Goal: Complete application form: Complete application form

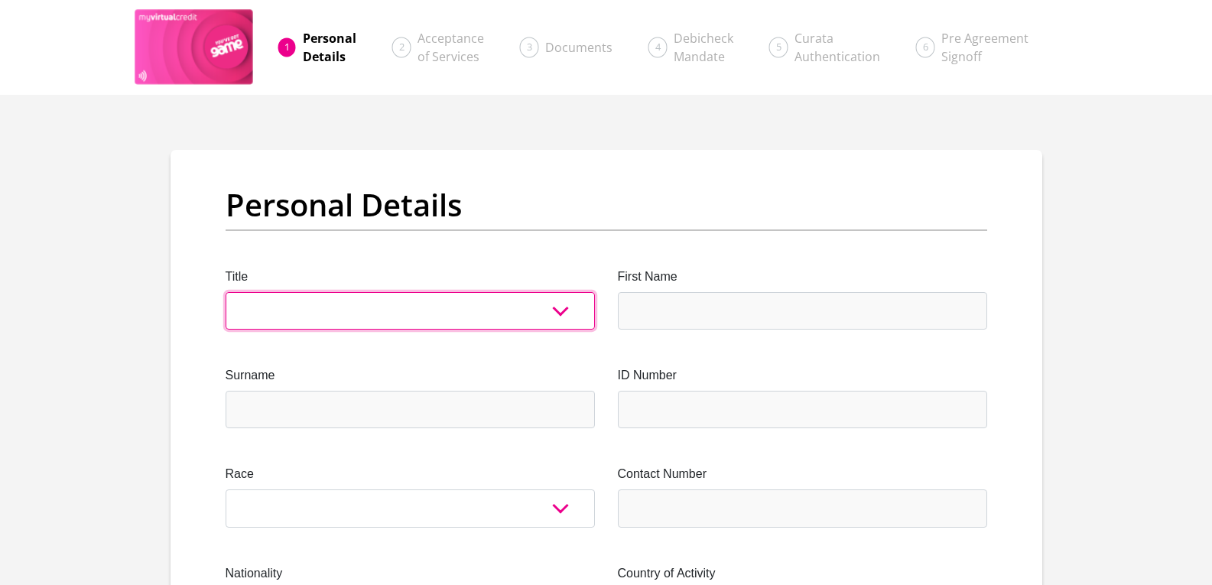
click at [290, 298] on select "Mr Ms Mrs Dr Other" at bounding box center [410, 310] width 369 height 37
select select "Ms"
click at [226, 292] on select "Mr Ms Mrs Dr Other" at bounding box center [410, 310] width 369 height 37
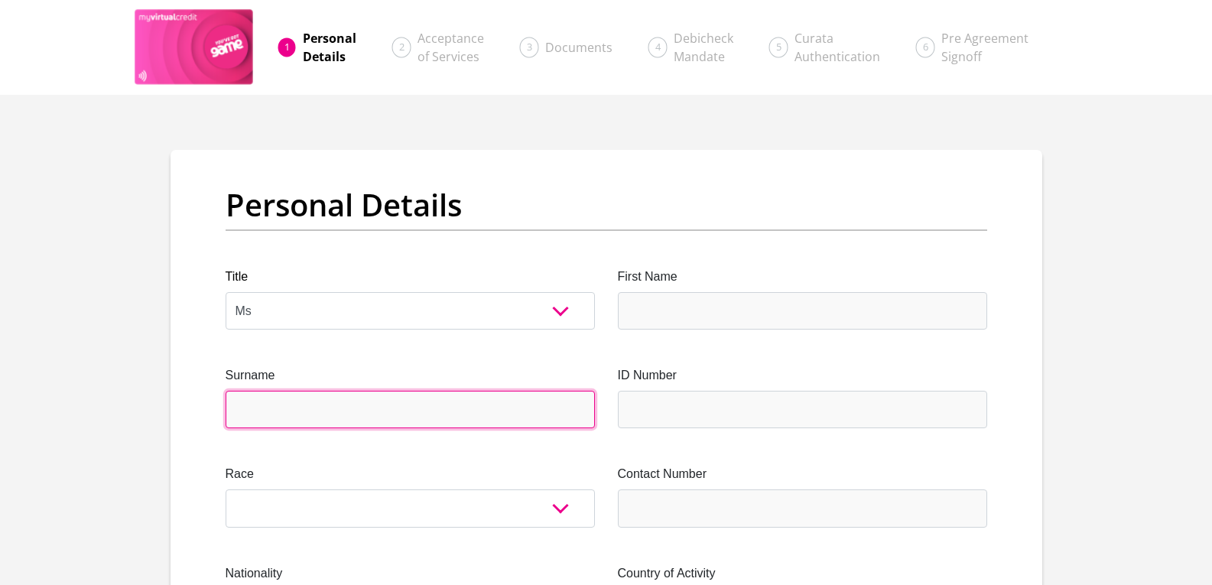
click at [332, 398] on input "Surname" at bounding box center [410, 409] width 369 height 37
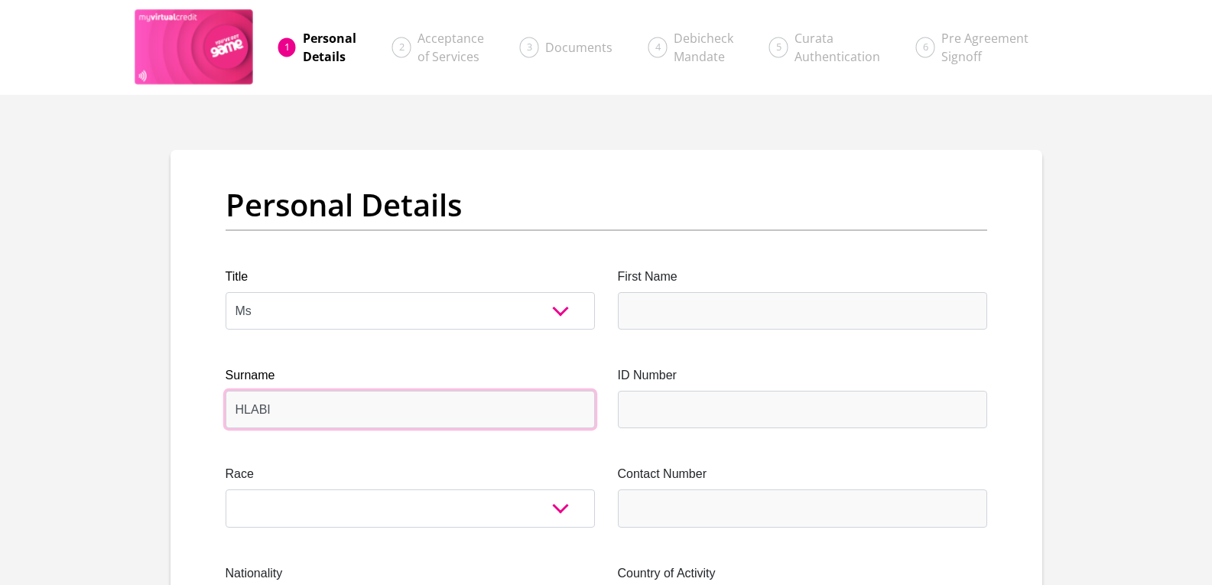
type input "HLABI"
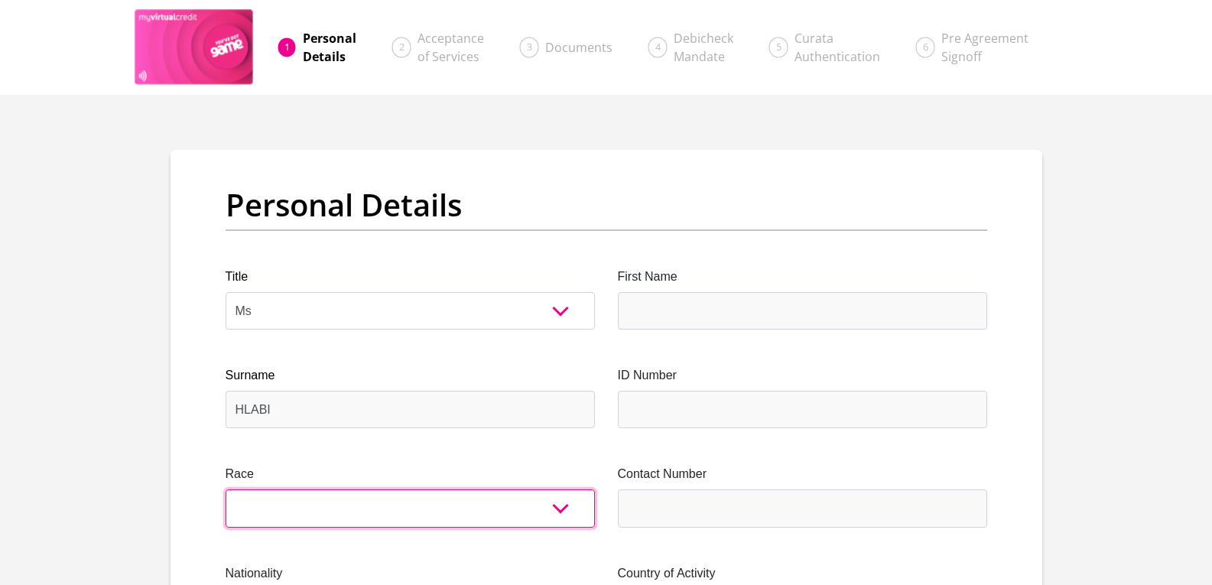
click at [355, 515] on select "Black Coloured Indian White Other" at bounding box center [410, 507] width 369 height 37
select select "1"
click at [226, 489] on select "Black Coloured Indian White Other" at bounding box center [410, 507] width 369 height 37
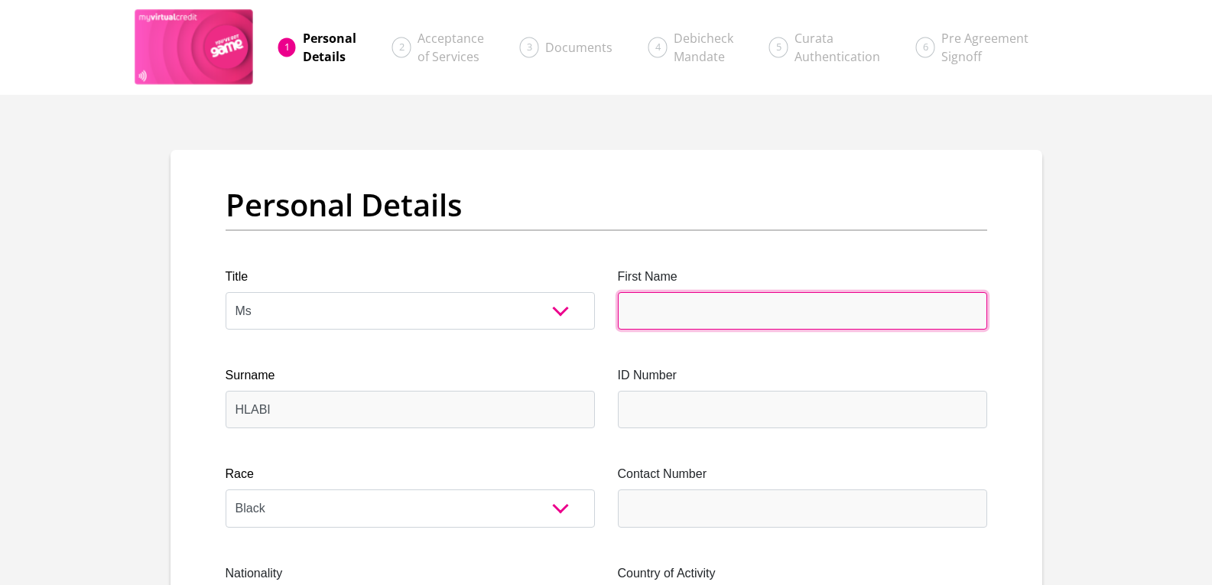
click at [693, 317] on input "First Name" at bounding box center [802, 310] width 369 height 37
type input "MATILDA"
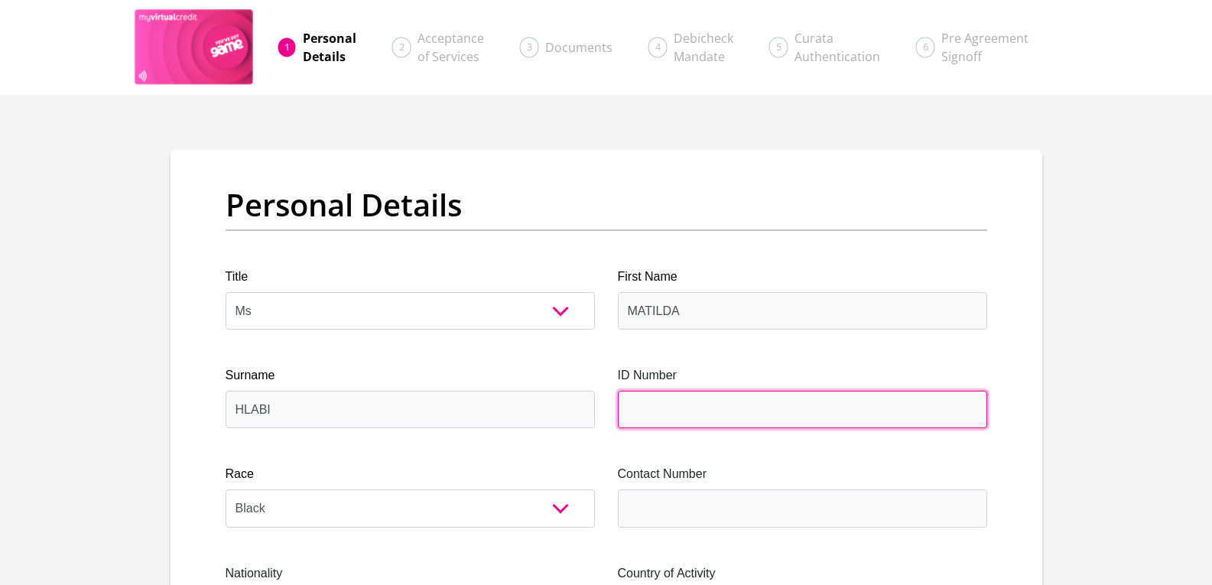
click at [703, 417] on input "ID Number" at bounding box center [802, 409] width 369 height 37
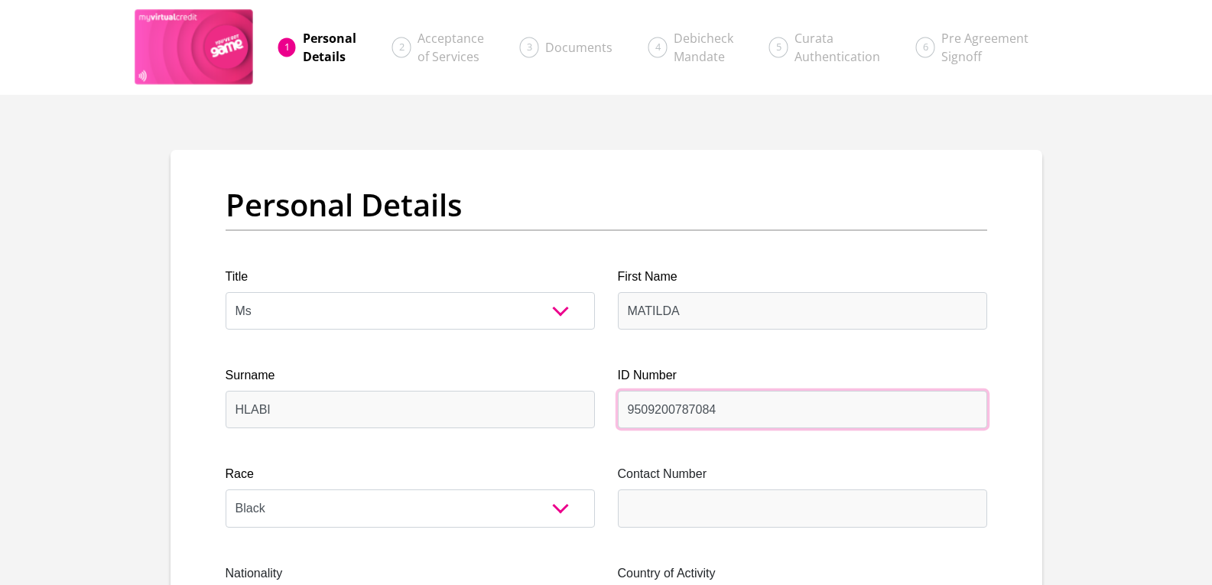
type input "9509200787084"
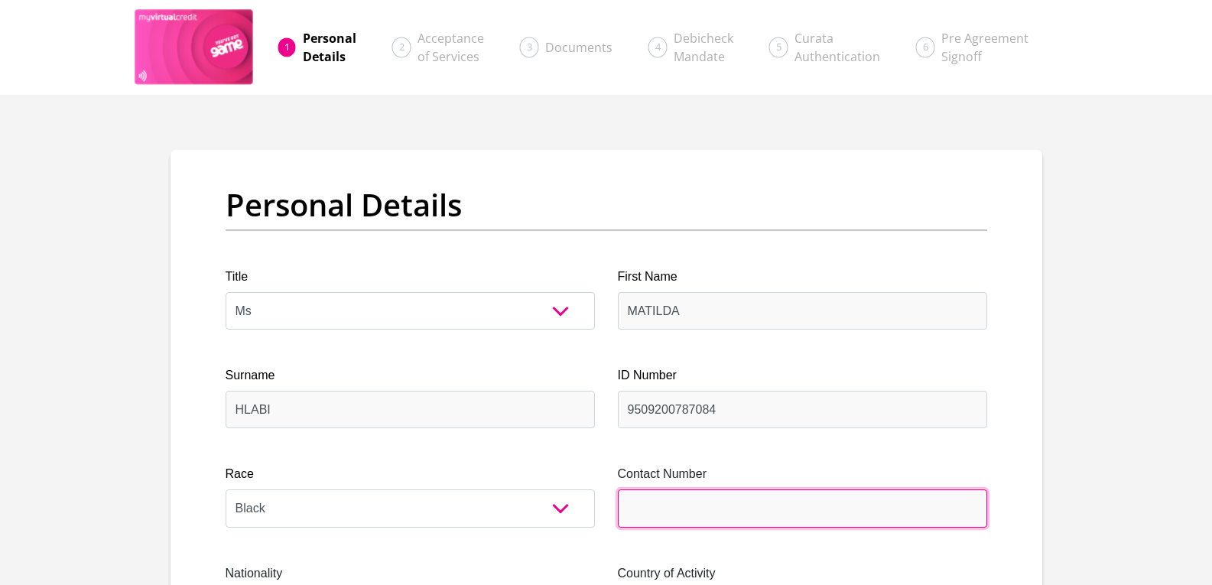
click at [706, 506] on input "Contact Number" at bounding box center [802, 507] width 369 height 37
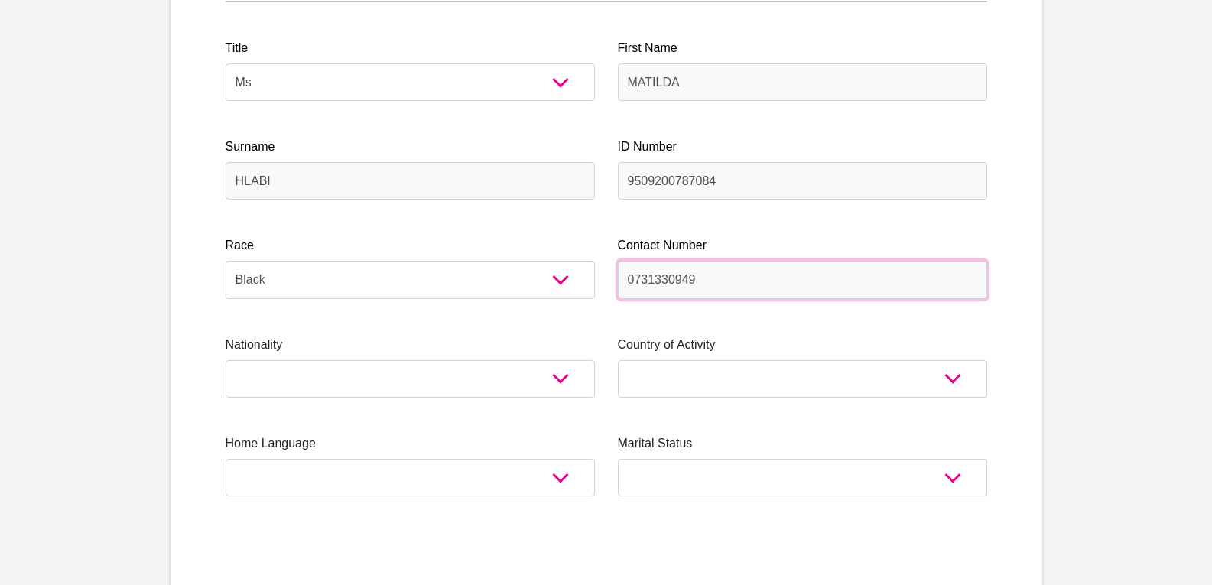
scroll to position [229, 0]
type input "0731330949"
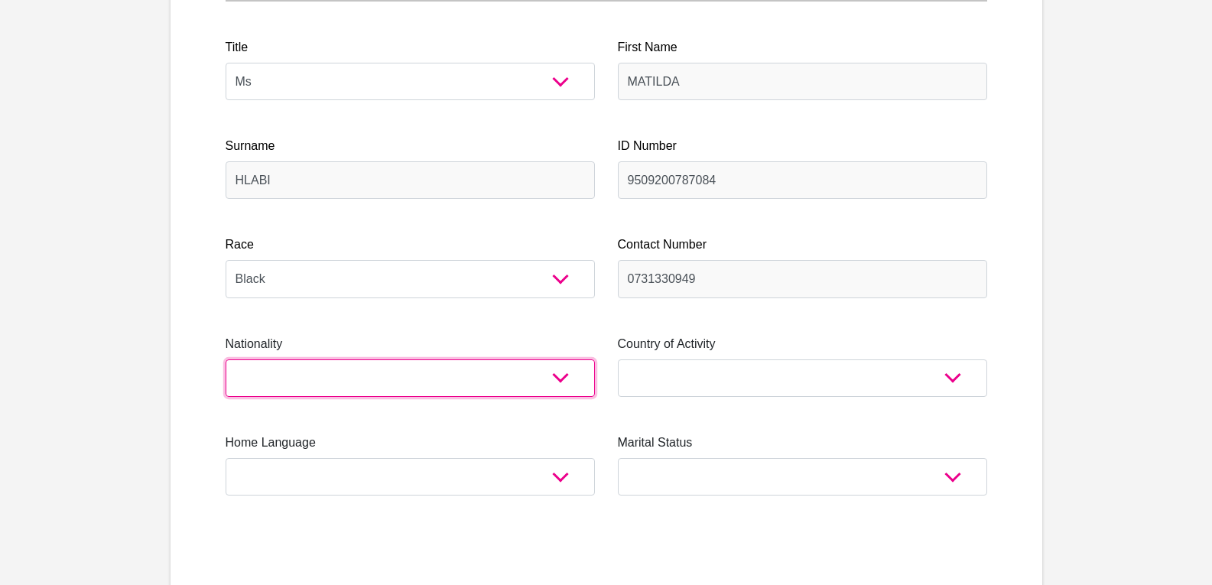
click at [262, 392] on select "South Africa Afghanistan Aland Islands Albania Algeria America Samoa American V…" at bounding box center [410, 377] width 369 height 37
select select "ZAF"
click at [226, 359] on select "South Africa Afghanistan Aland Islands Albania Algeria America Samoa American V…" at bounding box center [410, 377] width 369 height 37
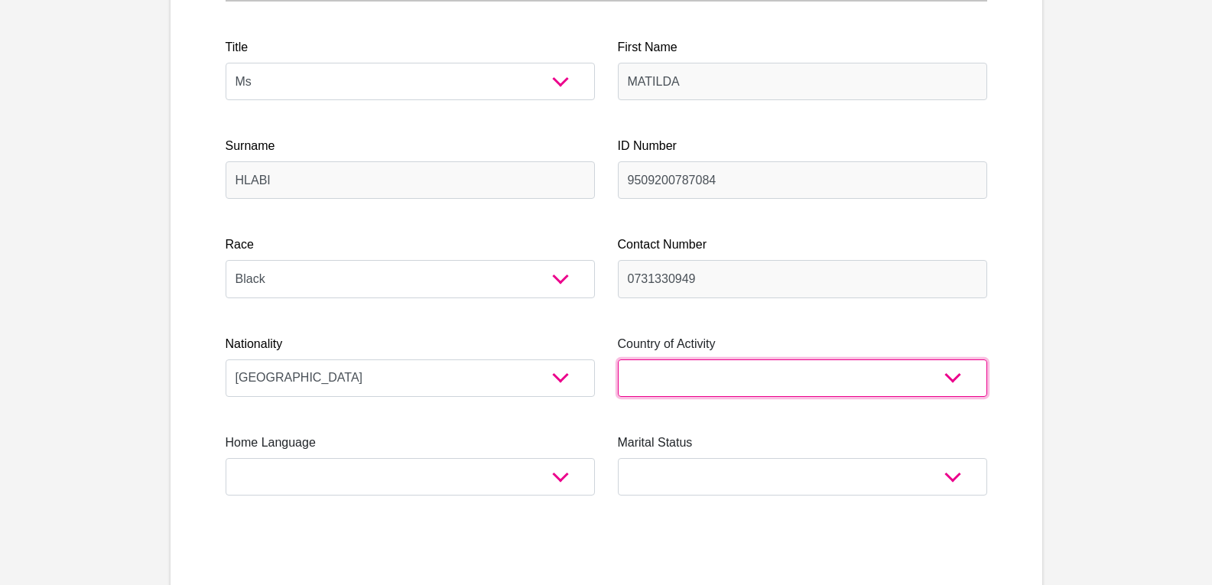
click at [952, 387] on select "South Africa Afghanistan Aland Islands Albania Algeria America Samoa American V…" at bounding box center [802, 377] width 369 height 37
select select "ZAF"
click at [618, 359] on select "South Africa Afghanistan Aland Islands Albania Algeria America Samoa American V…" at bounding box center [802, 377] width 369 height 37
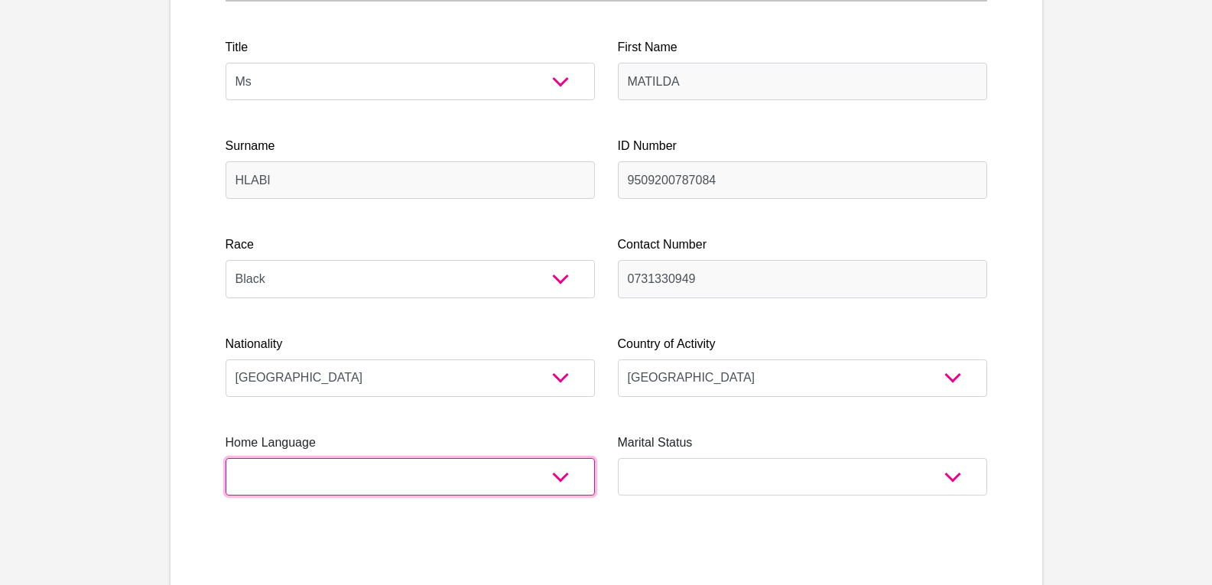
click at [571, 479] on select "Afrikaans English Sepedi South Ndebele Southern Sotho Swati Tsonga Tswana Venda…" at bounding box center [410, 476] width 369 height 37
select select "sot"
click at [226, 458] on select "Afrikaans English Sepedi South Ndebele Southern Sotho Swati Tsonga Tswana Venda…" at bounding box center [410, 476] width 369 height 37
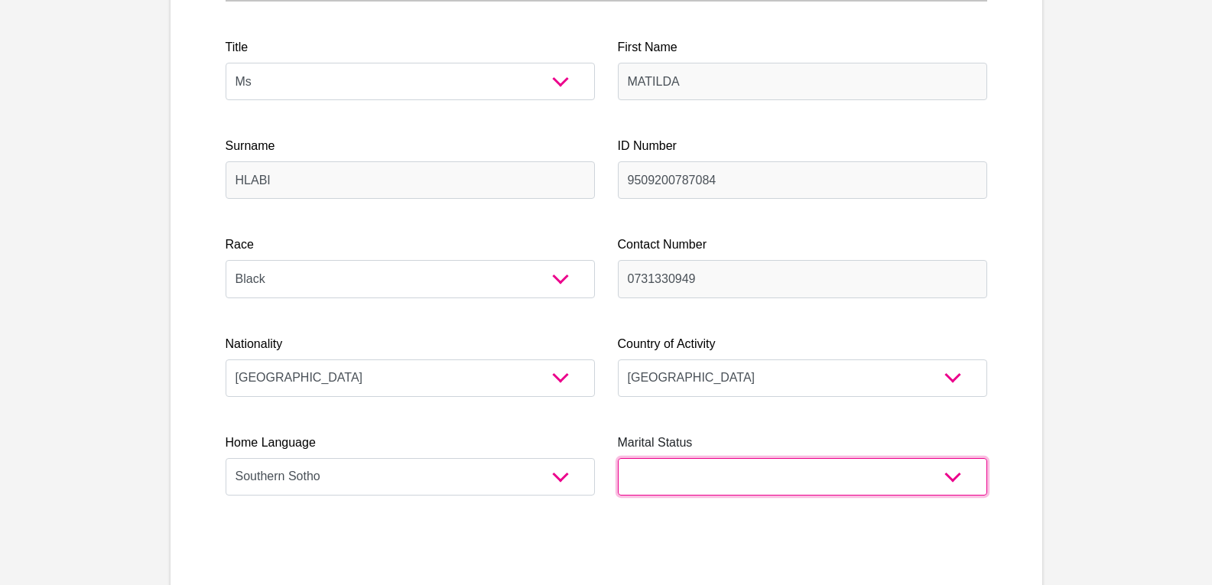
click at [950, 482] on select "Married ANC Single Divorced Widowed Married COP or Customary Law" at bounding box center [802, 476] width 369 height 37
select select "2"
click at [618, 458] on select "Married ANC Single Divorced Widowed Married COP or Customary Law" at bounding box center [802, 476] width 369 height 37
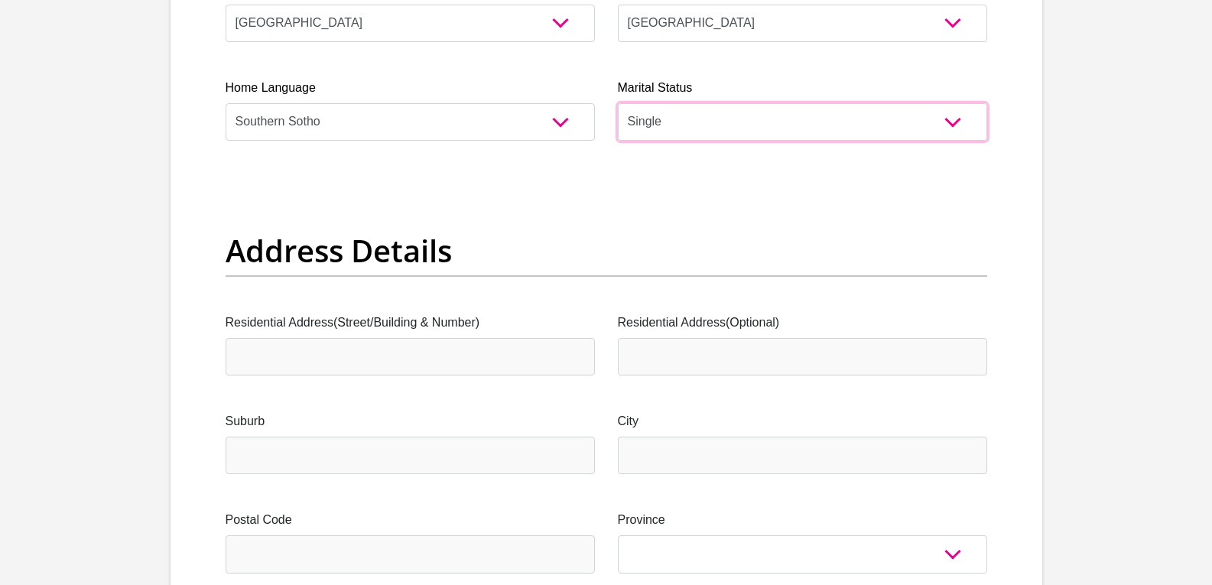
scroll to position [612, 0]
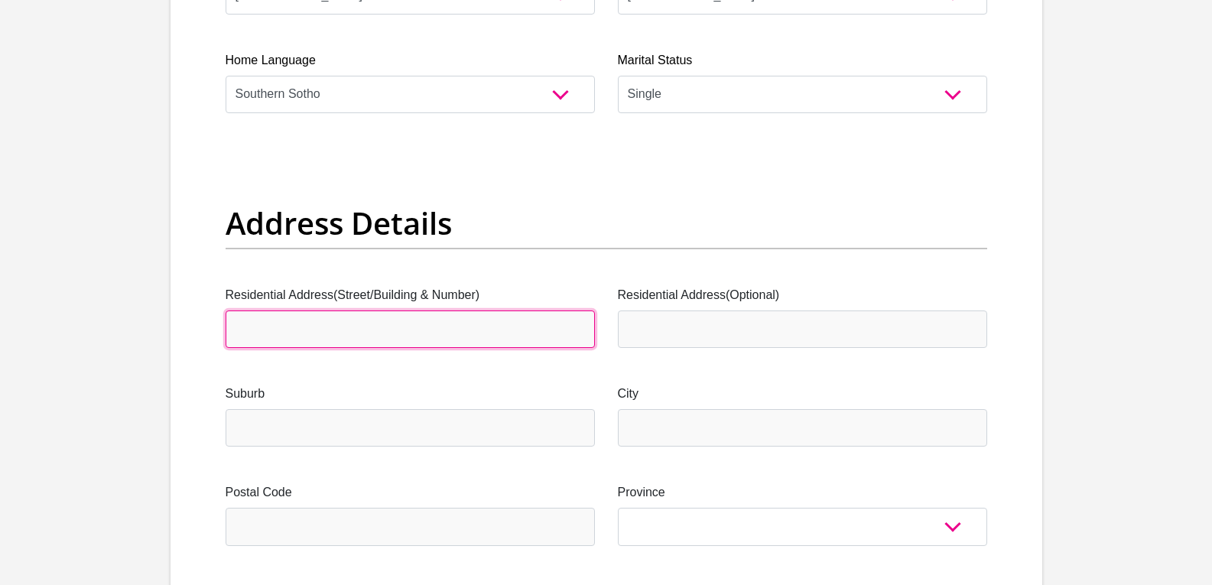
click at [371, 329] on input "Residential Address(Street/Building & Number)" at bounding box center [410, 328] width 369 height 37
type input "A 220 NQAWE STREET"
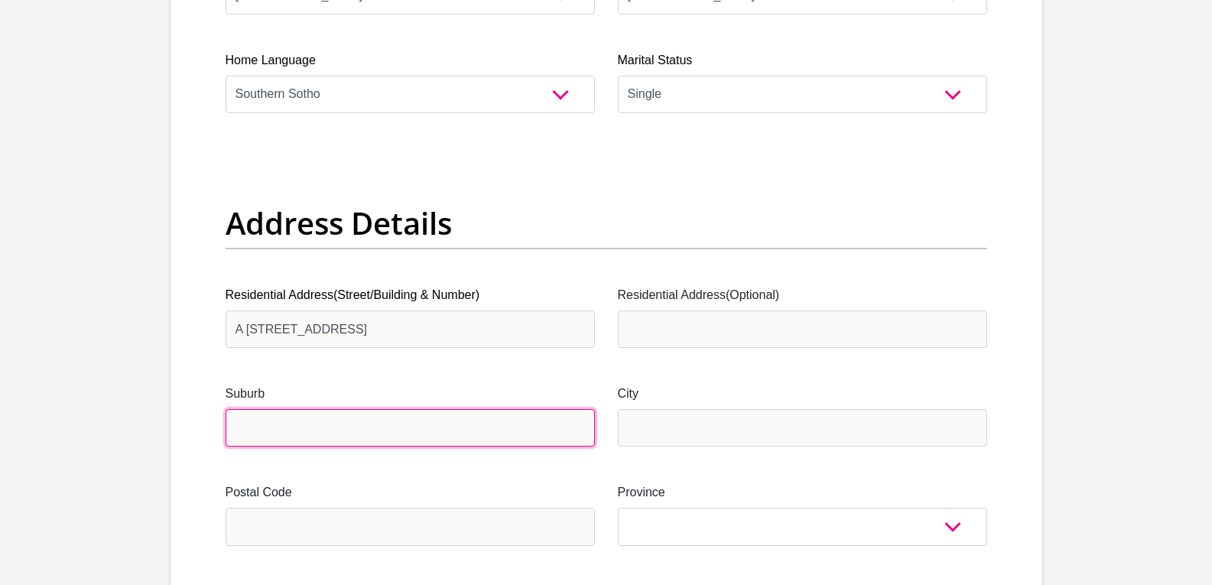
click at [363, 441] on input "Suburb" at bounding box center [410, 427] width 369 height 37
type input "KHAYELISHA"
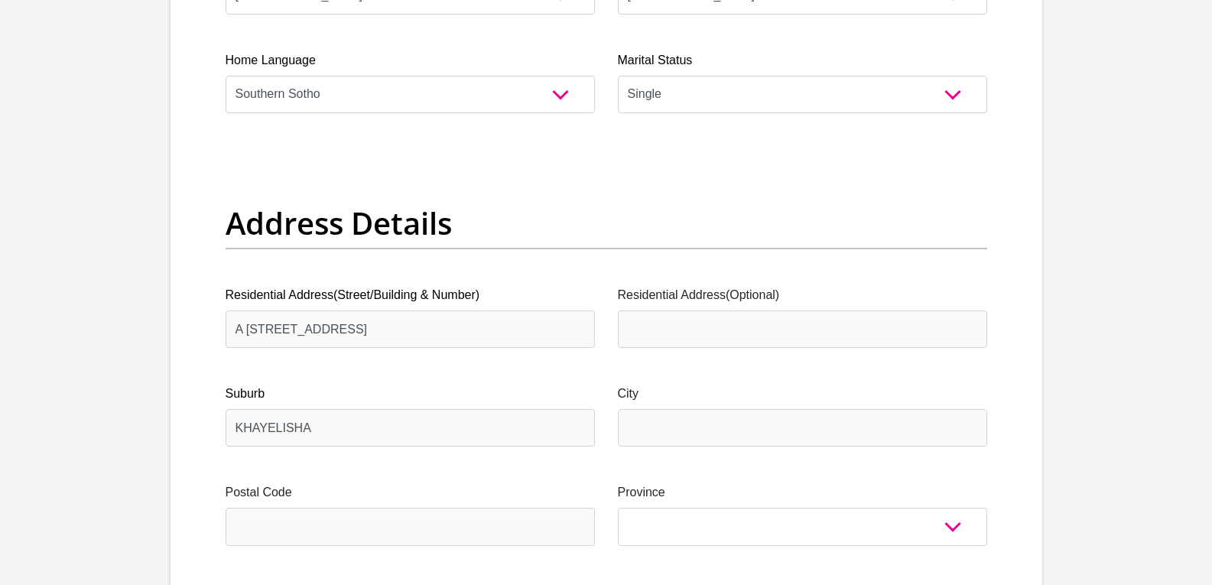
drag, startPoint x: 395, startPoint y: 553, endPoint x: 397, endPoint y: 542, distance: 11.6
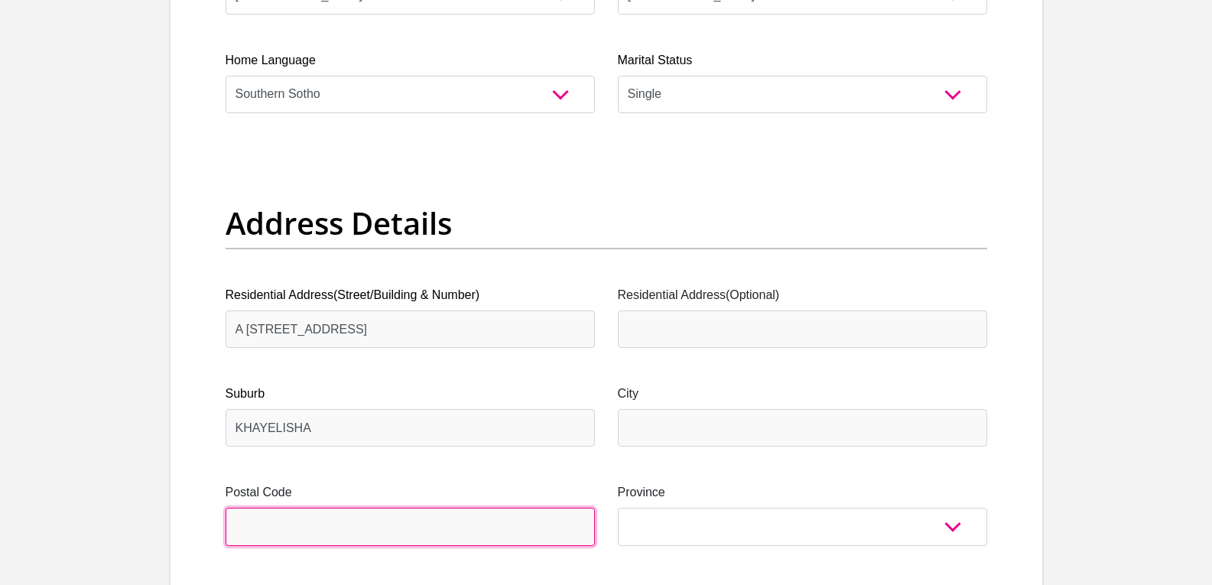
click at [397, 533] on input "Postal Code" at bounding box center [410, 526] width 369 height 37
type input "7784"
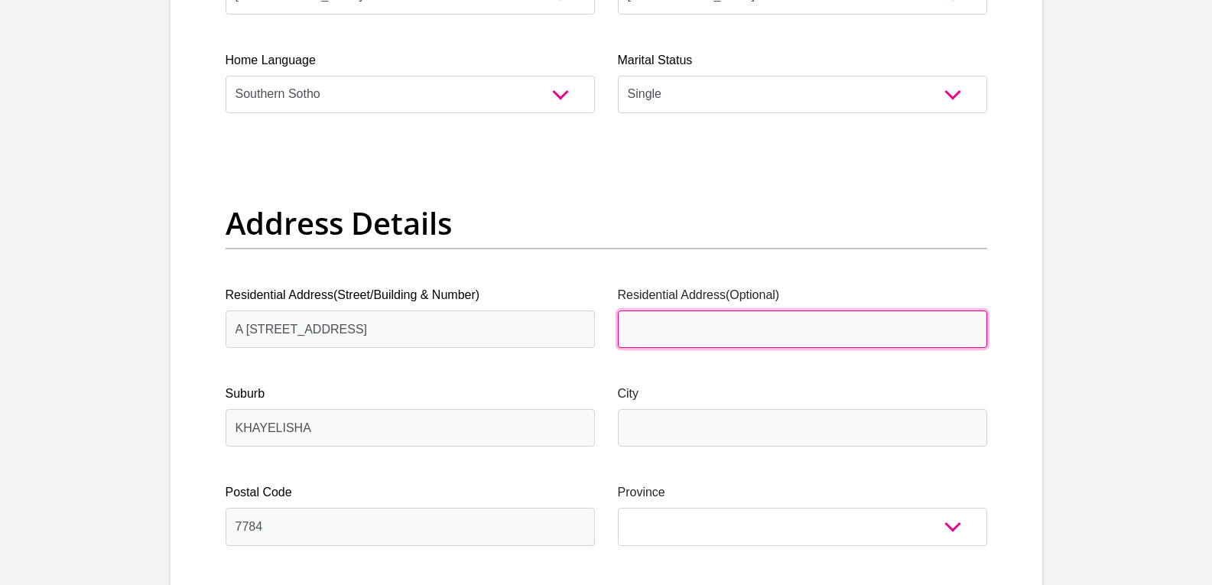
drag, startPoint x: 755, startPoint y: 326, endPoint x: 749, endPoint y: 340, distance: 14.8
click at [751, 332] on input "Residential Address(Optional)" at bounding box center [802, 328] width 369 height 37
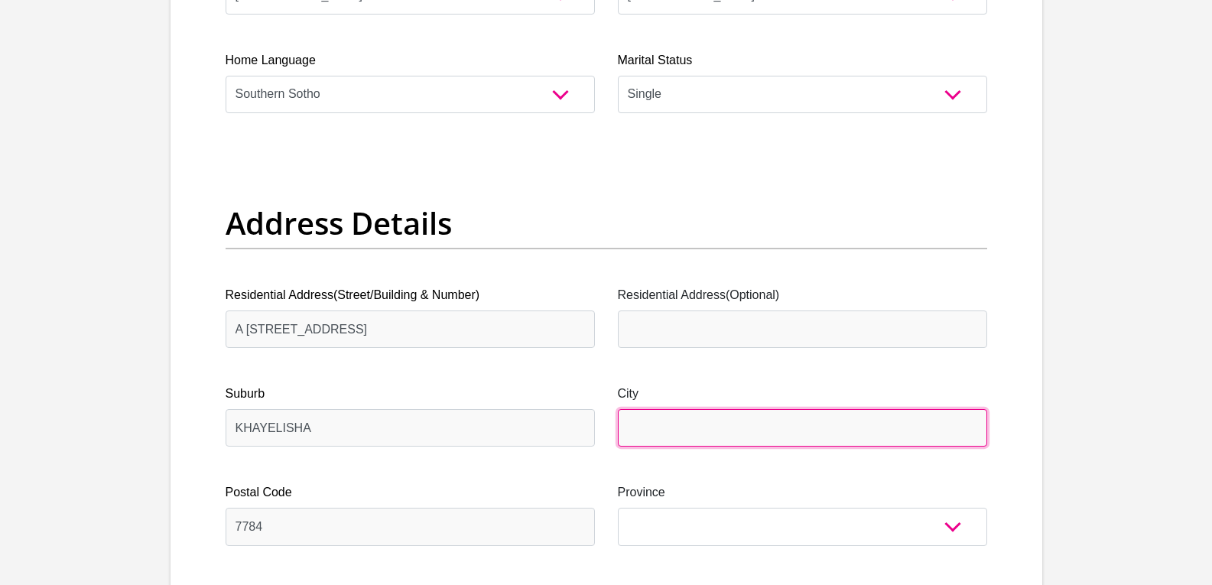
click at [728, 437] on input "City" at bounding box center [802, 427] width 369 height 37
type input "CAPE TOWN"
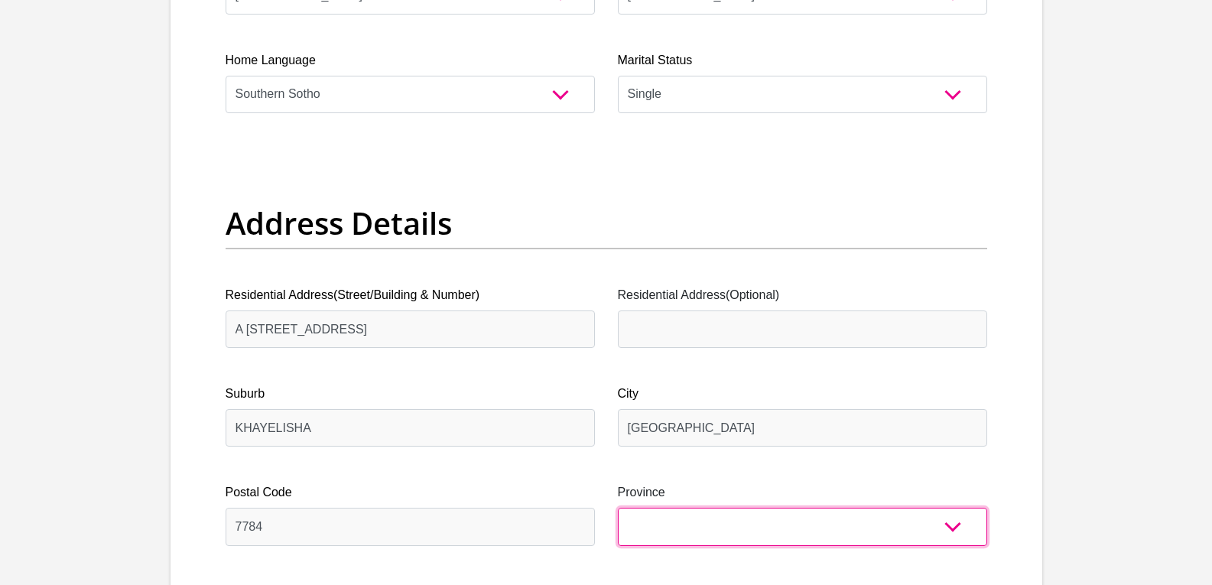
click at [703, 534] on select "Eastern Cape Free State Gauteng KwaZulu-Natal Limpopo Mpumalanga Northern Cape …" at bounding box center [802, 526] width 369 height 37
select select "Western Cape"
click at [618, 508] on select "Eastern Cape Free State Gauteng KwaZulu-Natal Limpopo Mpumalanga Northern Cape …" at bounding box center [802, 526] width 369 height 37
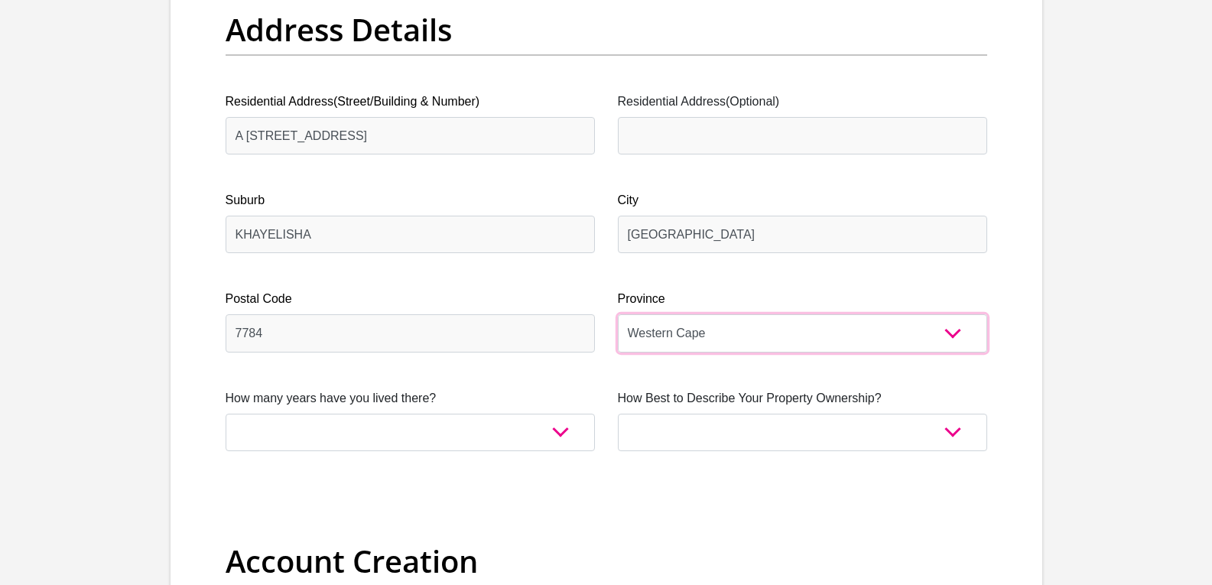
scroll to position [841, 0]
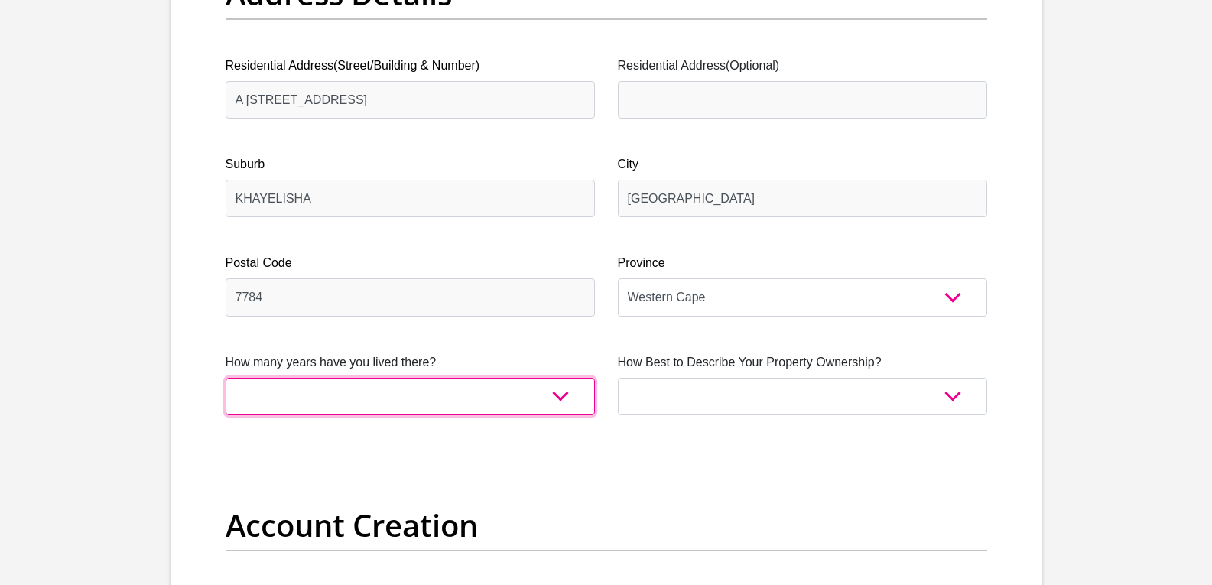
click at [560, 398] on select "less than 1 year 1-3 years 3-5 years 5+ years" at bounding box center [410, 396] width 369 height 37
select select "5"
click at [226, 378] on select "less than 1 year 1-3 years 3-5 years 5+ years" at bounding box center [410, 396] width 369 height 37
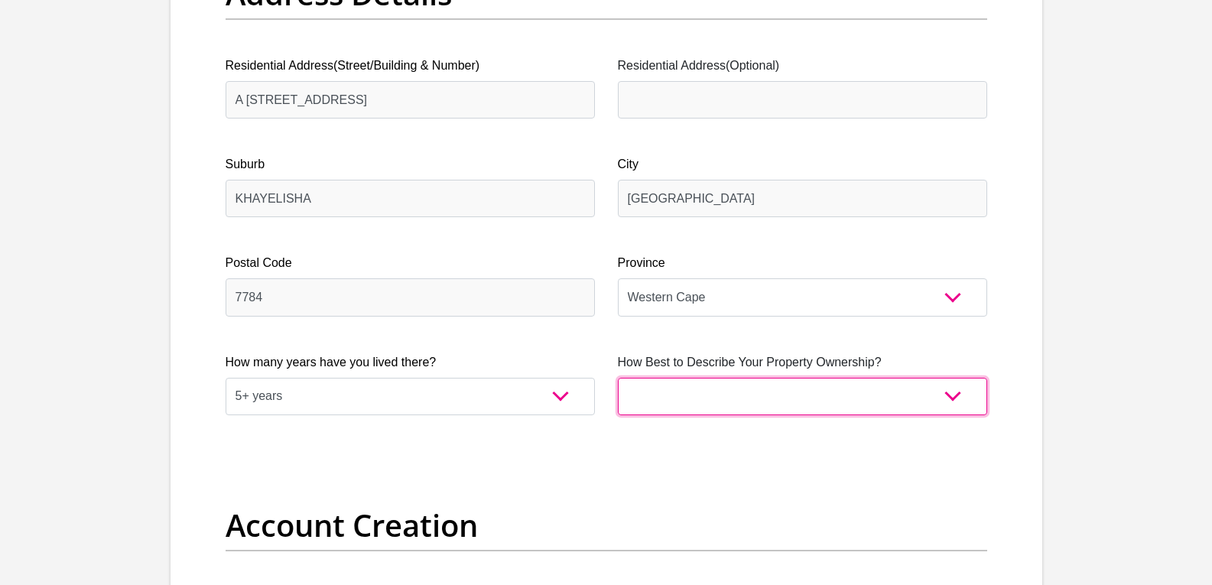
click at [945, 397] on select "Owned Rented Family Owned Company Dwelling" at bounding box center [802, 396] width 369 height 37
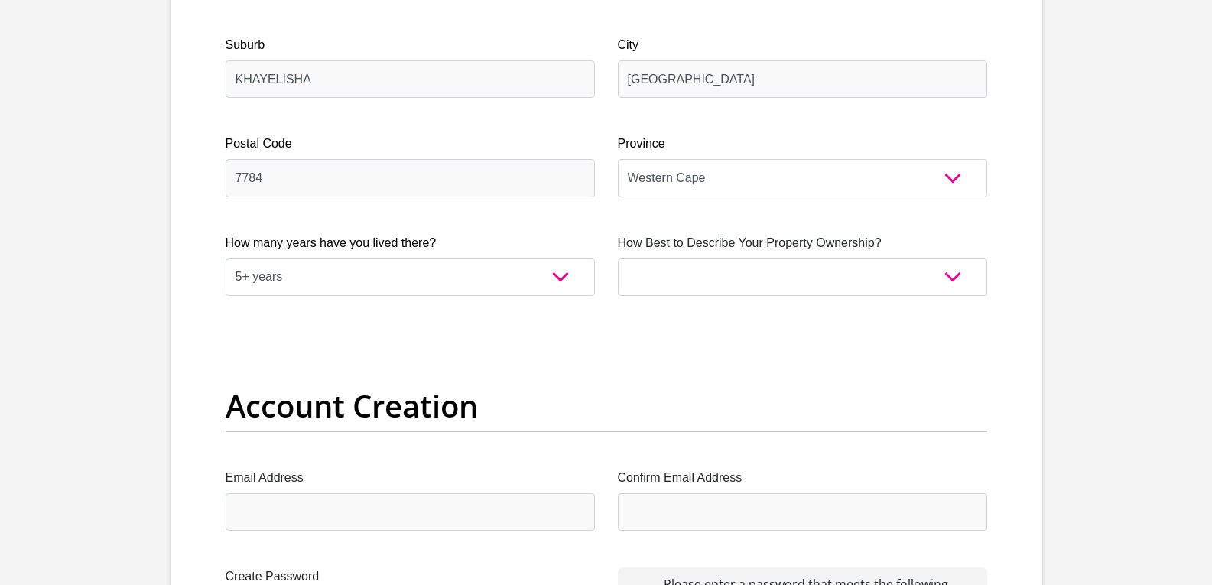
scroll to position [994, 0]
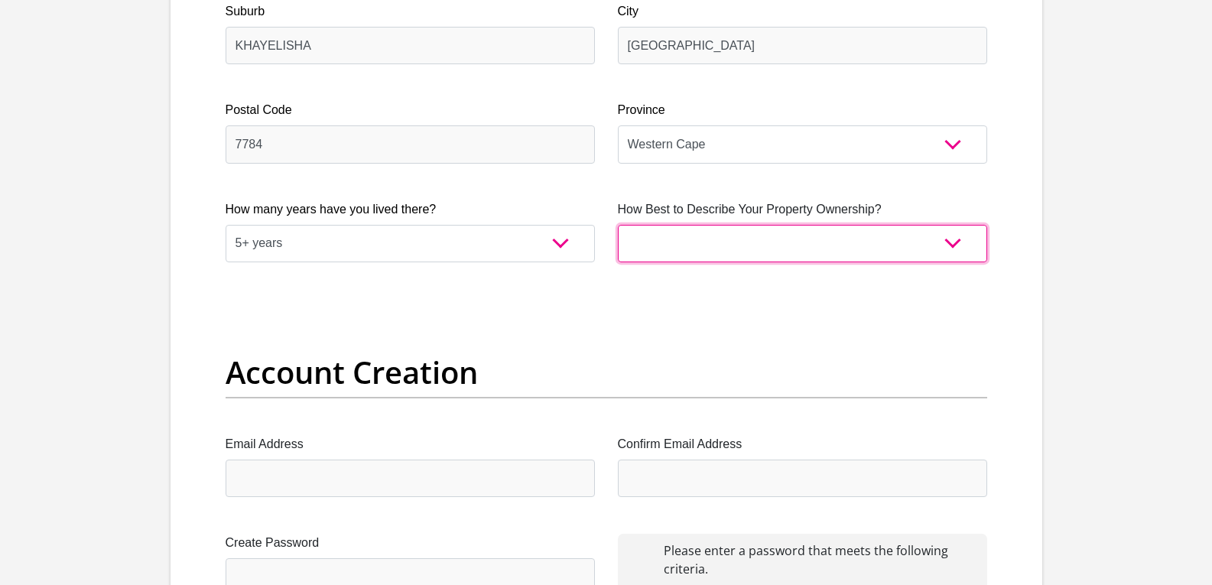
click at [951, 245] on select "Owned Rented Family Owned Company Dwelling" at bounding box center [802, 243] width 369 height 37
select select "Rented"
click at [618, 225] on select "Owned Rented Family Owned Company Dwelling" at bounding box center [802, 243] width 369 height 37
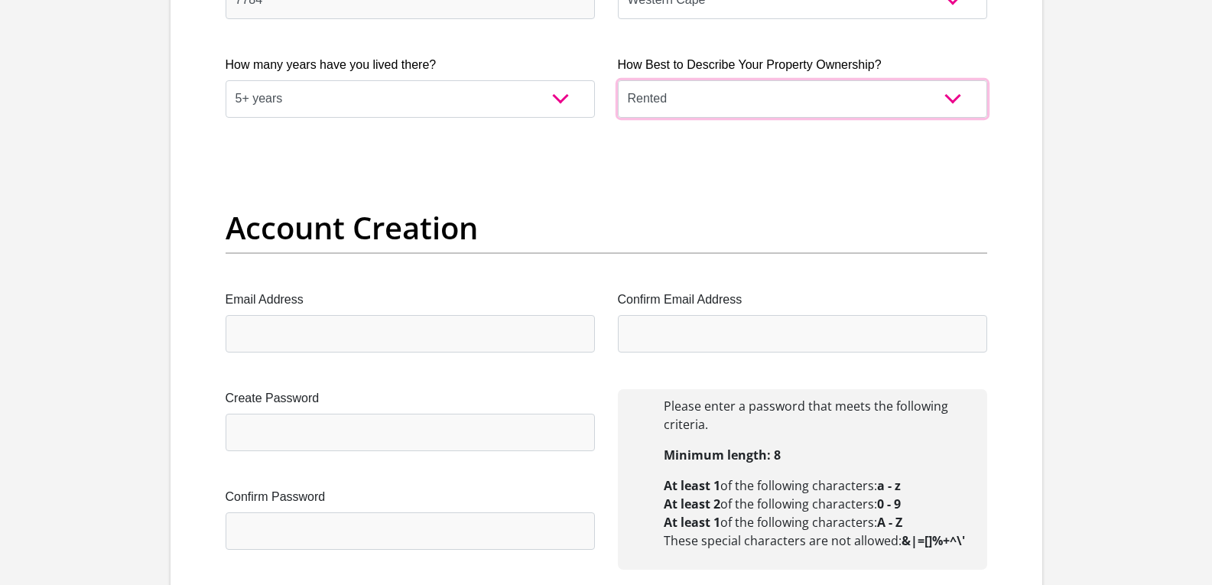
scroll to position [1147, 0]
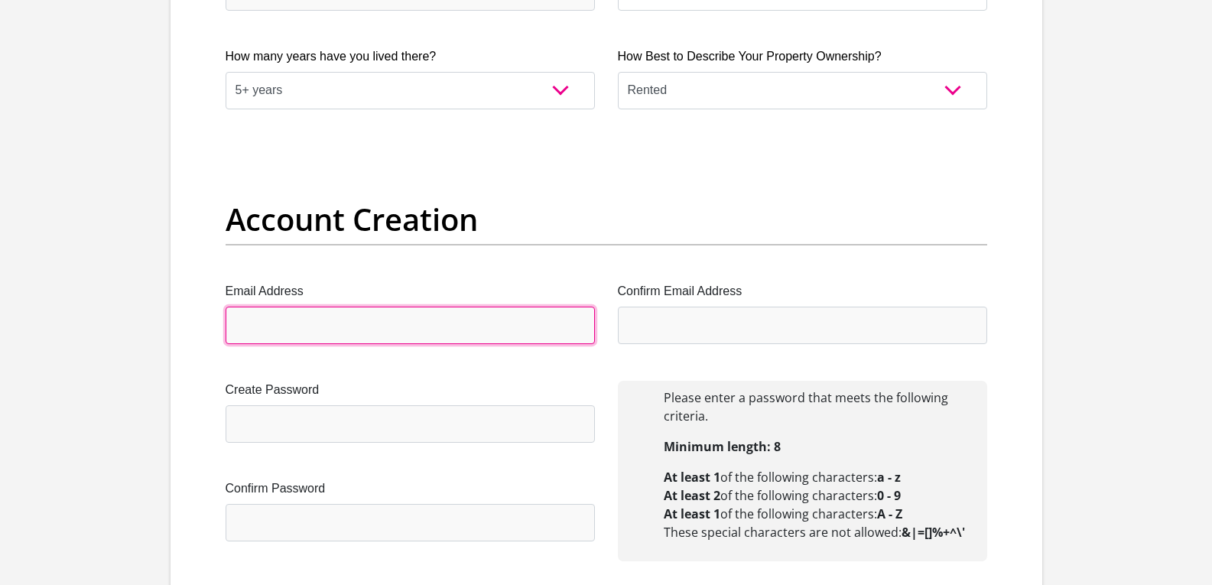
click at [404, 308] on input "Email Address" at bounding box center [410, 325] width 369 height 37
type input "H"
type input "hlabimatilda@gmail.com"
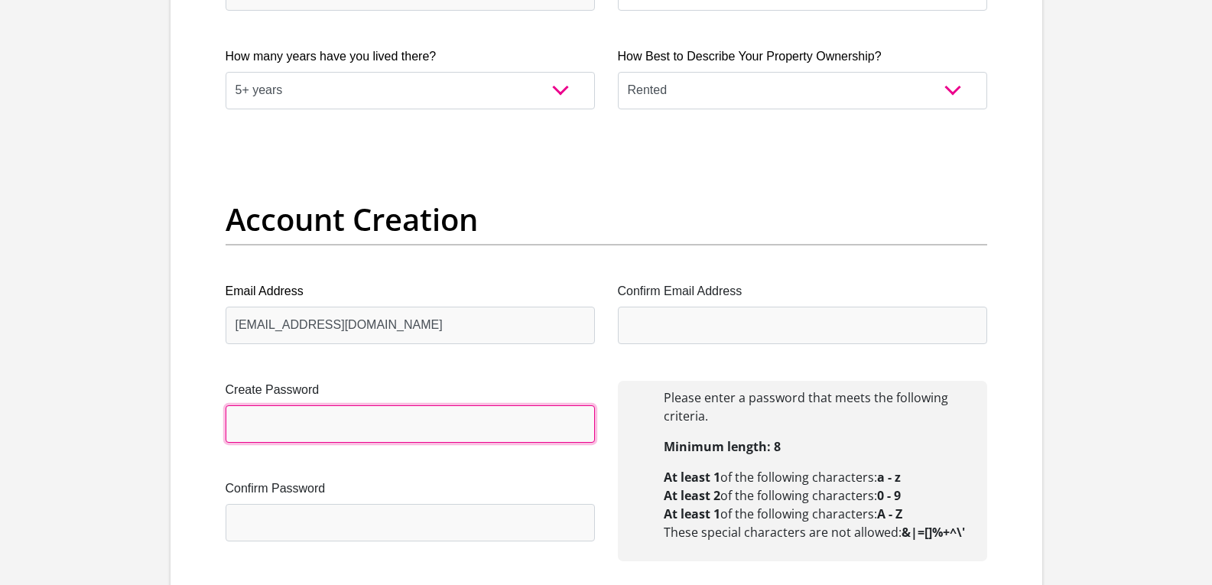
click at [273, 427] on input "Create Password" at bounding box center [410, 423] width 369 height 37
type input "Matilda@_1995"
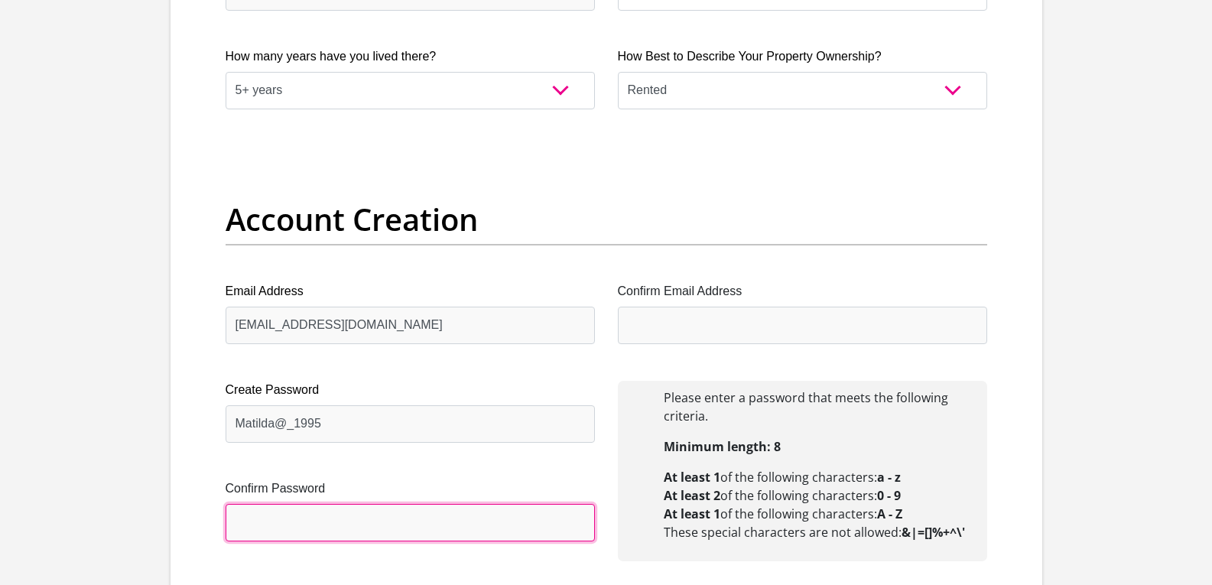
click at [298, 533] on input "Confirm Password" at bounding box center [410, 522] width 369 height 37
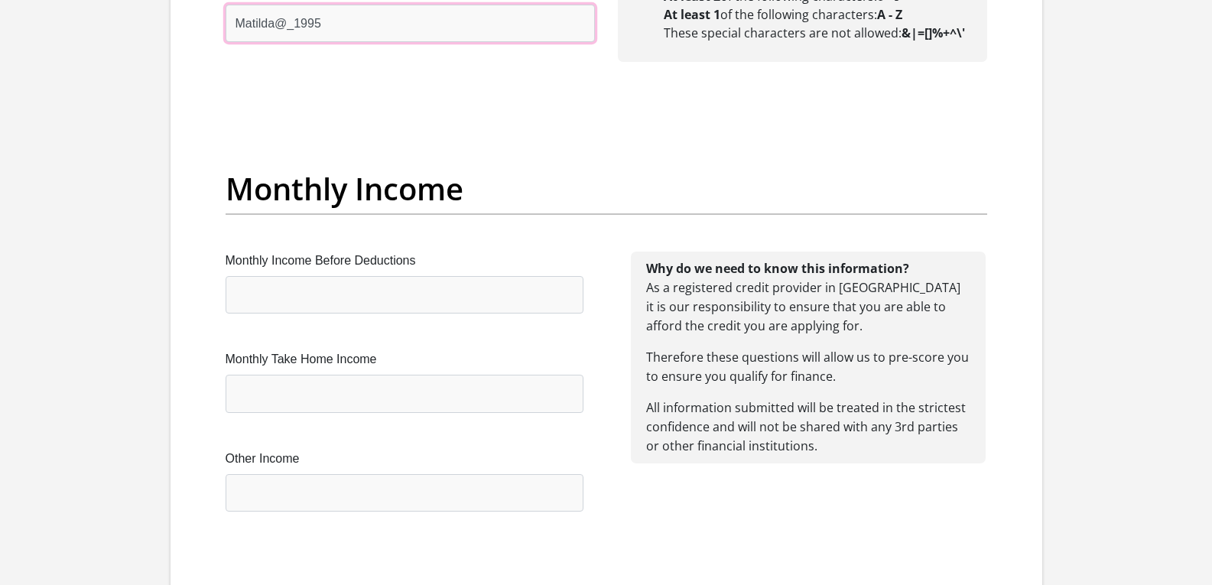
scroll to position [1682, 0]
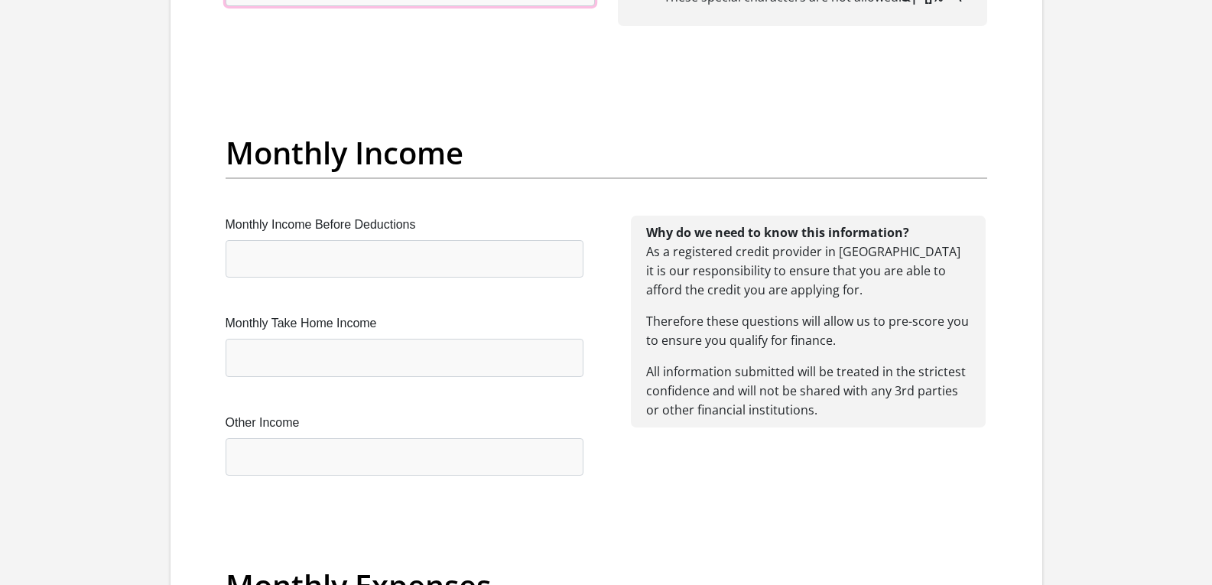
type input "Matilda@_1995"
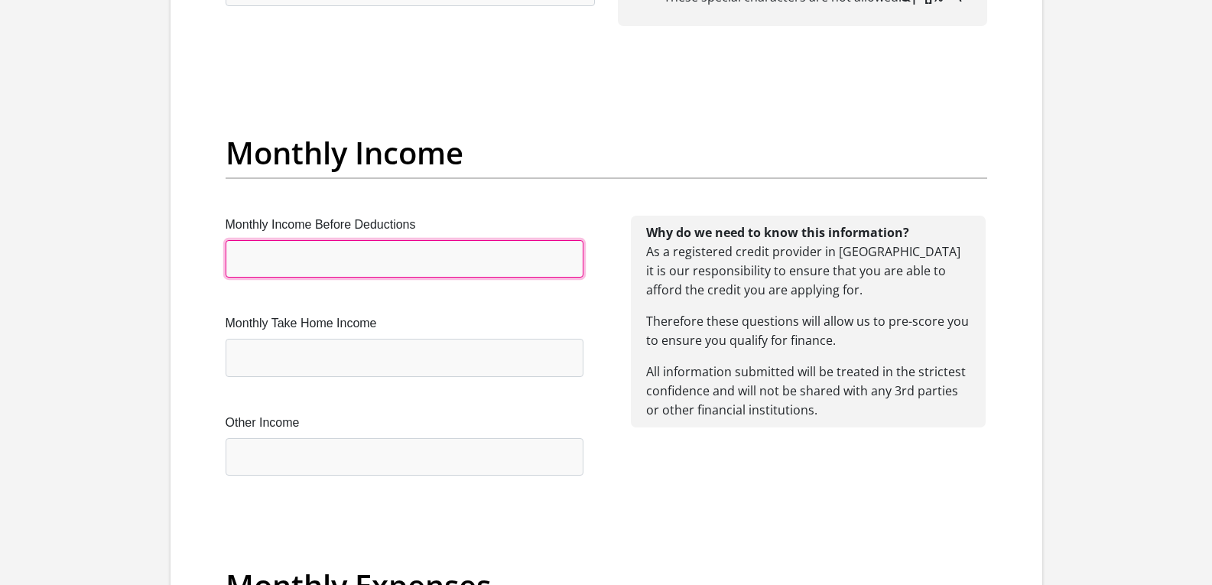
click at [394, 254] on input "Monthly Income Before Deductions" at bounding box center [405, 258] width 358 height 37
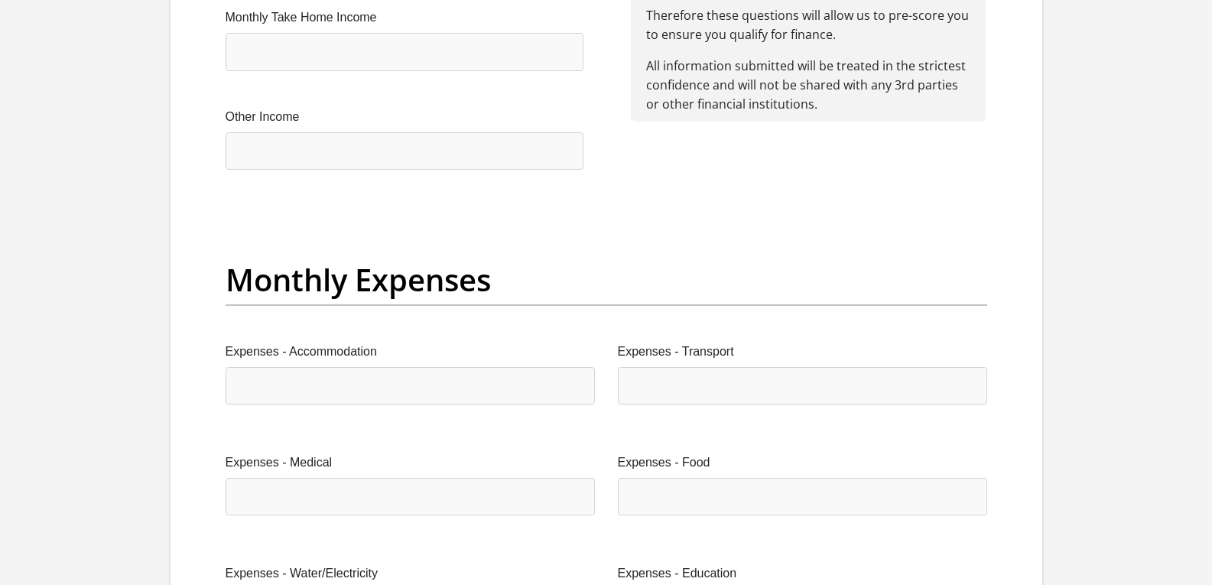
scroll to position [1933, 0]
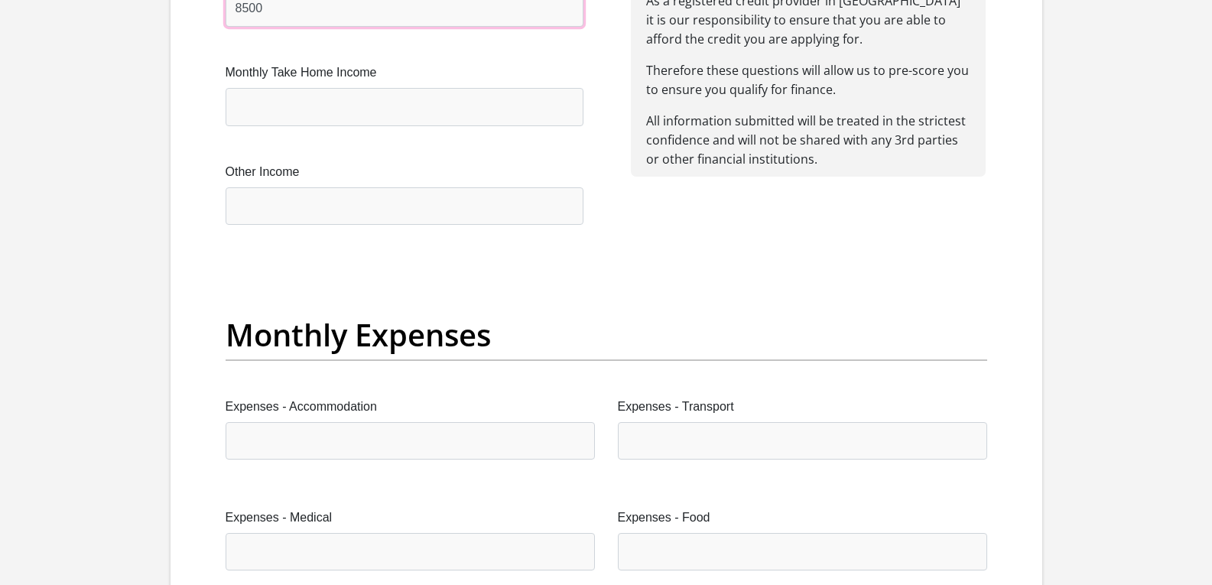
type input "8500"
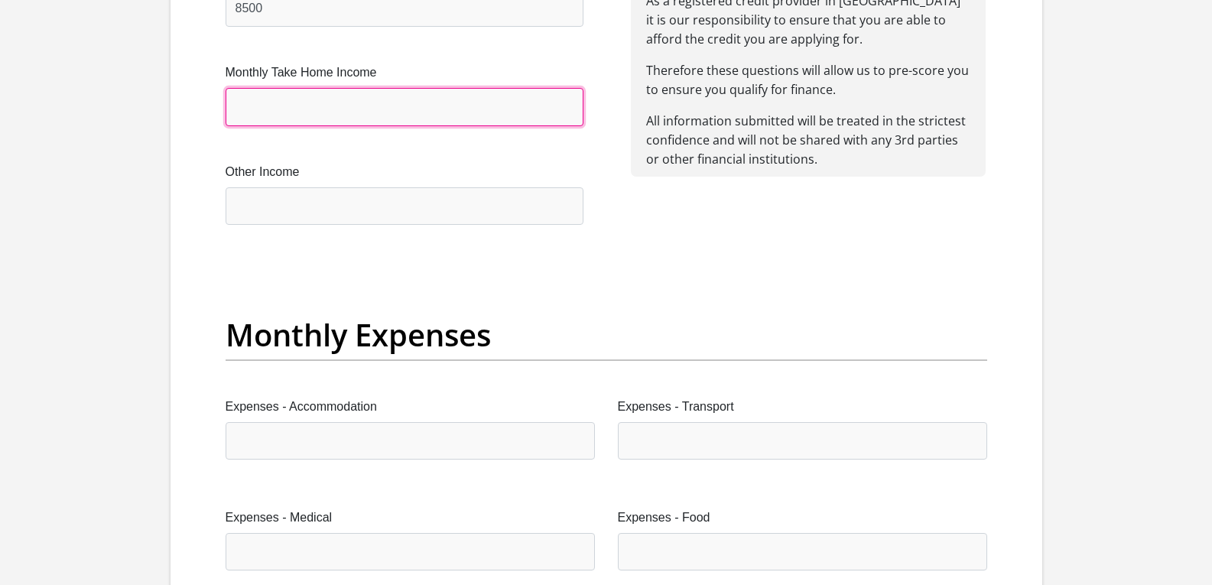
click at [336, 107] on input "Monthly Take Home Income" at bounding box center [405, 106] width 358 height 37
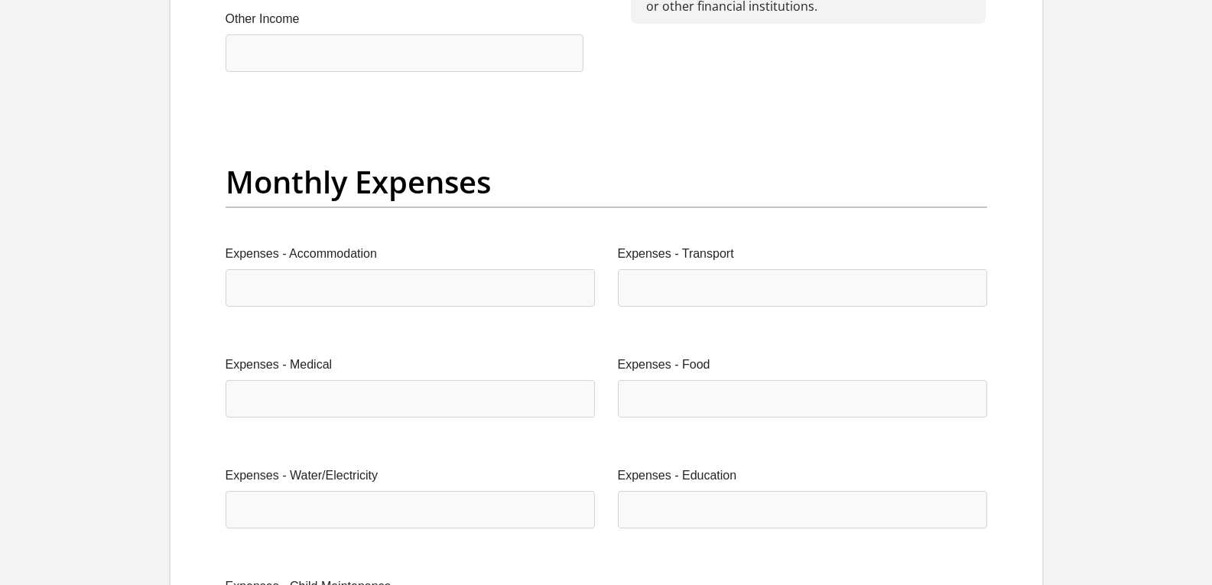
scroll to position [2032, 0]
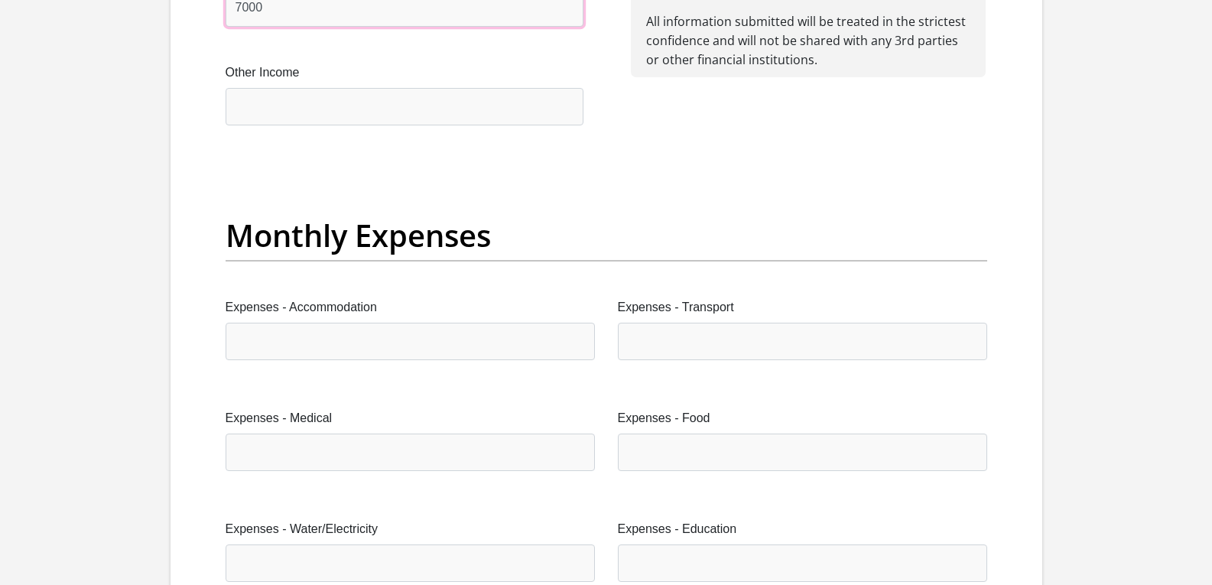
type input "7000"
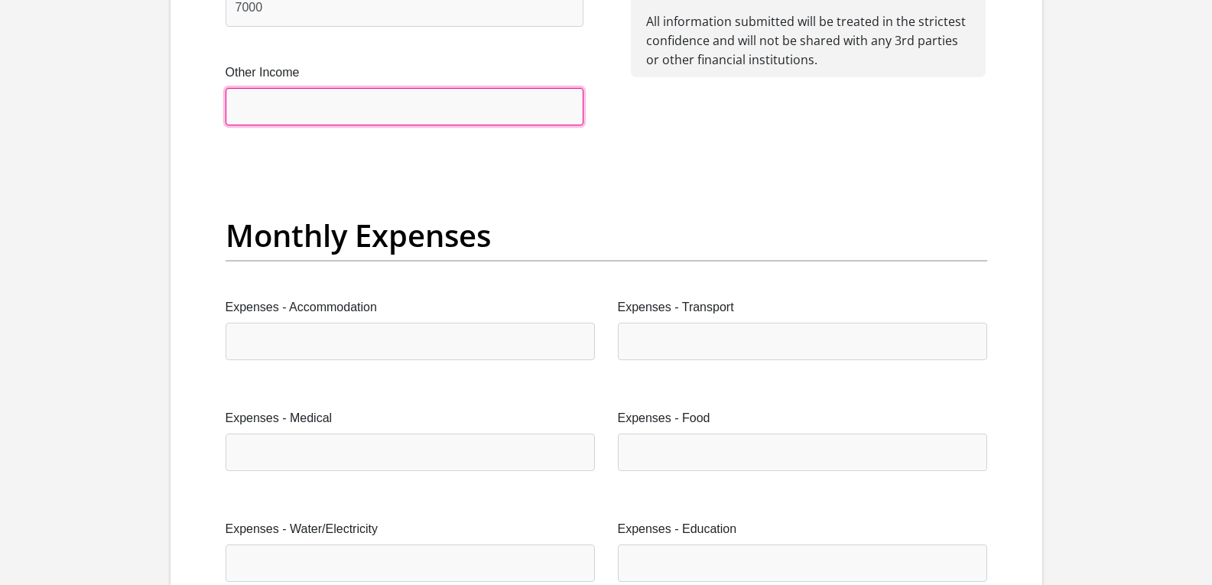
drag, startPoint x: 329, startPoint y: 104, endPoint x: 320, endPoint y: 94, distance: 13.0
click at [329, 103] on input "Other Income" at bounding box center [405, 106] width 358 height 37
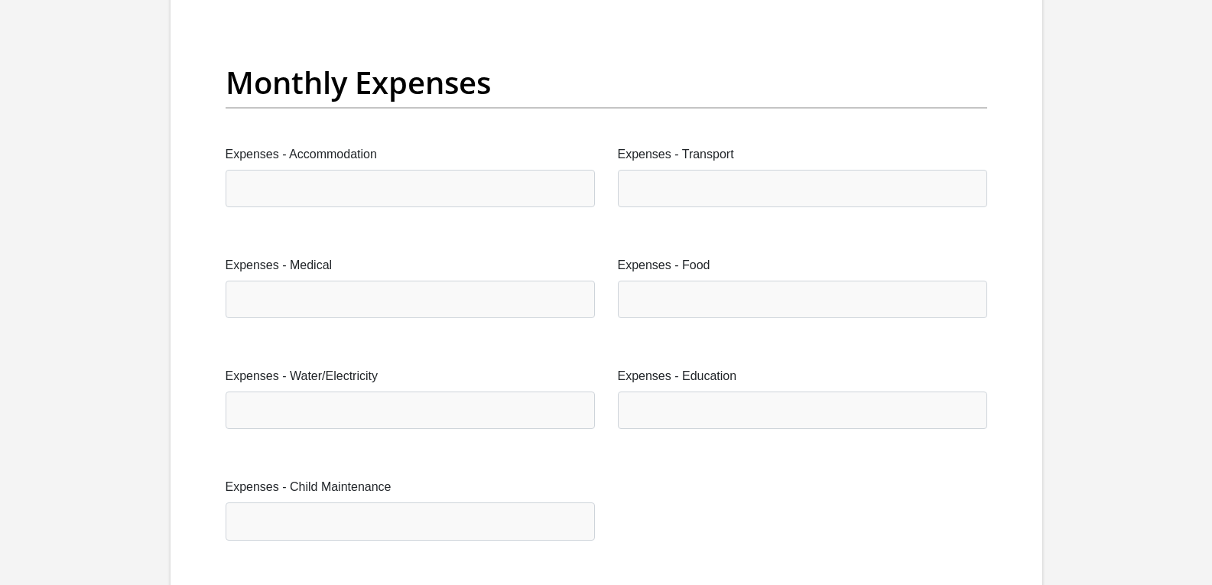
scroll to position [2261, 0]
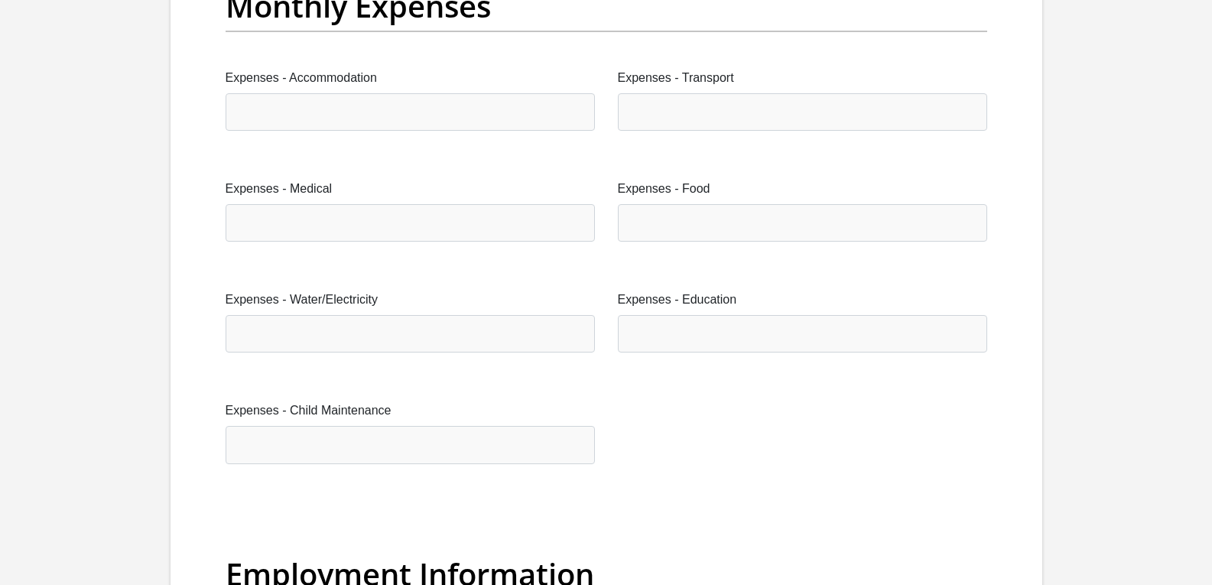
type input "550"
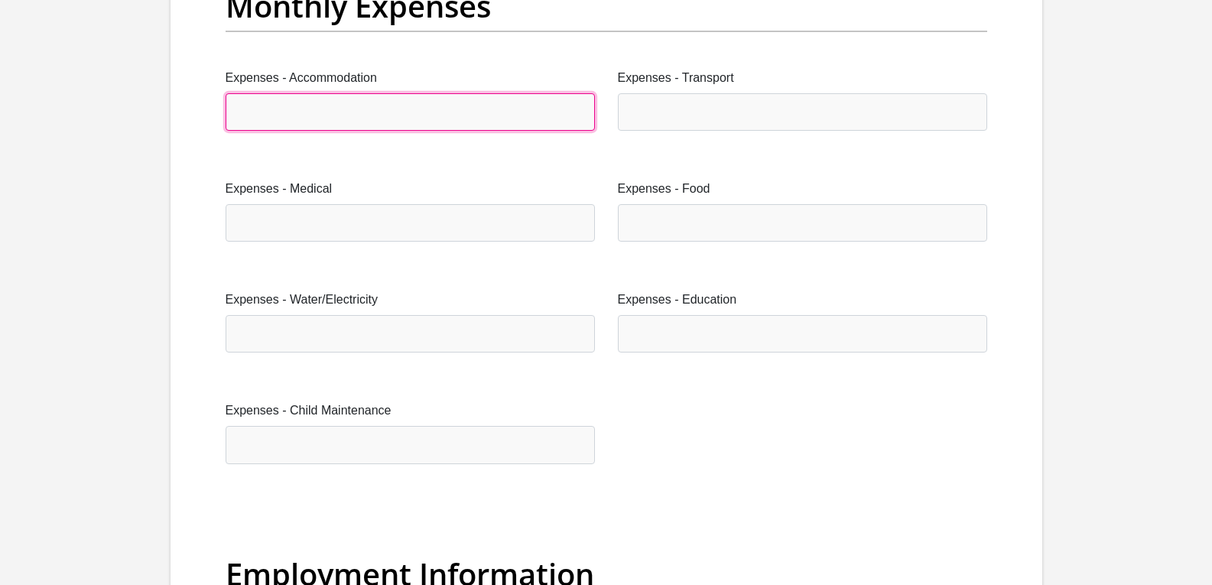
click at [286, 114] on input "Expenses - Accommodation" at bounding box center [410, 111] width 369 height 37
type input "1000"
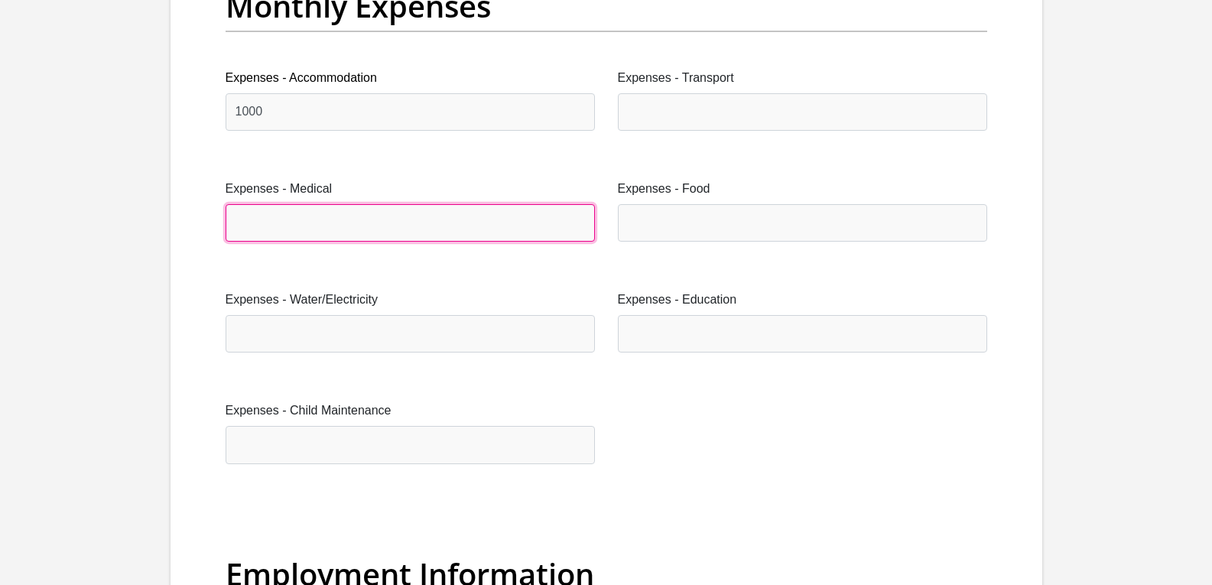
click at [329, 217] on input "Expenses - Medical" at bounding box center [410, 222] width 369 height 37
type input "250"
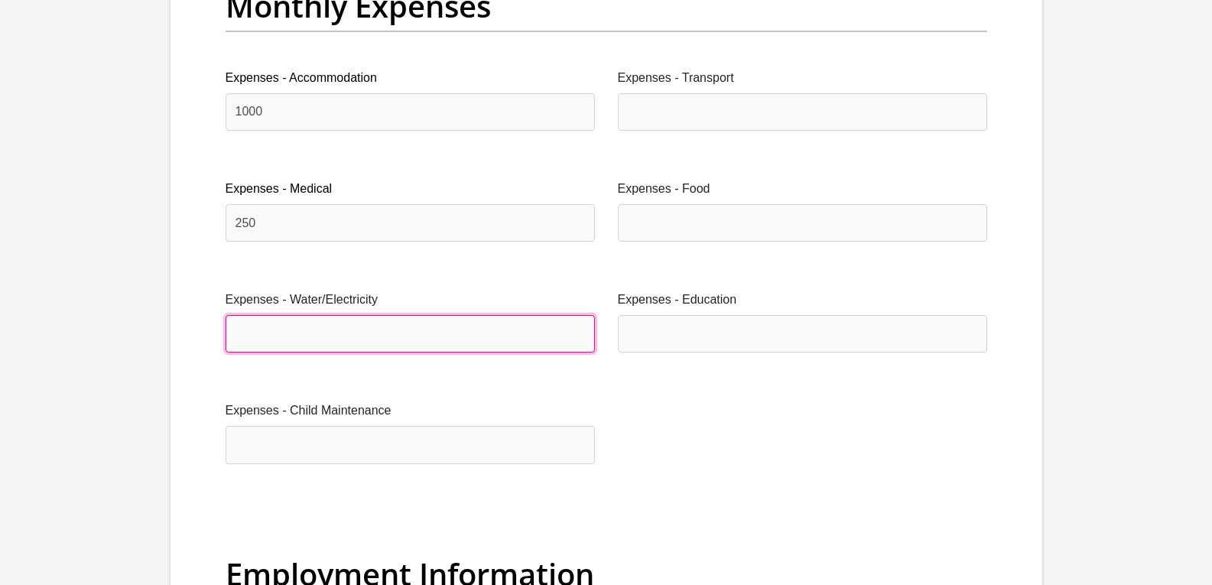
click at [391, 335] on input "Expenses - Water/Electricity" at bounding box center [410, 333] width 369 height 37
type input "500"
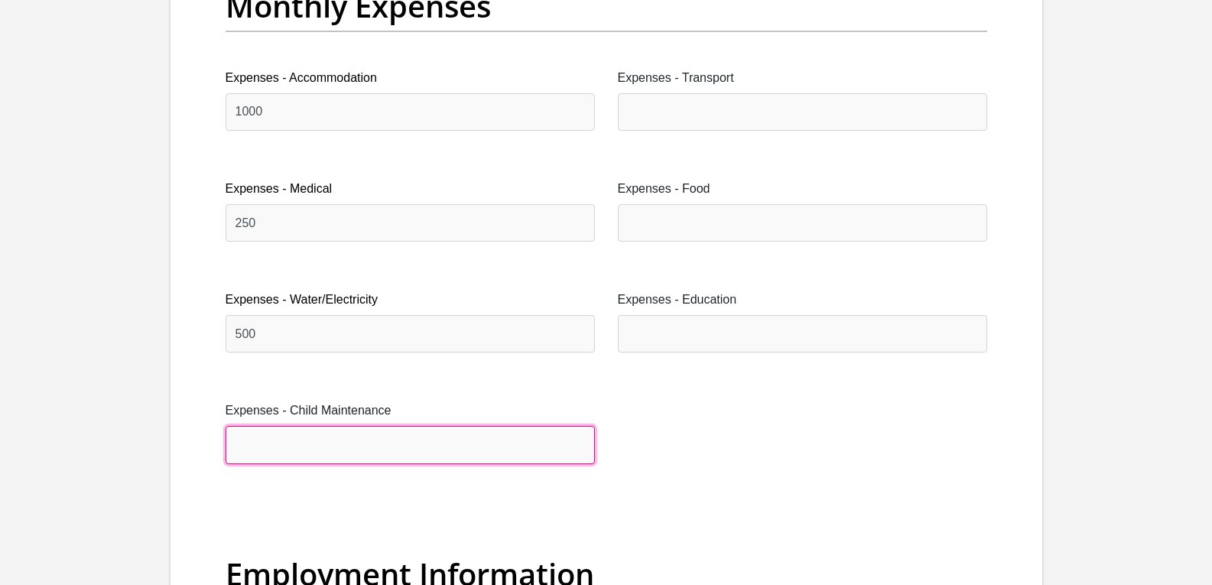
click at [424, 439] on input "Expenses - Child Maintenance" at bounding box center [410, 444] width 369 height 37
type input "500"
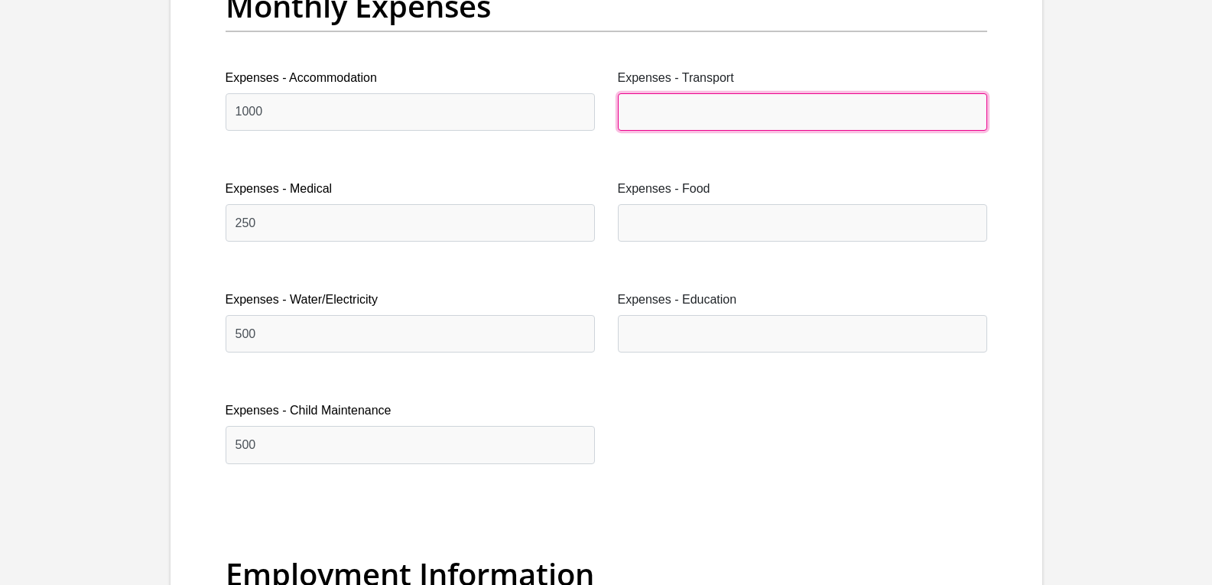
drag, startPoint x: 858, startPoint y: 95, endPoint x: 842, endPoint y: 102, distance: 18.5
click at [855, 101] on input "Expenses - Transport" at bounding box center [802, 111] width 369 height 37
type input "1"
type input "500"
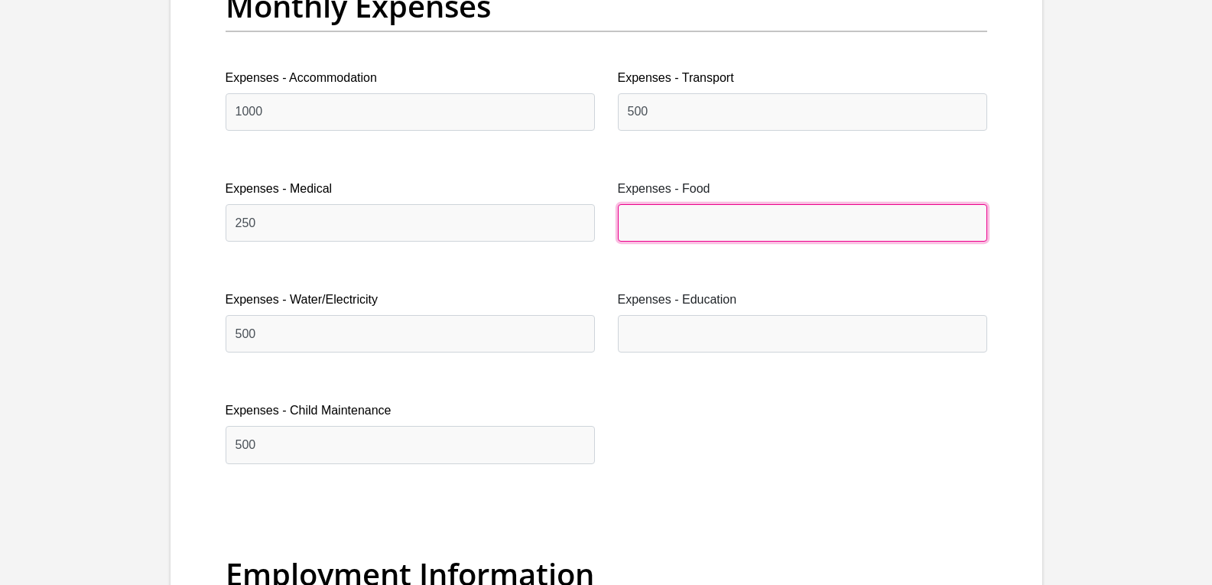
click at [745, 227] on input "Expenses - Food" at bounding box center [802, 222] width 369 height 37
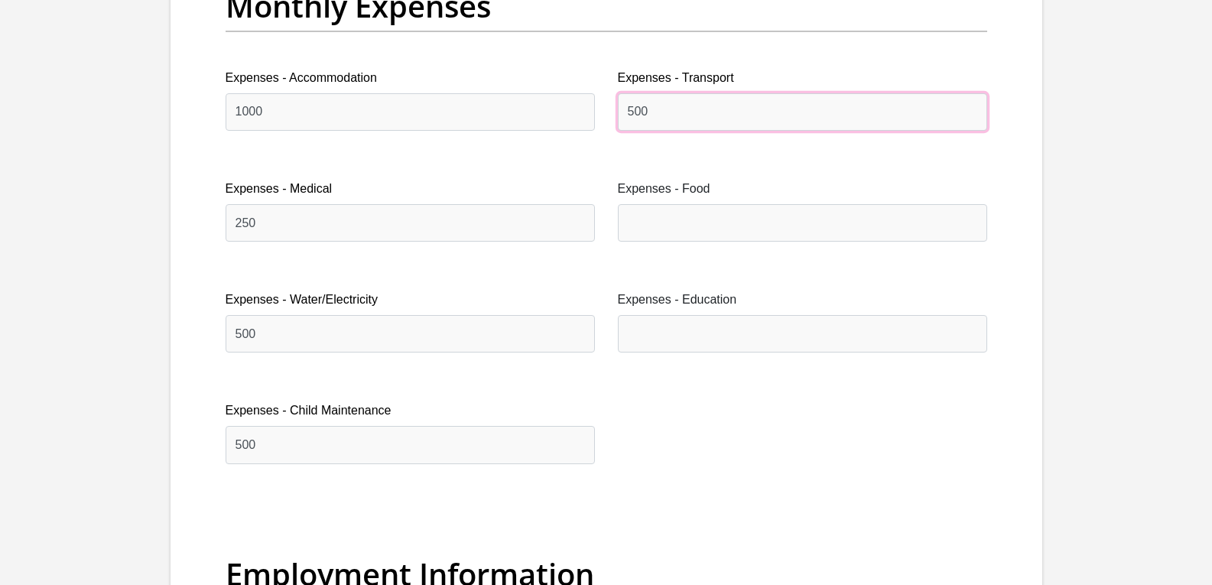
drag, startPoint x: 698, startPoint y: 196, endPoint x: 664, endPoint y: 109, distance: 93.0
click at [660, 105] on input "500" at bounding box center [802, 111] width 369 height 37
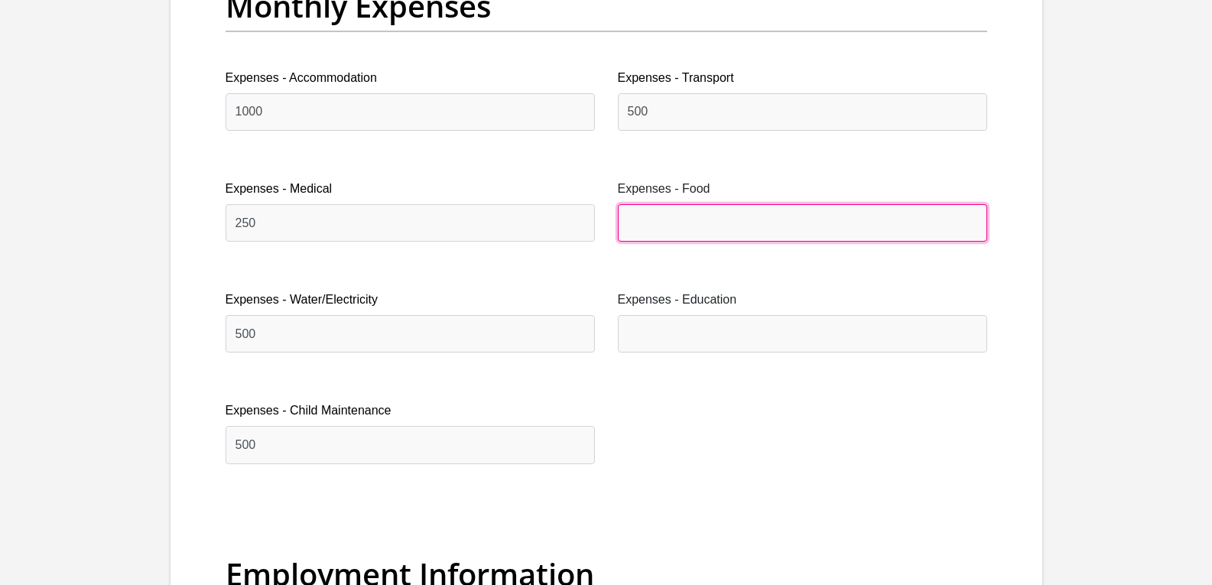
click at [719, 216] on input "Expenses - Food" at bounding box center [802, 222] width 369 height 37
type input "1000"
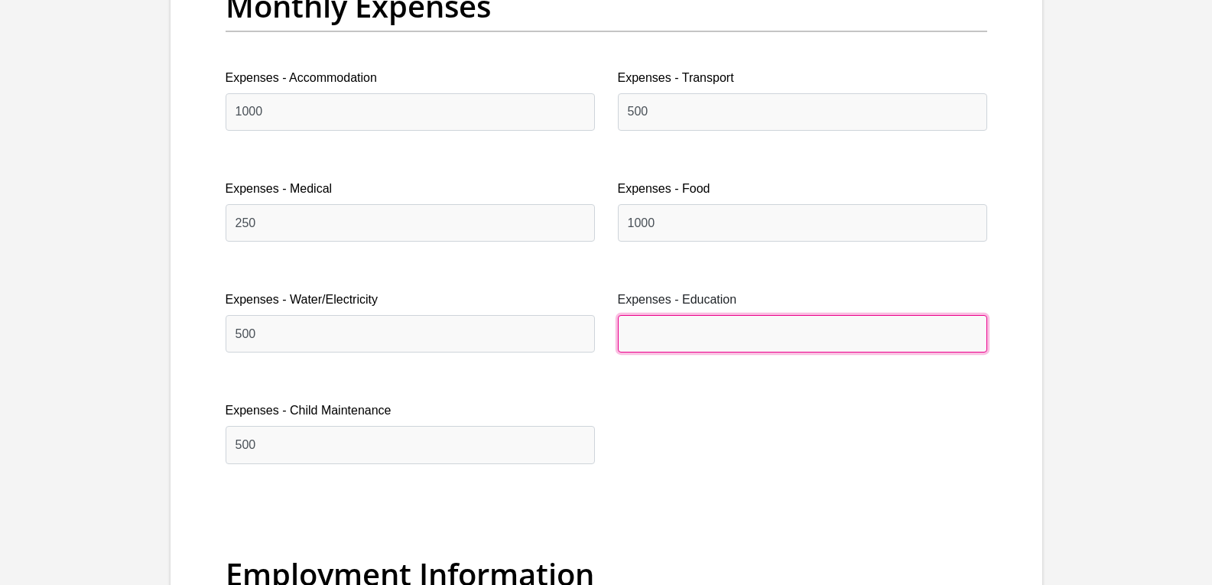
drag, startPoint x: 703, startPoint y: 336, endPoint x: 710, endPoint y: 340, distance: 8.5
click at [707, 339] on input "Expenses - Education" at bounding box center [802, 333] width 369 height 37
type input "0"
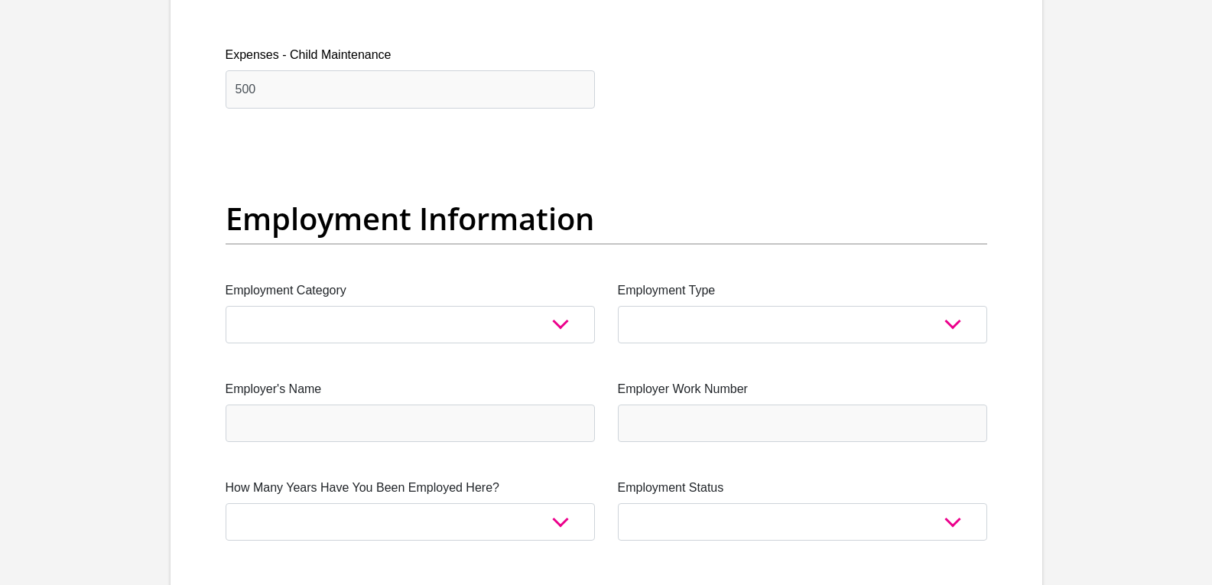
scroll to position [2643, 0]
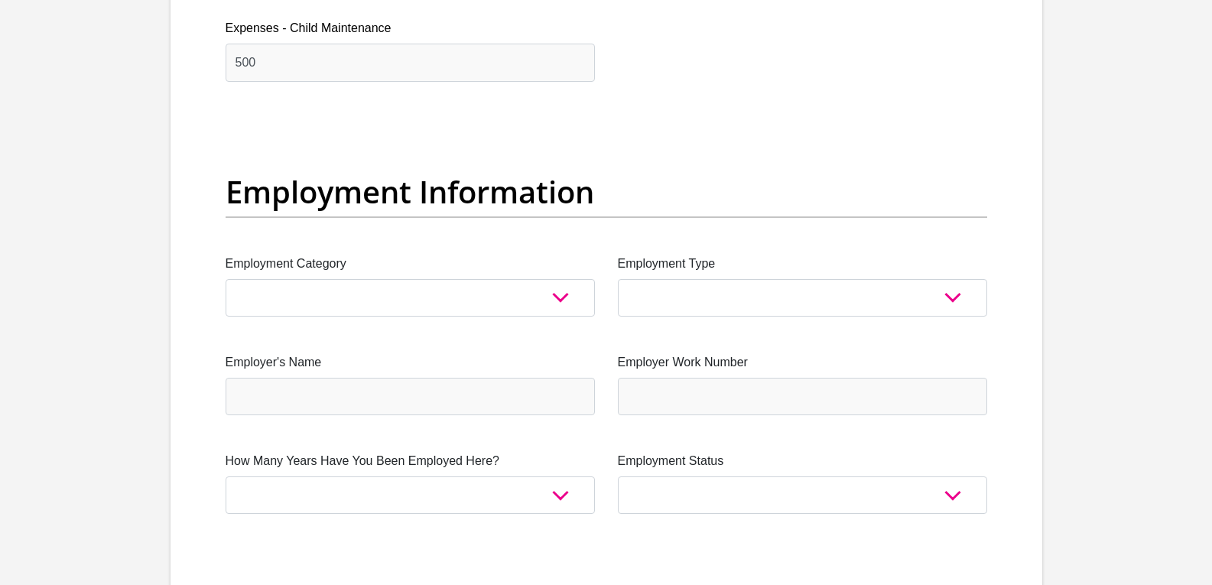
type input "100"
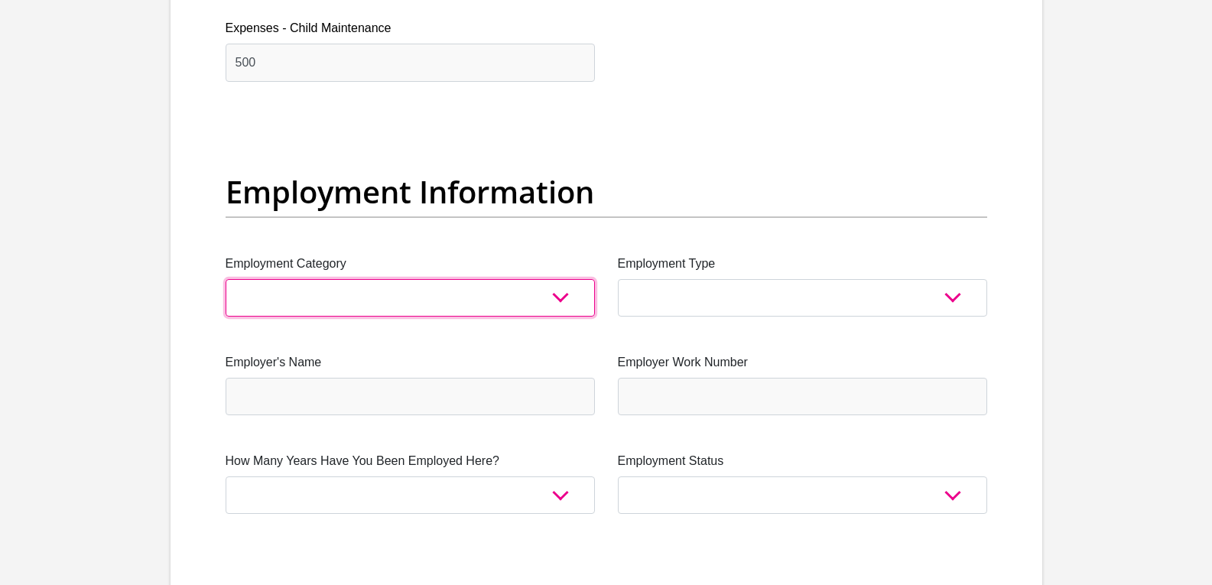
drag, startPoint x: 568, startPoint y: 295, endPoint x: 558, endPoint y: 295, distance: 9.9
click at [566, 295] on select "AGRICULTURE ALCOHOL & TOBACCO CONSTRUCTION MATERIALS METALLURGY EQUIPMENT FOR R…" at bounding box center [410, 297] width 369 height 37
click at [359, 290] on select "AGRICULTURE ALCOHOL & TOBACCO CONSTRUCTION MATERIALS METALLURGY EQUIPMENT FOR R…" at bounding box center [410, 297] width 369 height 37
drag, startPoint x: 258, startPoint y: 291, endPoint x: 261, endPoint y: 298, distance: 7.9
click at [261, 298] on select "AGRICULTURE ALCOHOL & TOBACCO CONSTRUCTION MATERIALS METALLURGY EQUIPMENT FOR R…" at bounding box center [410, 297] width 369 height 37
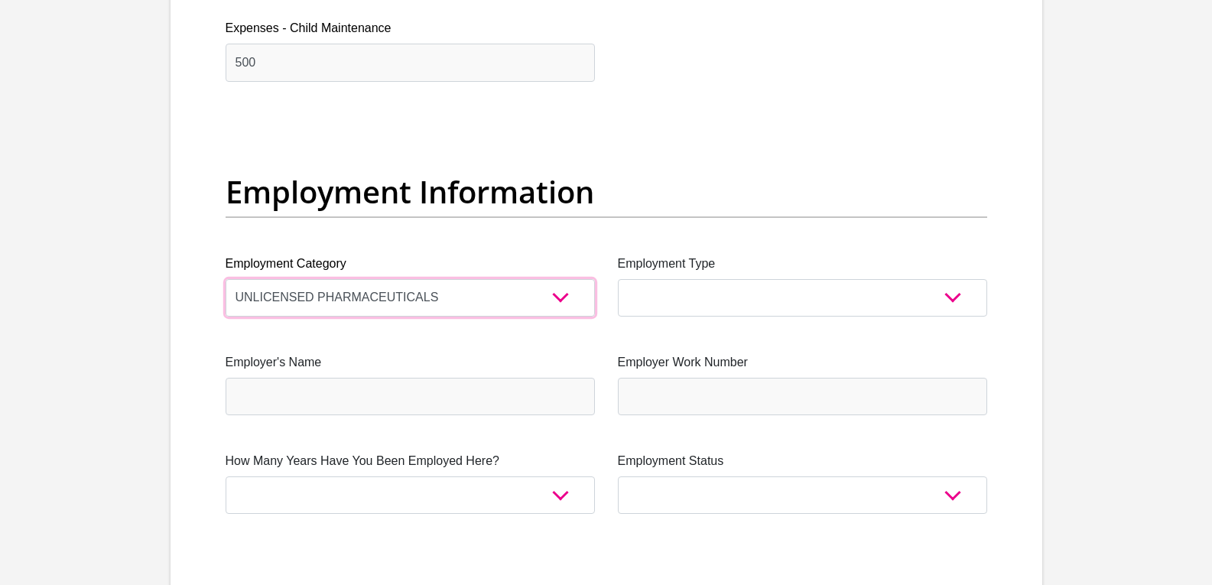
click at [263, 299] on select "AGRICULTURE ALCOHOL & TOBACCO CONSTRUCTION MATERIALS METALLURGY EQUIPMENT FOR R…" at bounding box center [410, 297] width 369 height 37
click at [567, 294] on select "AGRICULTURE ALCOHOL & TOBACCO CONSTRUCTION MATERIALS METALLURGY EQUIPMENT FOR R…" at bounding box center [410, 297] width 369 height 37
drag, startPoint x: 512, startPoint y: 284, endPoint x: 512, endPoint y: 292, distance: 8.4
click at [512, 292] on select "AGRICULTURE ALCOHOL & TOBACCO CONSTRUCTION MATERIALS METALLURGY EQUIPMENT FOR R…" at bounding box center [410, 297] width 369 height 37
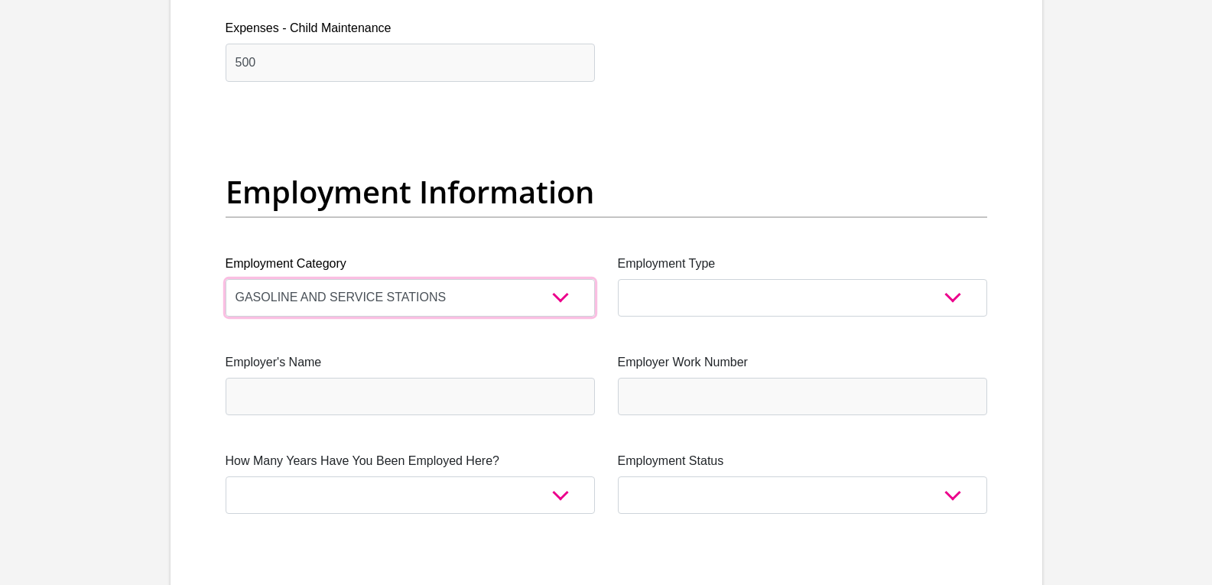
click at [511, 291] on select "AGRICULTURE ALCOHOL & TOBACCO CONSTRUCTION MATERIALS METALLURGY EQUIPMENT FOR R…" at bounding box center [410, 297] width 369 height 37
click at [491, 291] on select "AGRICULTURE ALCOHOL & TOBACCO CONSTRUCTION MATERIALS METALLURGY EQUIPMENT FOR R…" at bounding box center [410, 297] width 369 height 37
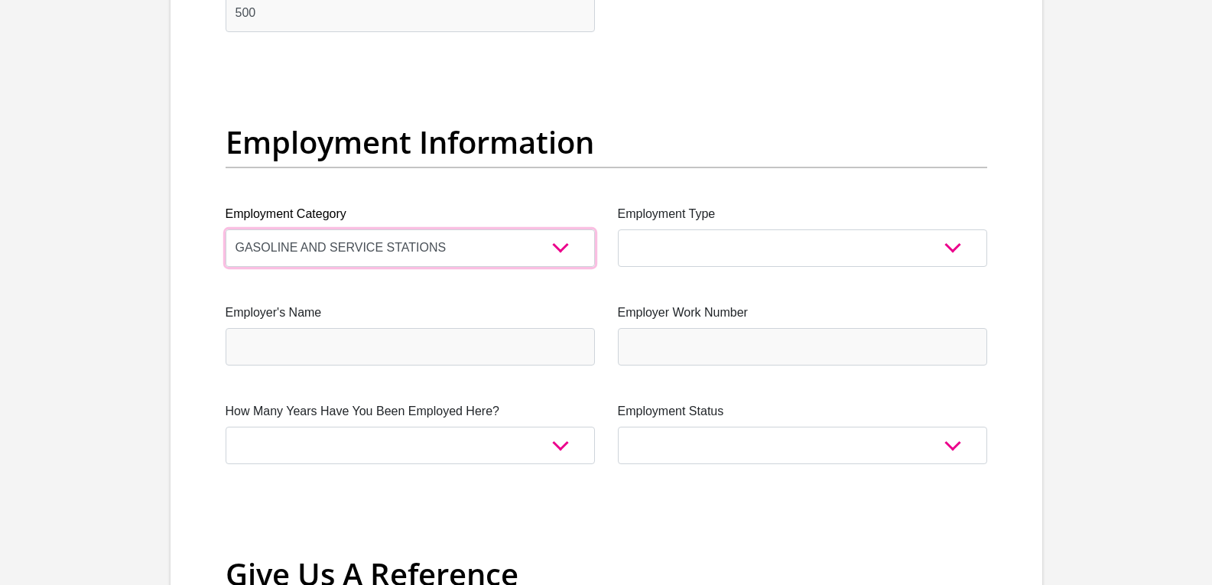
scroll to position [2720, 0]
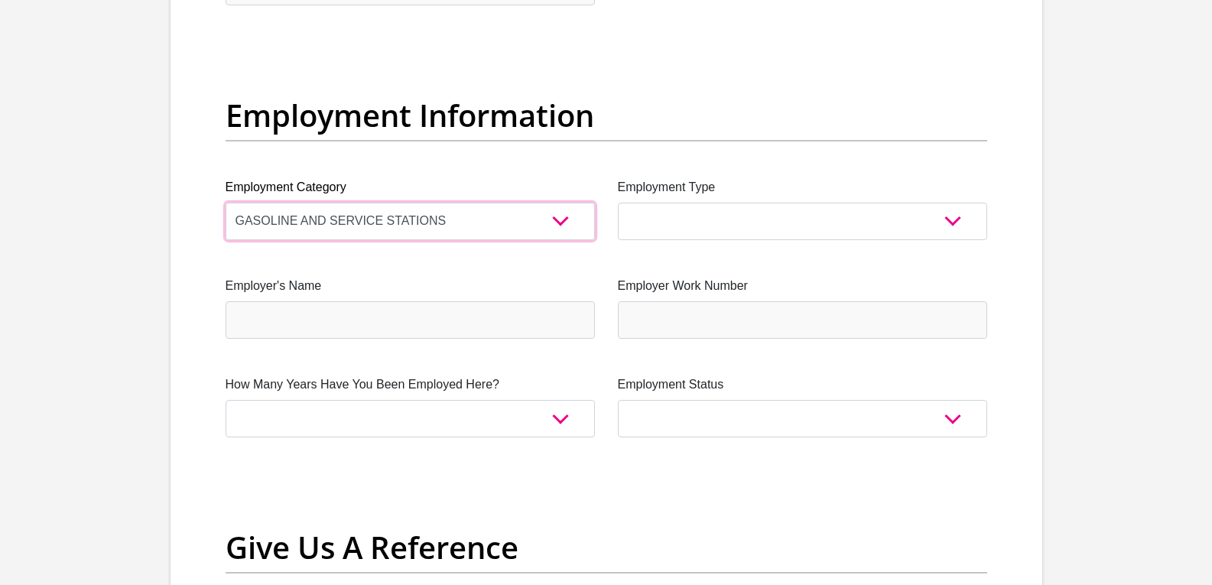
click at [443, 229] on select "AGRICULTURE ALCOHOL & TOBACCO CONSTRUCTION MATERIALS METALLURGY EQUIPMENT FOR R…" at bounding box center [410, 221] width 369 height 37
select select "67"
click at [226, 203] on select "AGRICULTURE ALCOHOL & TOBACCO CONSTRUCTION MATERIALS METALLURGY EQUIPMENT FOR R…" at bounding box center [410, 221] width 369 height 37
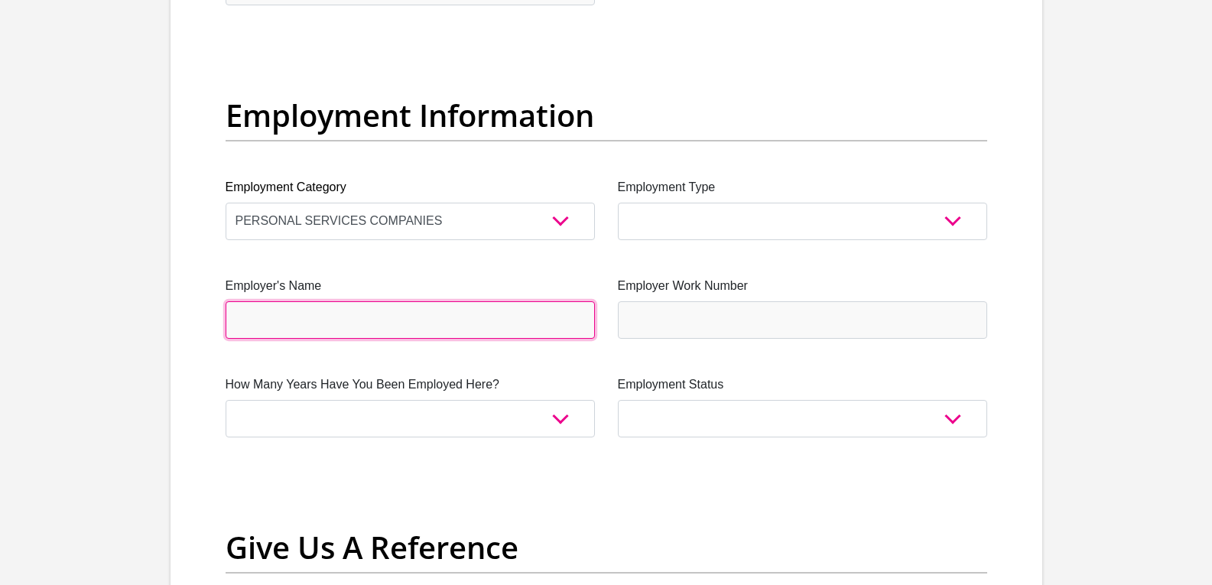
click at [294, 329] on input "Employer's Name" at bounding box center [410, 319] width 369 height 37
type input "wns"
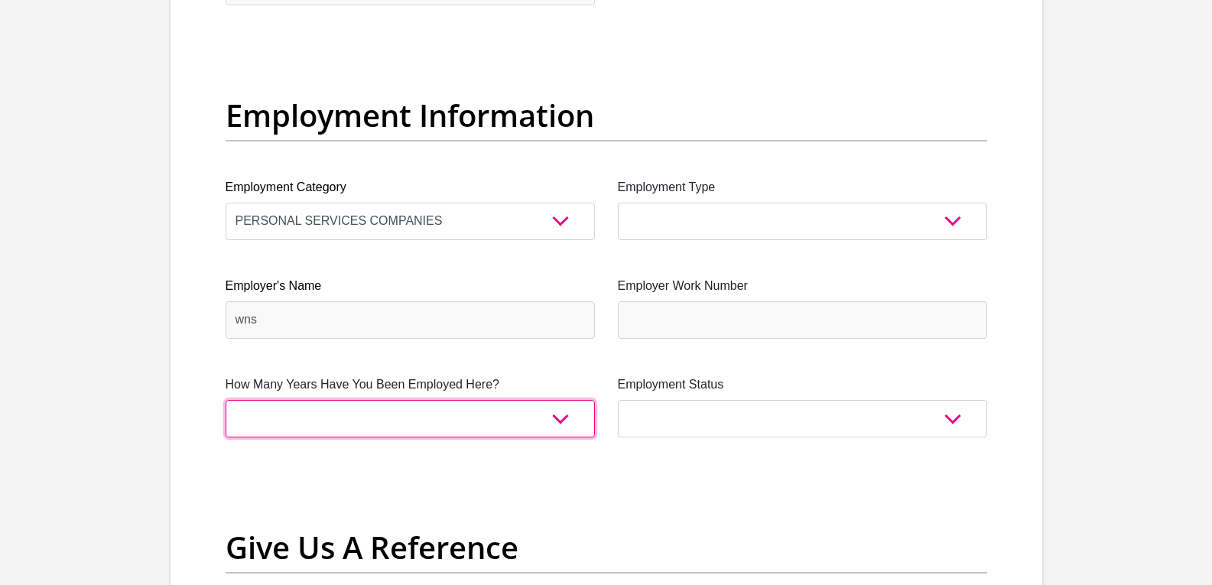
click at [290, 411] on select "less than 1 year 1-3 years 3-5 years 5+ years" at bounding box center [410, 418] width 369 height 37
select select "24"
click at [226, 400] on select "less than 1 year 1-3 years 3-5 years 5+ years" at bounding box center [410, 418] width 369 height 37
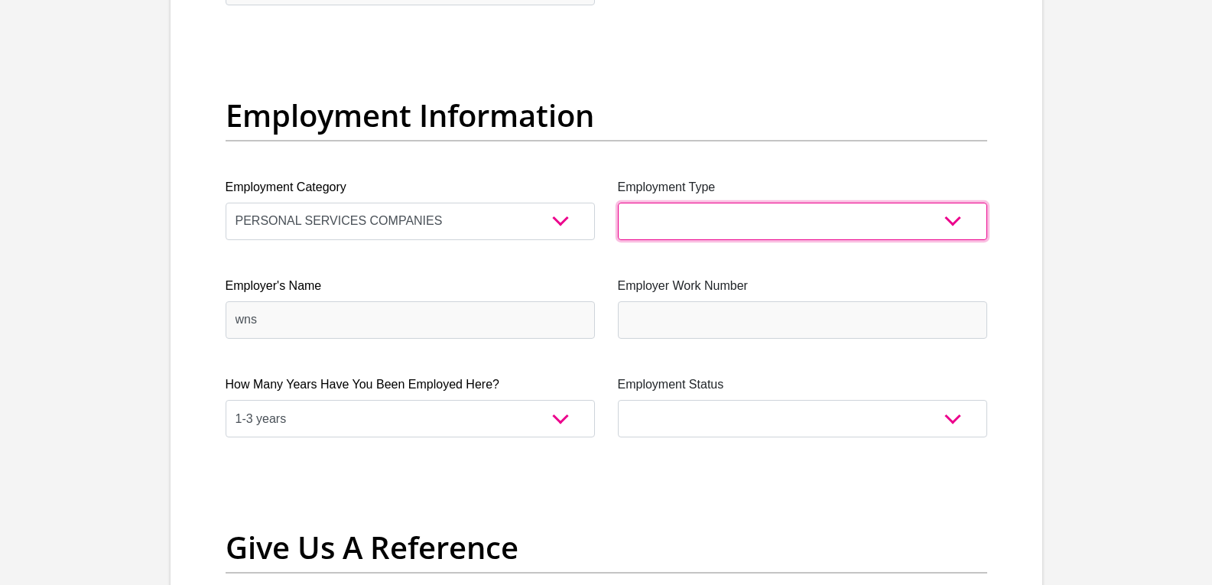
drag, startPoint x: 962, startPoint y: 216, endPoint x: 953, endPoint y: 219, distance: 9.7
click at [953, 219] on select "College/Lecturer Craft Seller Creative Driver Executive Farmer Forces - Non Com…" at bounding box center [802, 221] width 369 height 37
select select "Unknown/Other"
click at [618, 203] on select "College/Lecturer Craft Seller Creative Driver Executive Farmer Forces - Non Com…" at bounding box center [802, 221] width 369 height 37
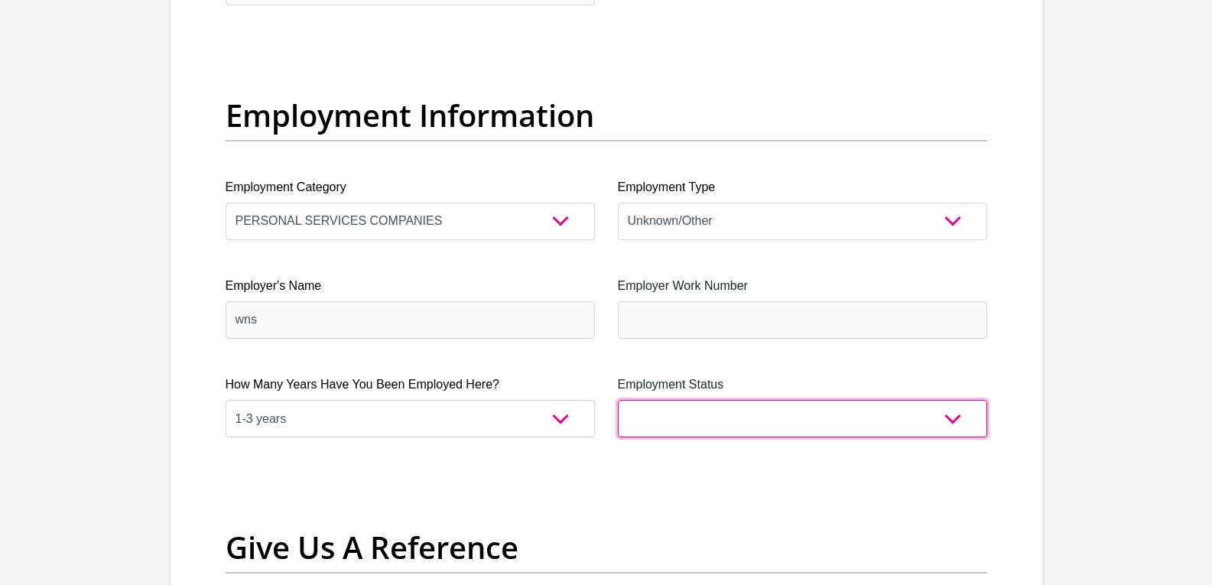
click at [948, 423] on select "Permanent/Full-time Part-time/Casual Contract Worker Self-Employed Housewife Re…" at bounding box center [802, 418] width 369 height 37
select select "1"
click at [618, 400] on select "Permanent/Full-time Part-time/Casual Contract Worker Self-Employed Housewife Re…" at bounding box center [802, 418] width 369 height 37
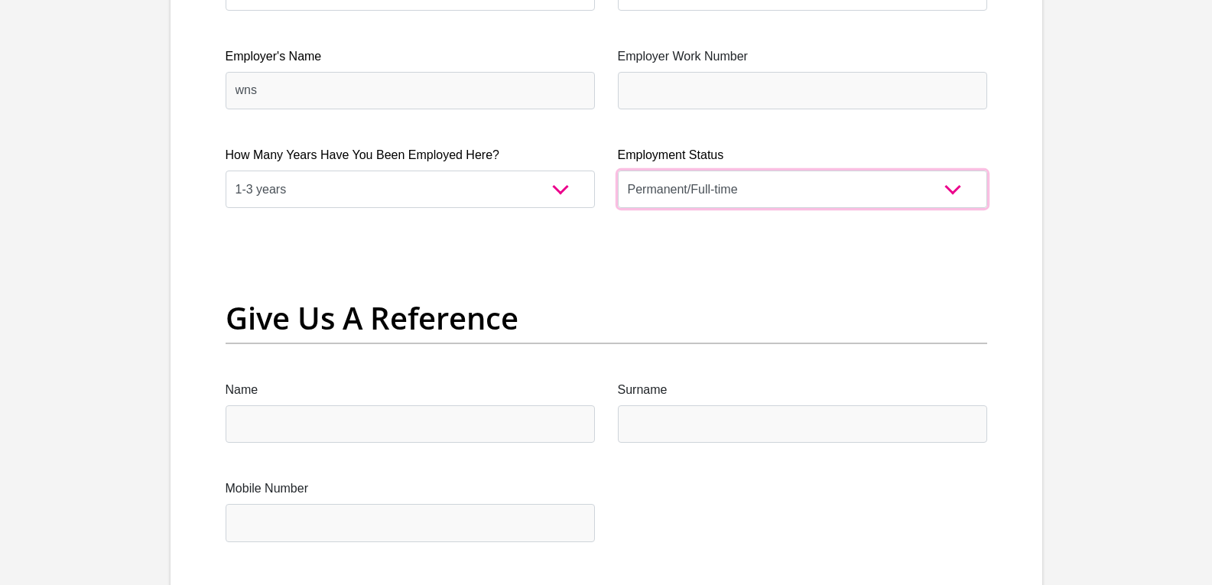
scroll to position [3026, 0]
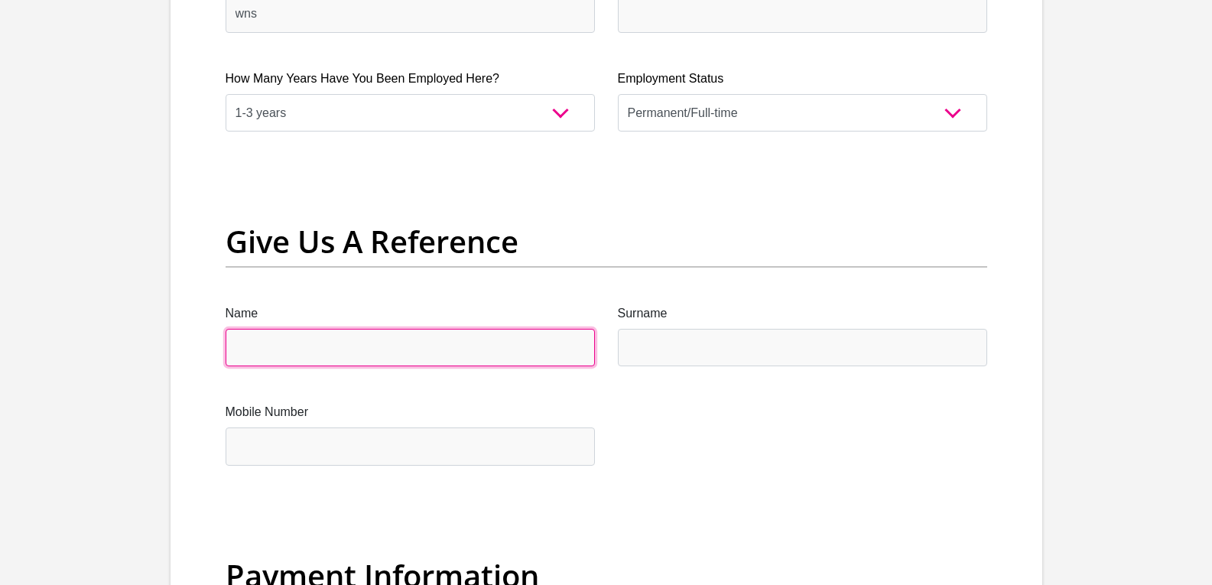
click at [423, 351] on input "Name" at bounding box center [410, 347] width 369 height 37
type input "m"
type input "Mamohau"
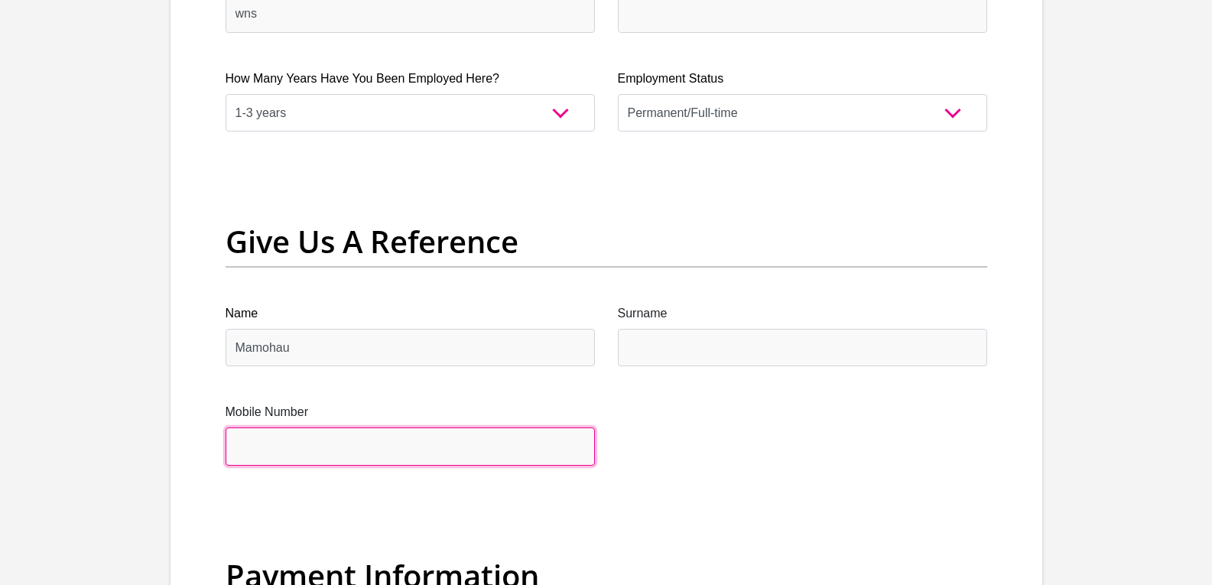
click at [391, 450] on input "Mobile Number" at bounding box center [410, 445] width 369 height 37
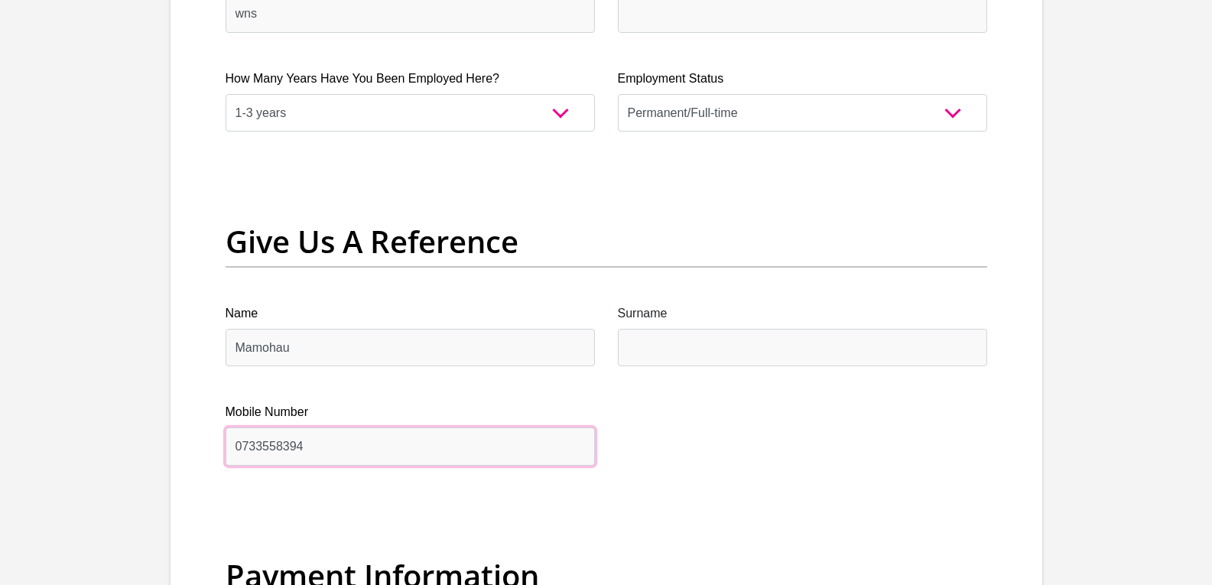
type input "0733558394"
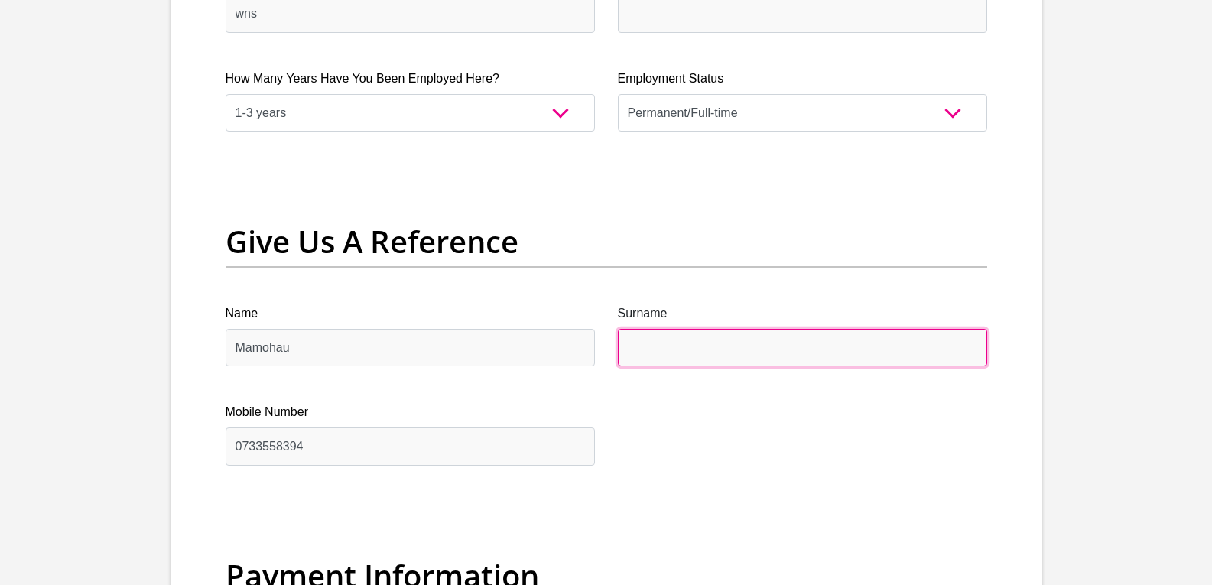
drag, startPoint x: 693, startPoint y: 349, endPoint x: 653, endPoint y: 336, distance: 41.8
click at [692, 349] on input "Surname" at bounding box center [802, 347] width 369 height 37
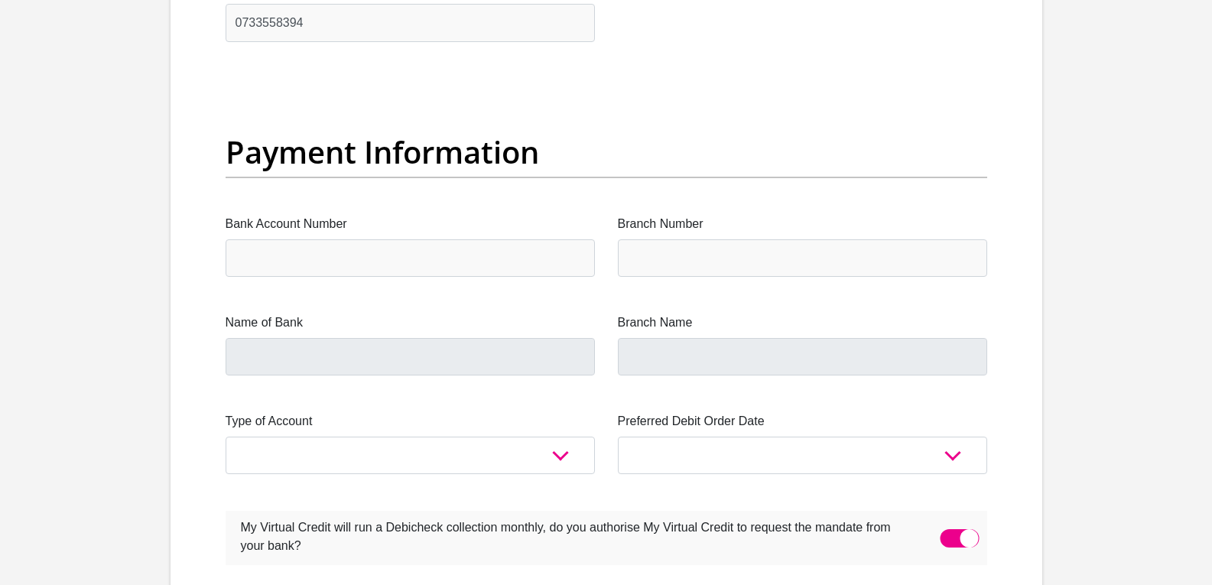
scroll to position [3484, 0]
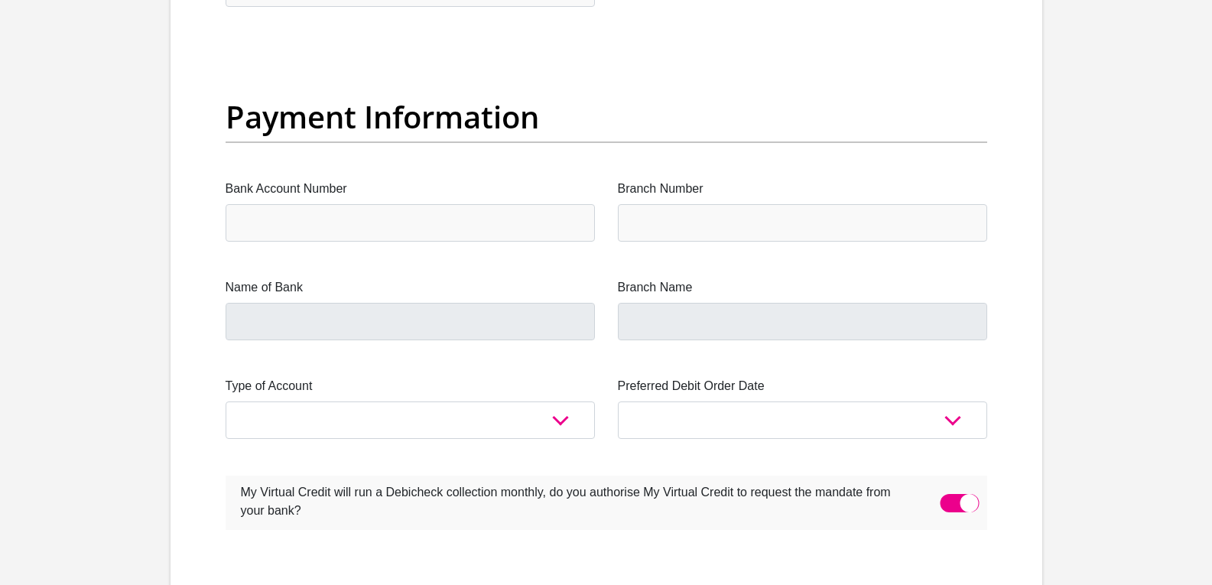
type input "hlabi"
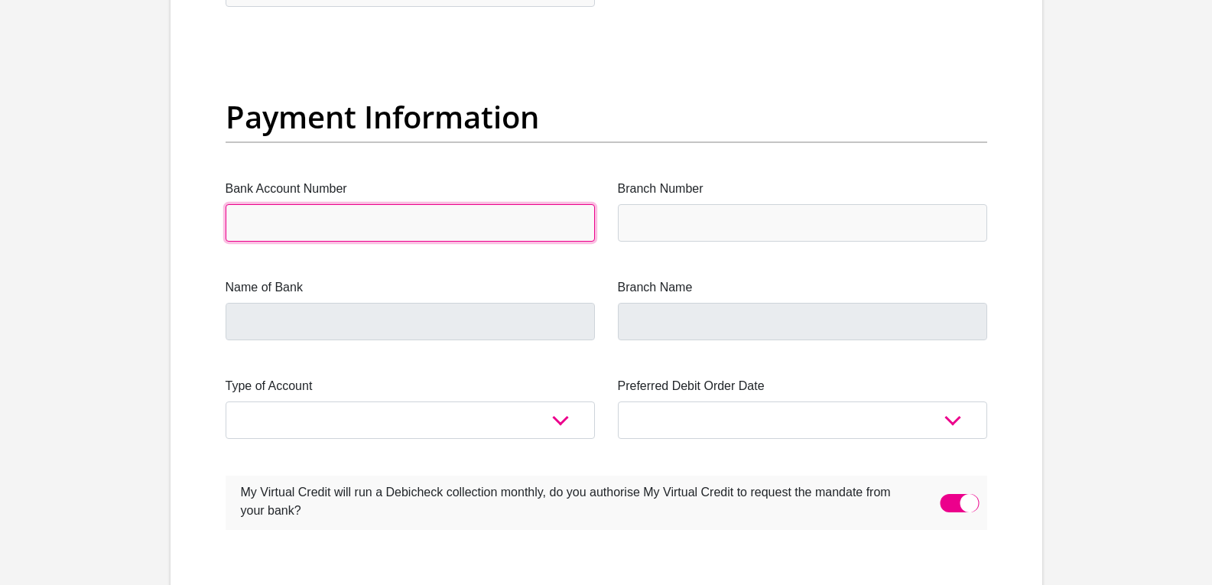
click at [363, 226] on input "Bank Account Number" at bounding box center [410, 222] width 369 height 37
type input "1471919011"
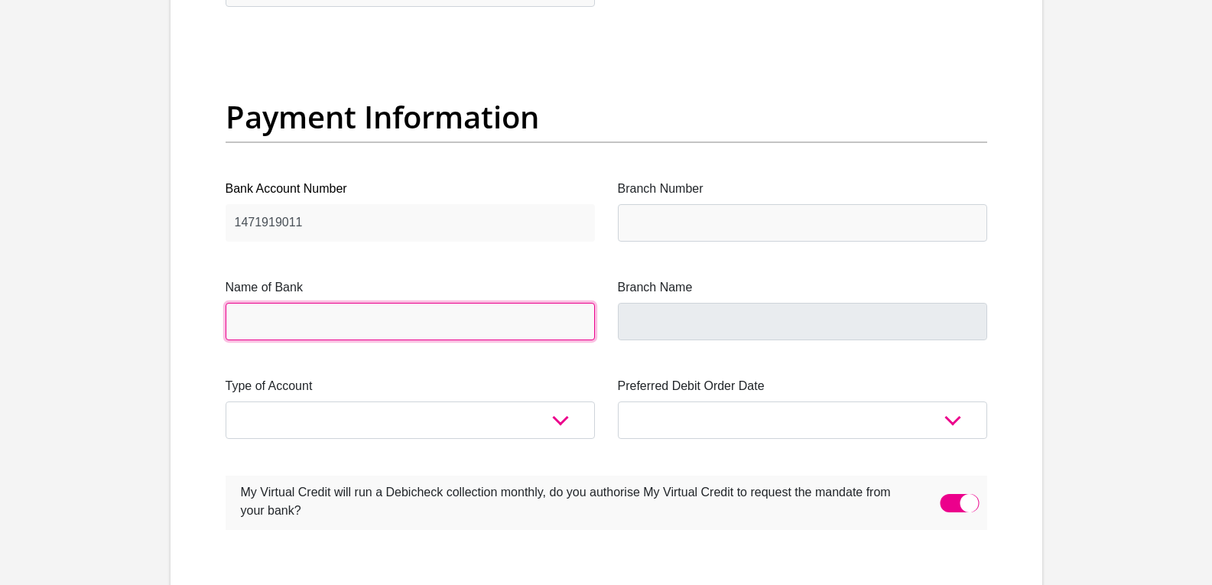
click at [378, 328] on input "Name of Bank" at bounding box center [410, 321] width 369 height 37
click at [361, 331] on input "Name of Bank" at bounding box center [410, 321] width 369 height 37
drag, startPoint x: 308, startPoint y: 327, endPoint x: 300, endPoint y: 318, distance: 12.4
click at [307, 327] on input "Name of Bank" at bounding box center [410, 321] width 369 height 37
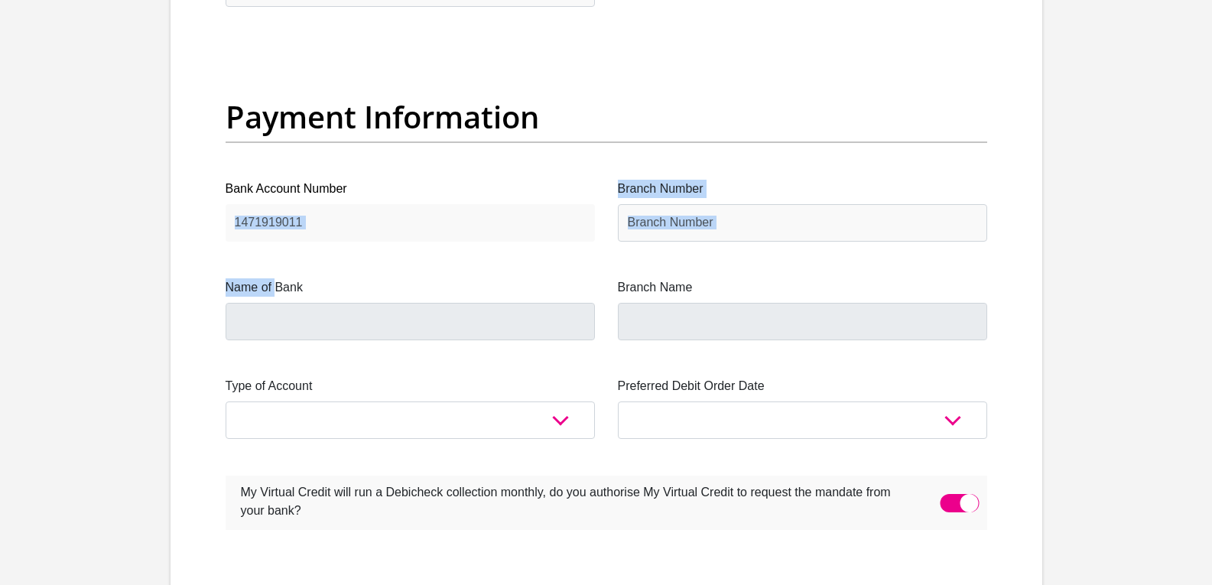
drag, startPoint x: 274, startPoint y: 258, endPoint x: 284, endPoint y: 239, distance: 21.5
drag, startPoint x: 306, startPoint y: 342, endPoint x: 303, endPoint y: 326, distance: 16.3
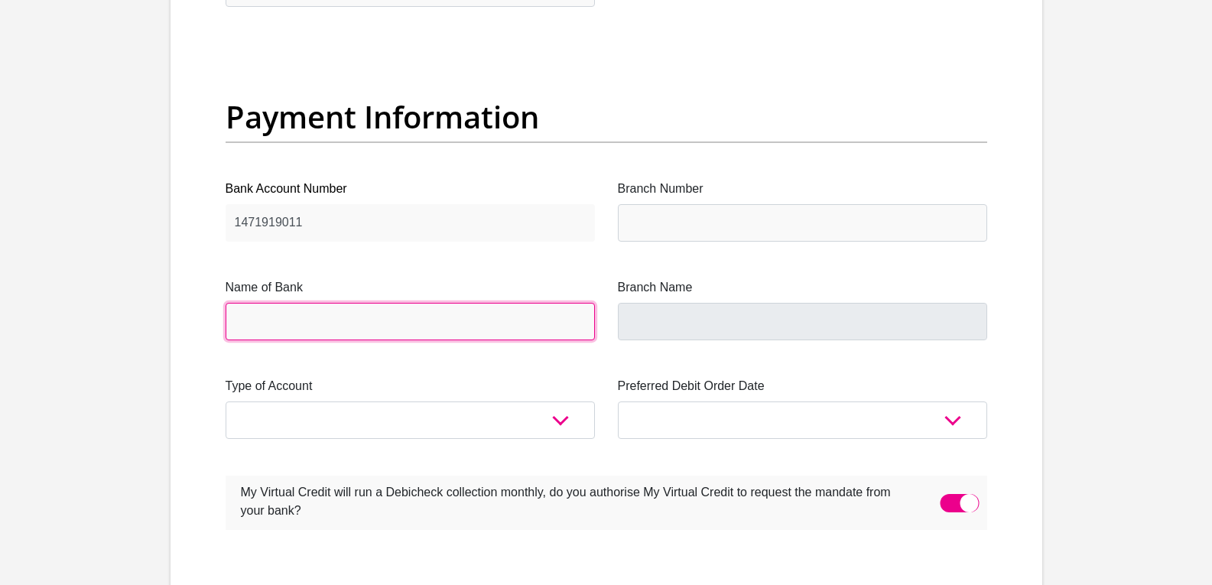
click at [302, 326] on input "Name of Bank" at bounding box center [410, 321] width 369 height 37
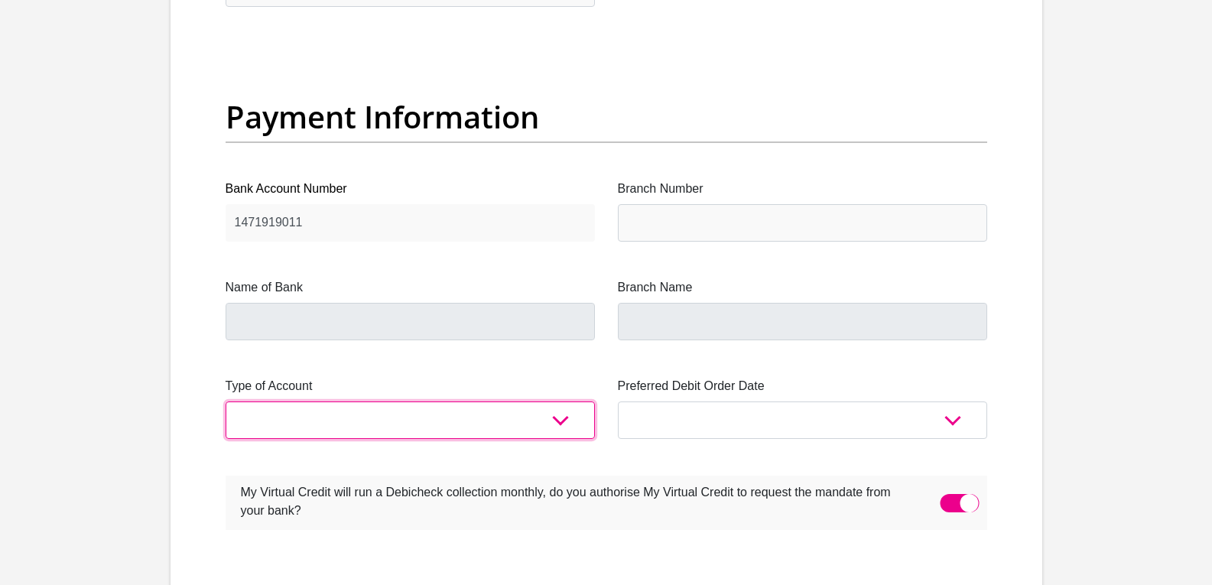
click at [391, 428] on select "Cheque Savings" at bounding box center [410, 419] width 369 height 37
select select "SAV"
click at [226, 401] on select "Cheque Savings" at bounding box center [410, 419] width 369 height 37
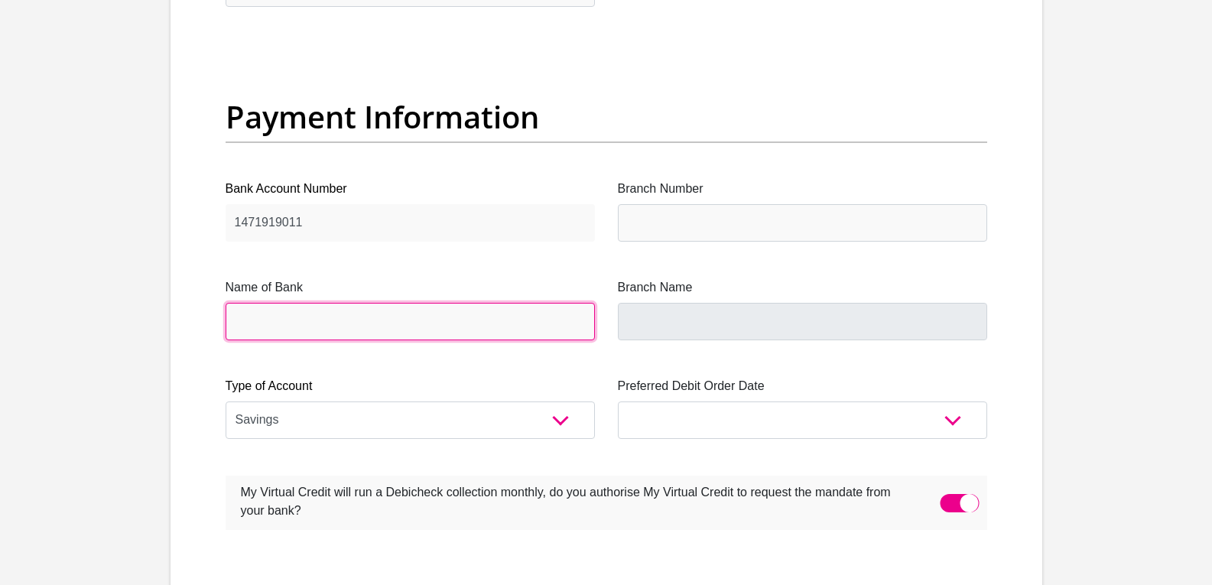
click at [541, 325] on input "Name of Bank" at bounding box center [410, 321] width 369 height 37
click at [544, 322] on input "Name of Bank" at bounding box center [410, 321] width 369 height 37
click at [545, 326] on input "Name of Bank" at bounding box center [410, 321] width 369 height 37
drag, startPoint x: 529, startPoint y: 329, endPoint x: 353, endPoint y: 321, distance: 176.0
click at [438, 325] on input "Name of Bank" at bounding box center [410, 321] width 369 height 37
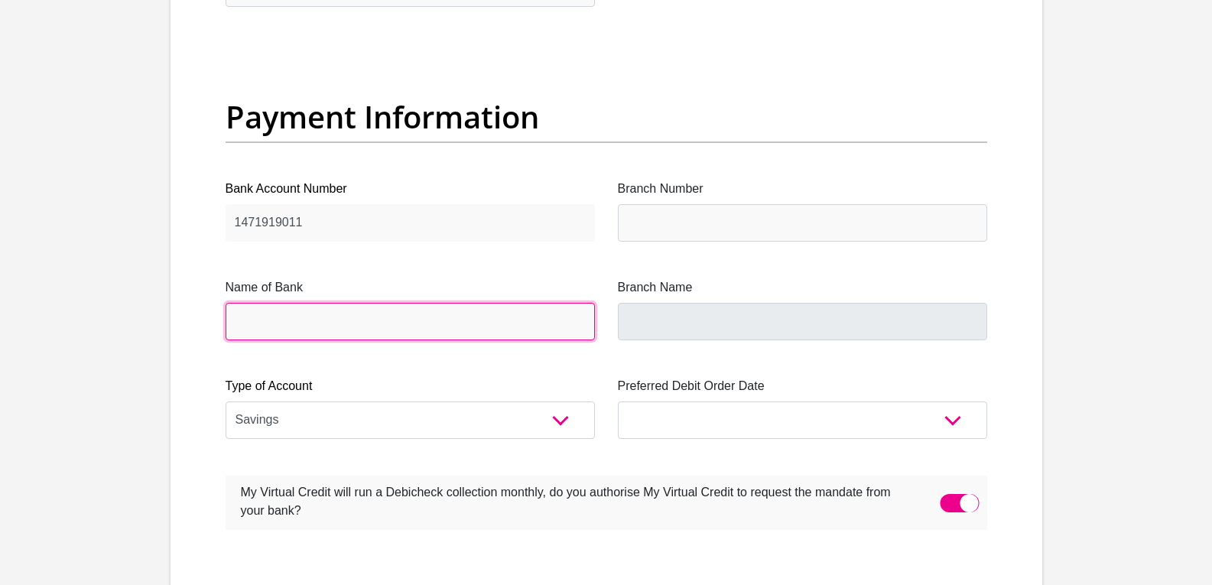
click at [230, 313] on input "Name of Bank" at bounding box center [410, 321] width 369 height 37
click at [229, 316] on input "Name of Bank" at bounding box center [410, 321] width 369 height 37
click at [232, 316] on input "Name of Bank" at bounding box center [410, 321] width 369 height 37
click at [302, 330] on input "Name of Bank" at bounding box center [410, 321] width 369 height 37
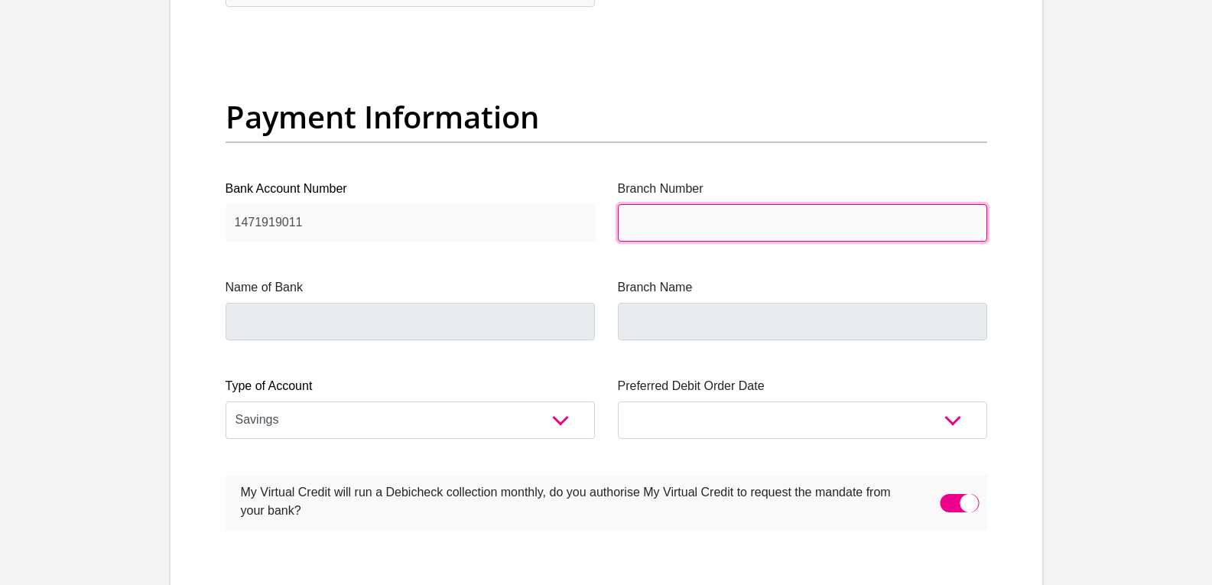
click at [642, 237] on input "Branch Number" at bounding box center [802, 222] width 369 height 37
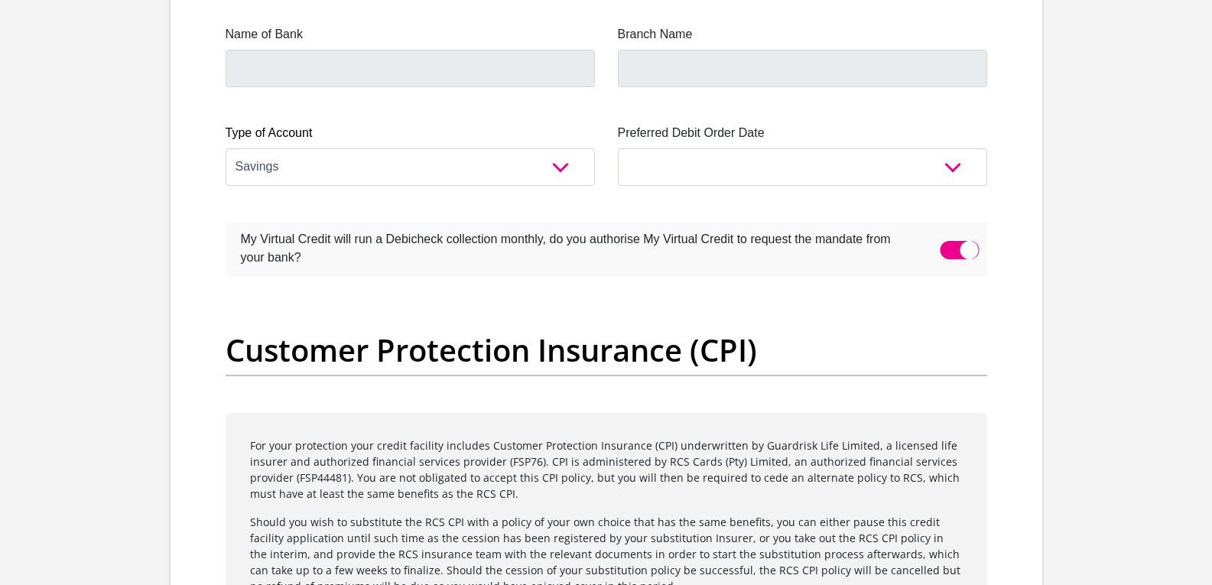
scroll to position [3561, 0]
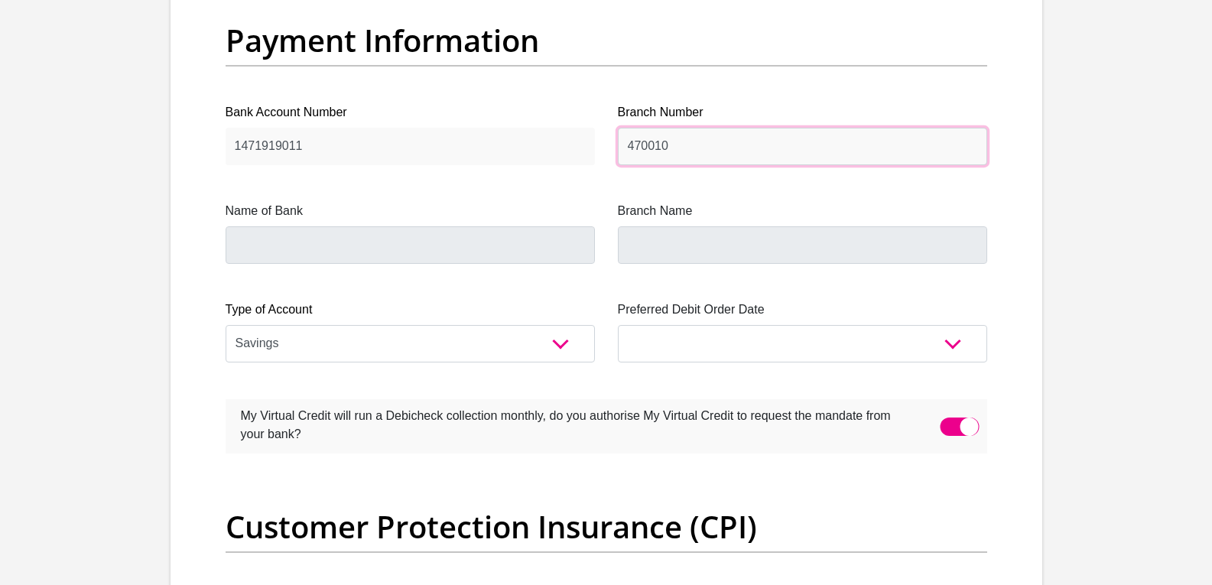
type input "470010"
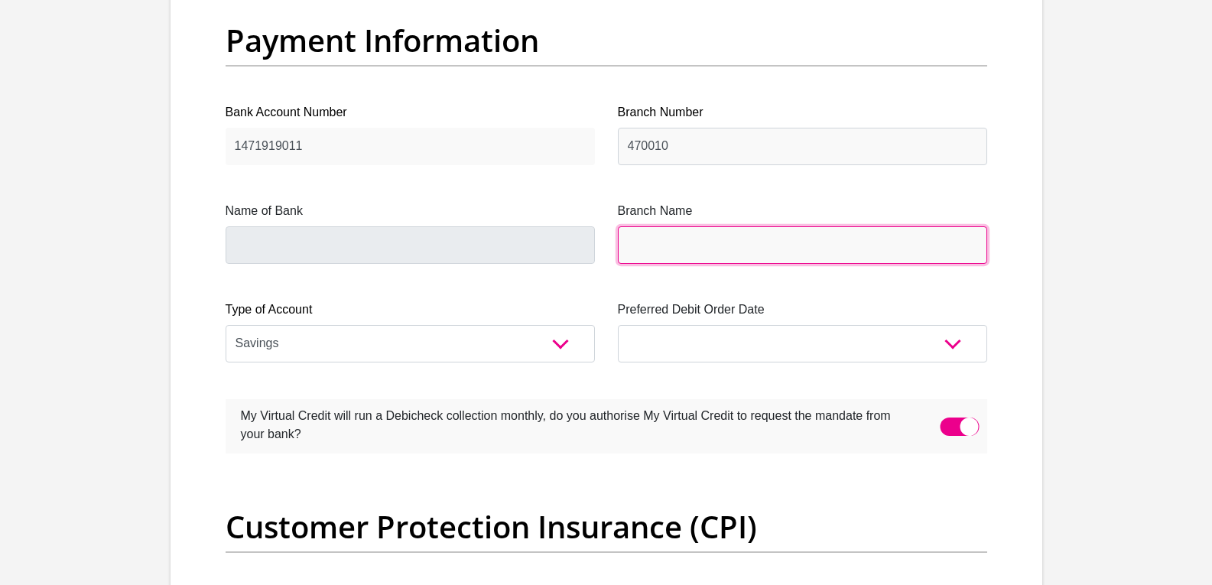
click at [645, 251] on input "Branch Name" at bounding box center [802, 244] width 369 height 37
type input "CAPITEC BANK LIMITED"
type input "CAPITEC BANK CPC"
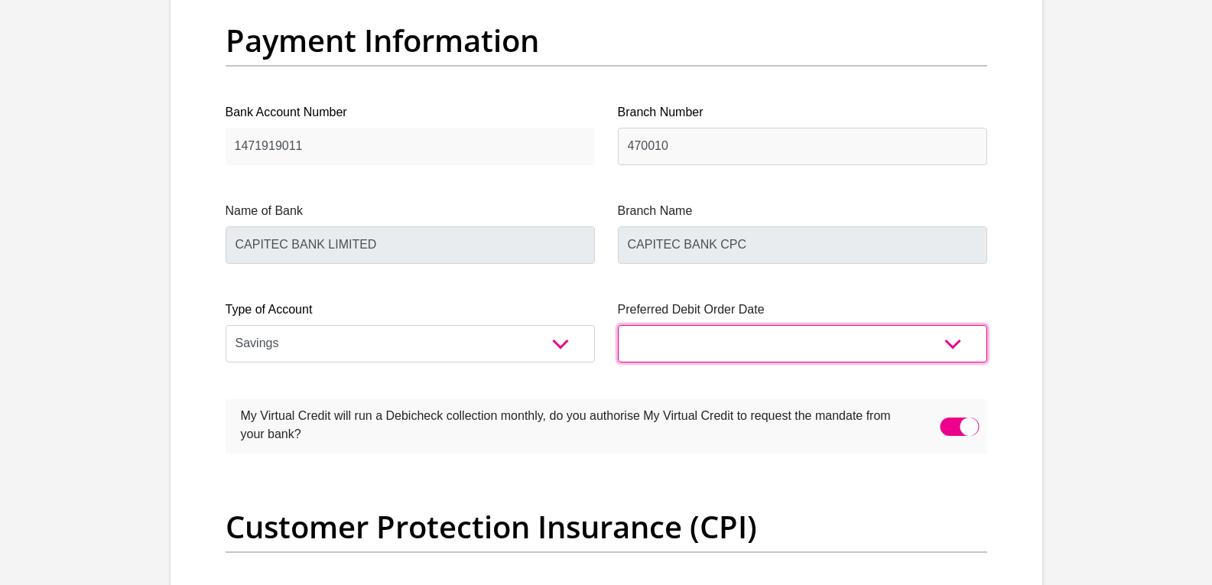
click at [664, 337] on select "1st 2nd 3rd 4th 5th 7th 18th 19th 20th 21st 22nd 23rd 24th 25th 26th 27th 28th …" at bounding box center [802, 343] width 369 height 37
select select "27"
click at [618, 325] on select "1st 2nd 3rd 4th 5th 7th 18th 19th 20th 21st 22nd 23rd 24th 25th 26th 27th 28th …" at bounding box center [802, 343] width 369 height 37
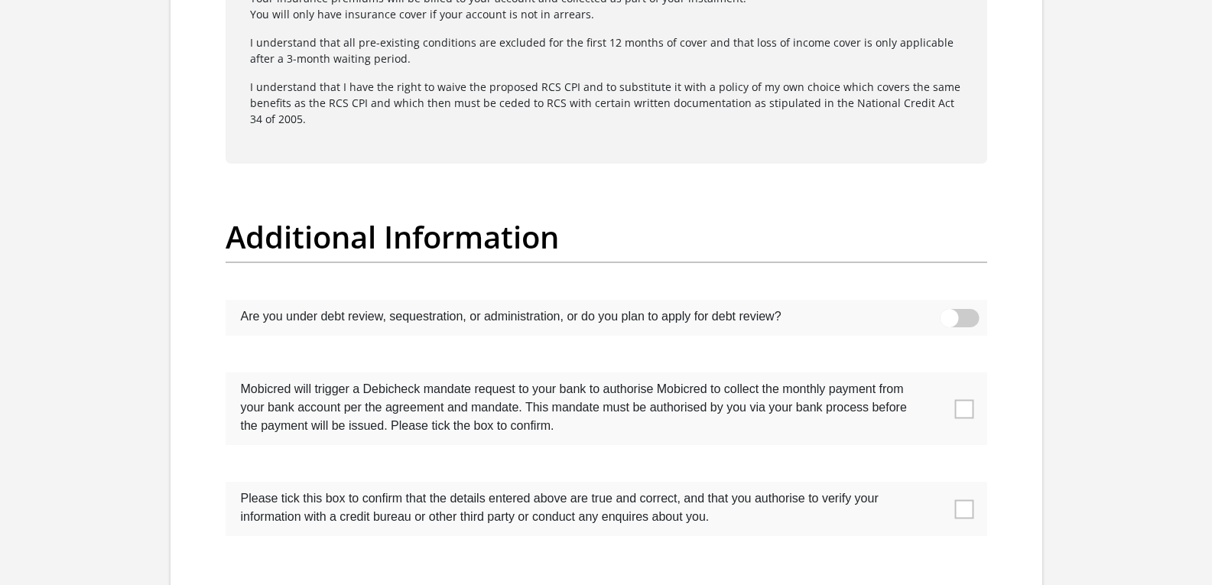
scroll to position [4631, 0]
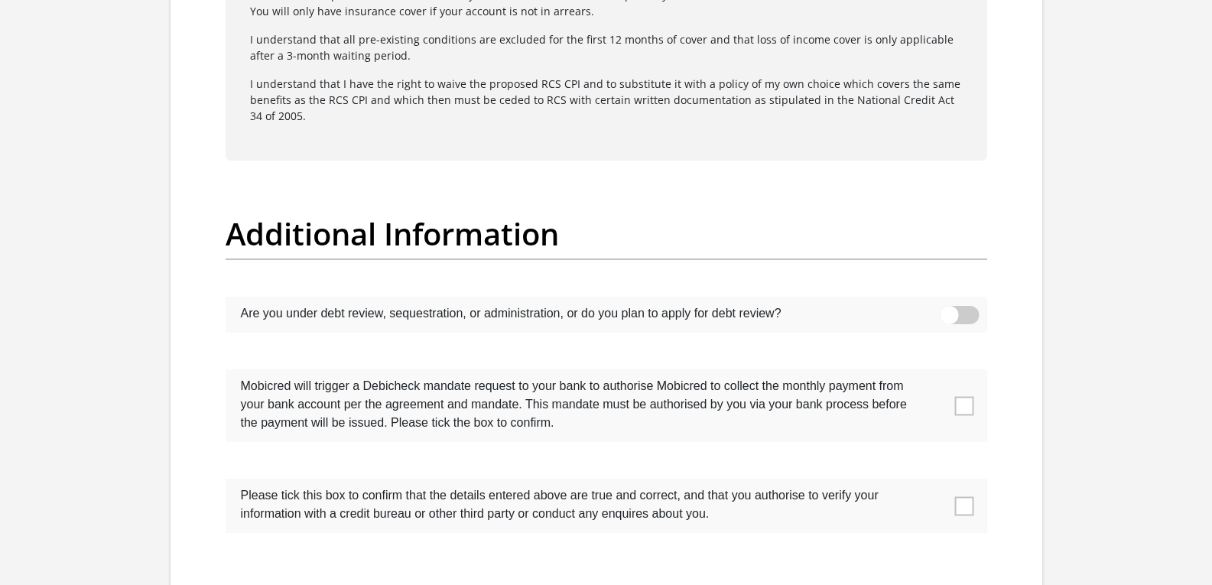
click at [952, 319] on span at bounding box center [959, 315] width 39 height 18
click at [949, 310] on input "checkbox" at bounding box center [949, 310] width 0 height 0
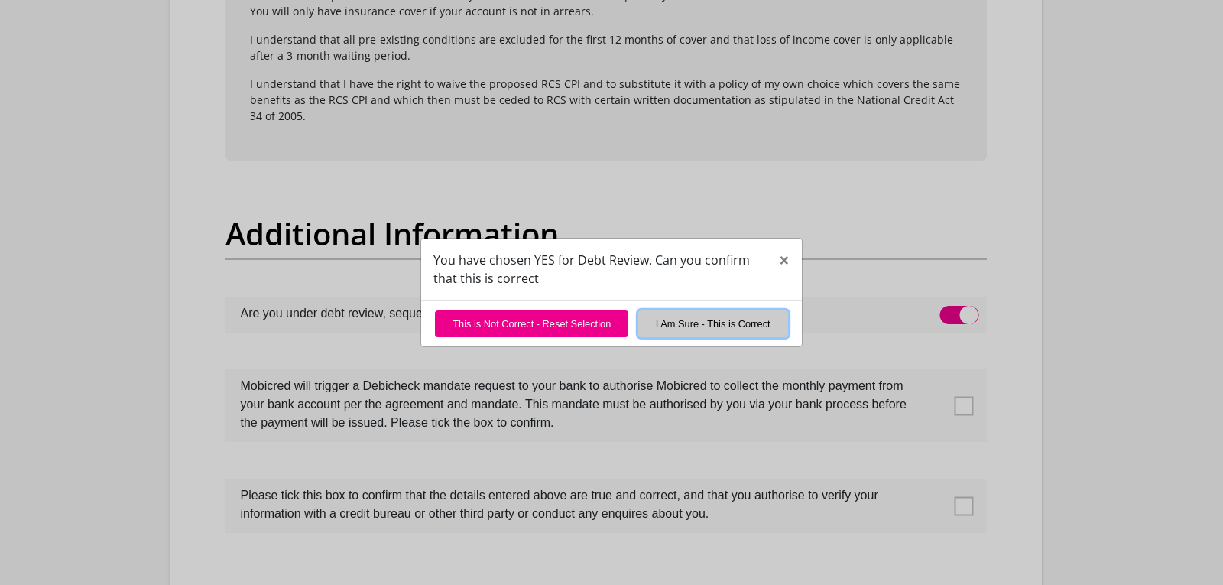
drag, startPoint x: 730, startPoint y: 332, endPoint x: 728, endPoint y: 318, distance: 13.9
click at [729, 331] on button "I Am Sure - This is Correct" at bounding box center [713, 323] width 150 height 27
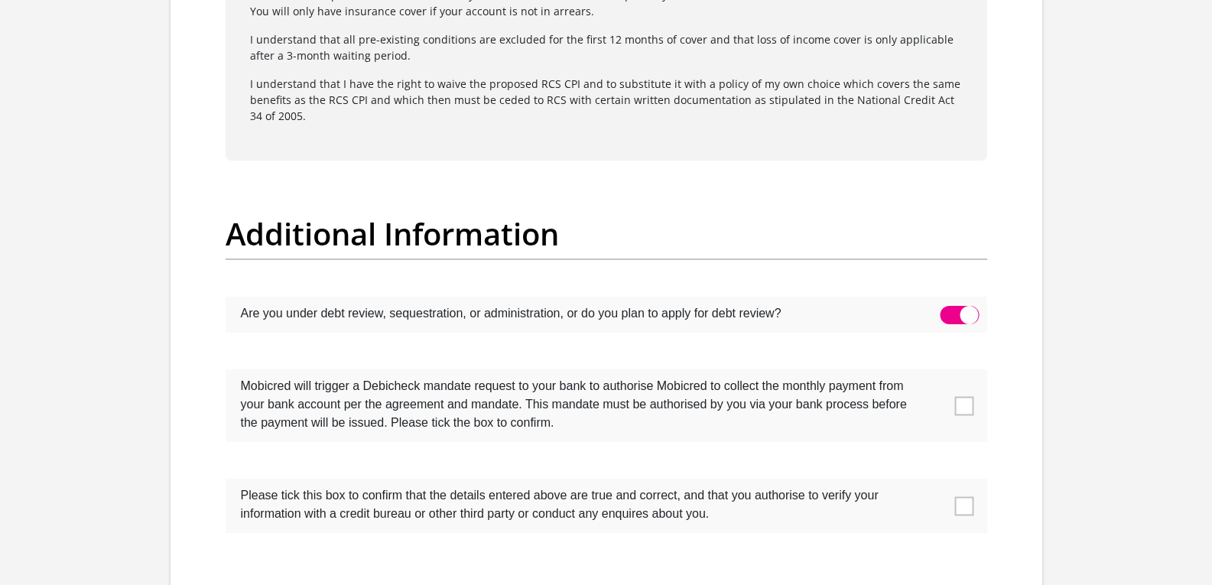
click at [944, 306] on label at bounding box center [606, 315] width 761 height 36
click at [942, 315] on span at bounding box center [959, 315] width 39 height 18
click at [949, 310] on input "checkbox" at bounding box center [949, 310] width 0 height 0
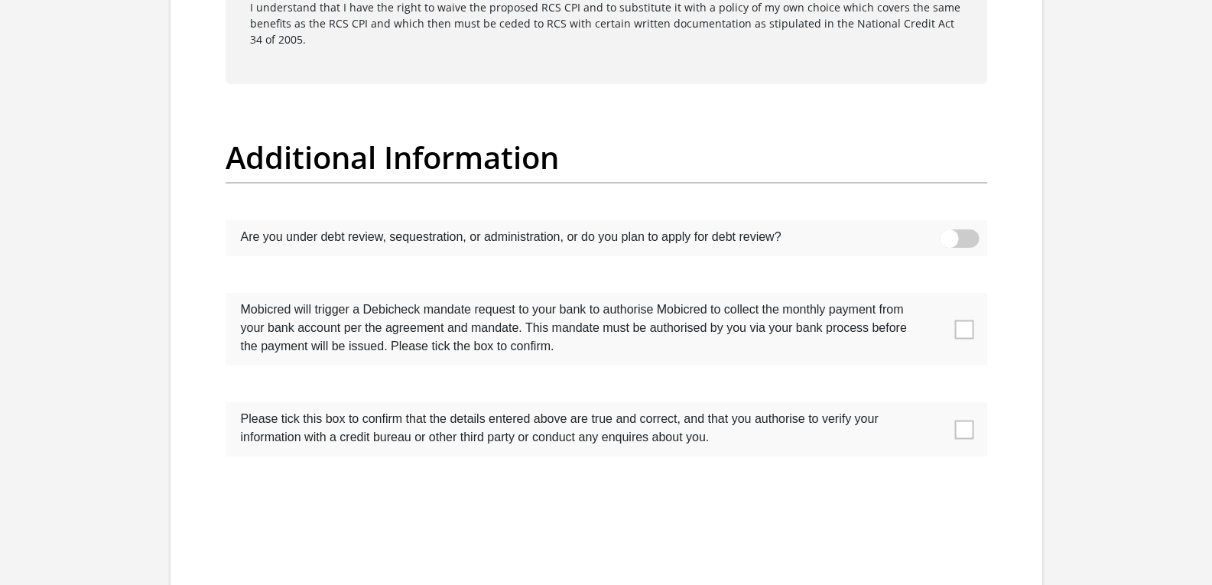
click at [959, 339] on span at bounding box center [963, 329] width 19 height 19
click at [933, 297] on input "checkbox" at bounding box center [933, 297] width 0 height 0
click at [954, 429] on span at bounding box center [963, 429] width 19 height 19
click at [933, 406] on input "checkbox" at bounding box center [933, 406] width 0 height 0
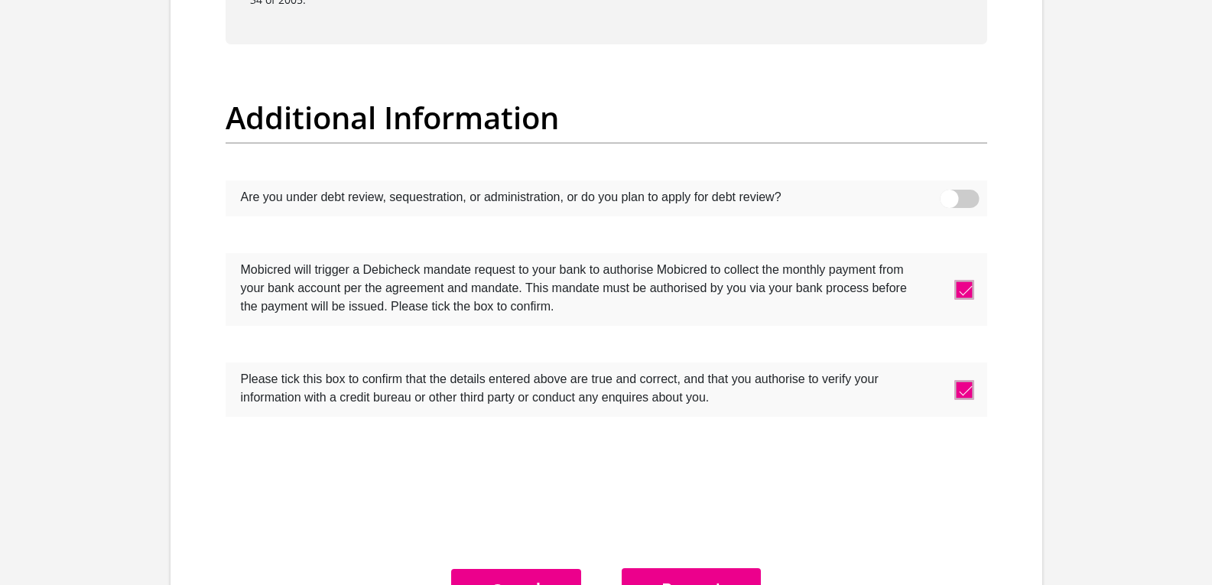
scroll to position [4784, 0]
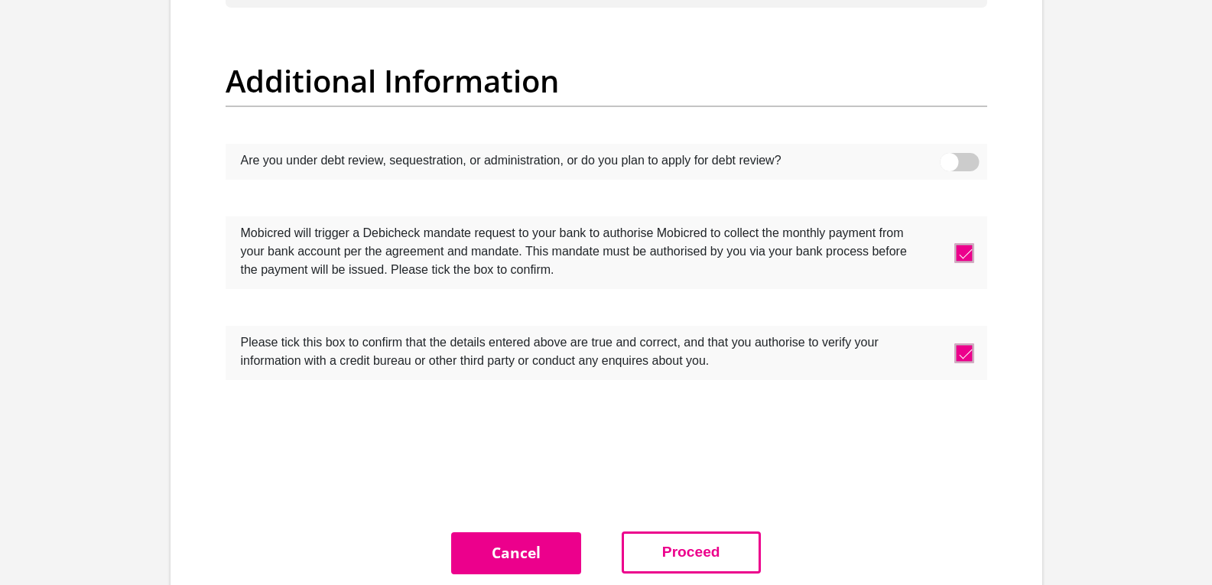
click at [739, 550] on button "Proceed" at bounding box center [690, 552] width 139 height 42
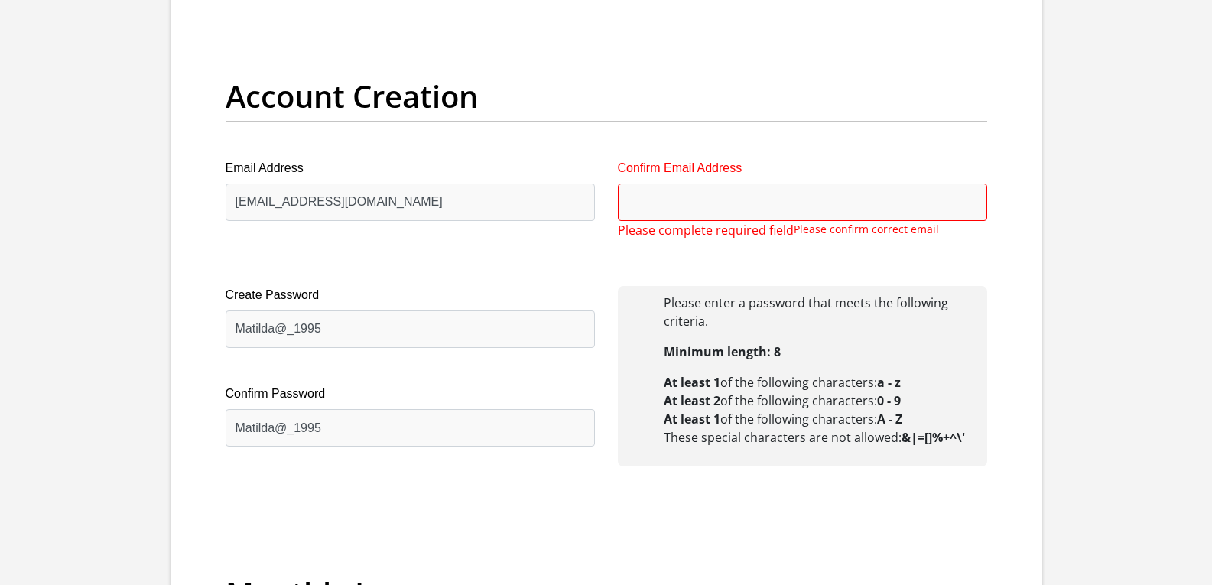
scroll to position [1261, 0]
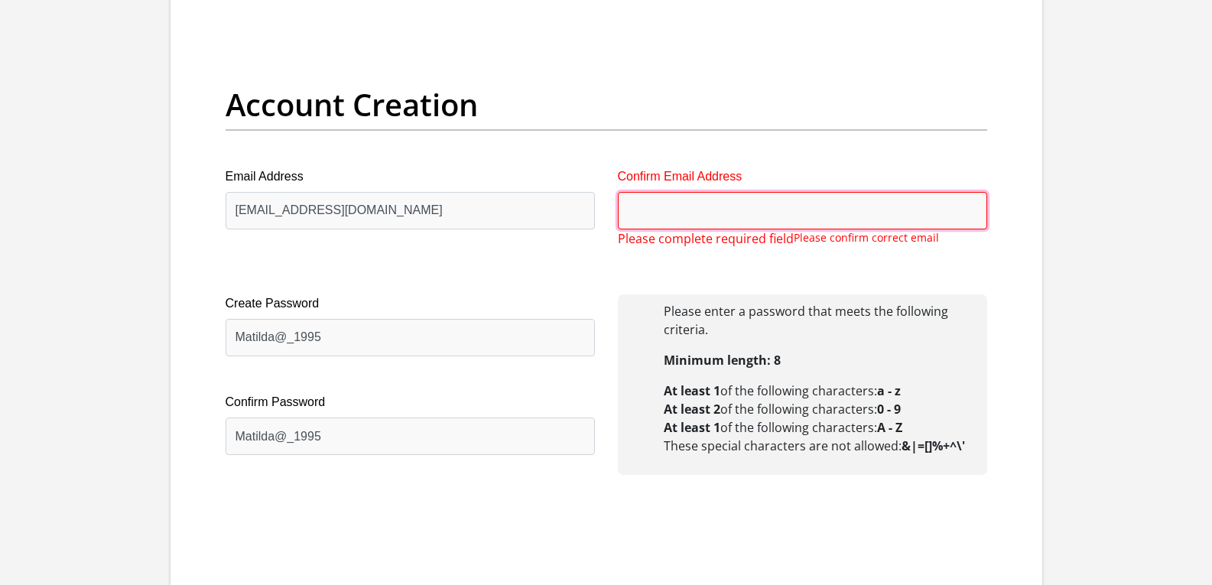
click at [692, 213] on input "Confirm Email Address" at bounding box center [802, 210] width 369 height 37
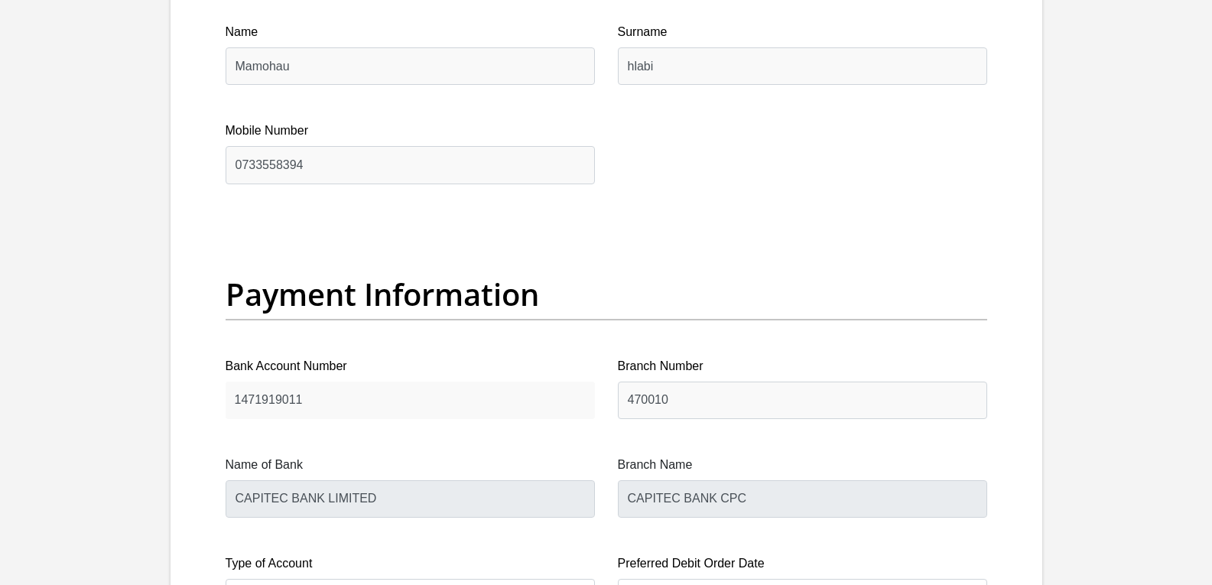
scroll to position [3402, 0]
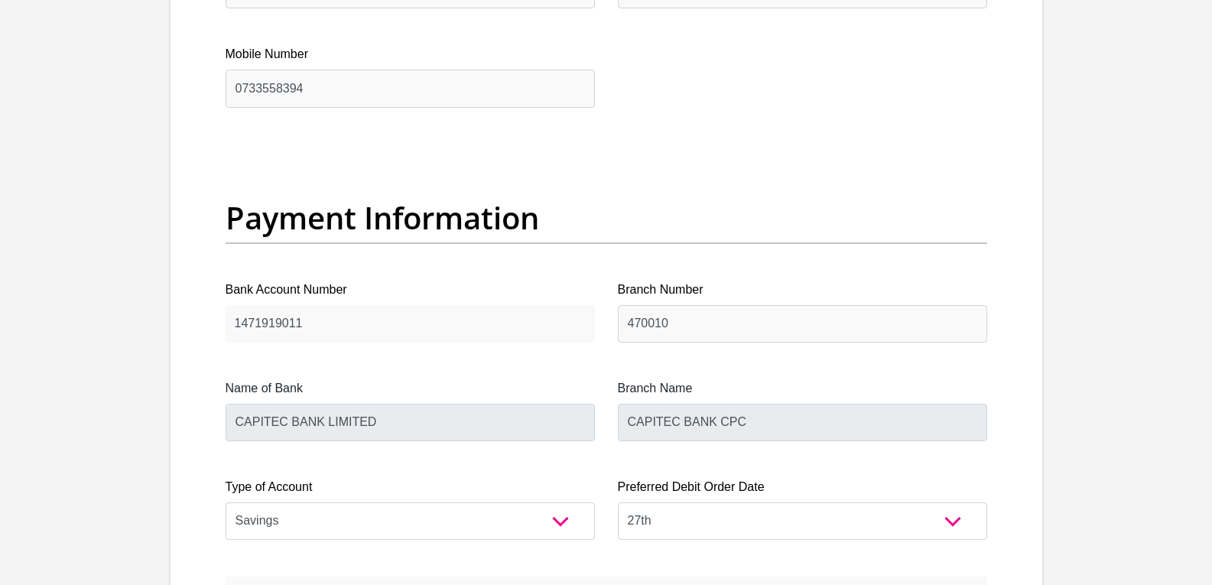
type input "hlabimatilda@gmail.com"
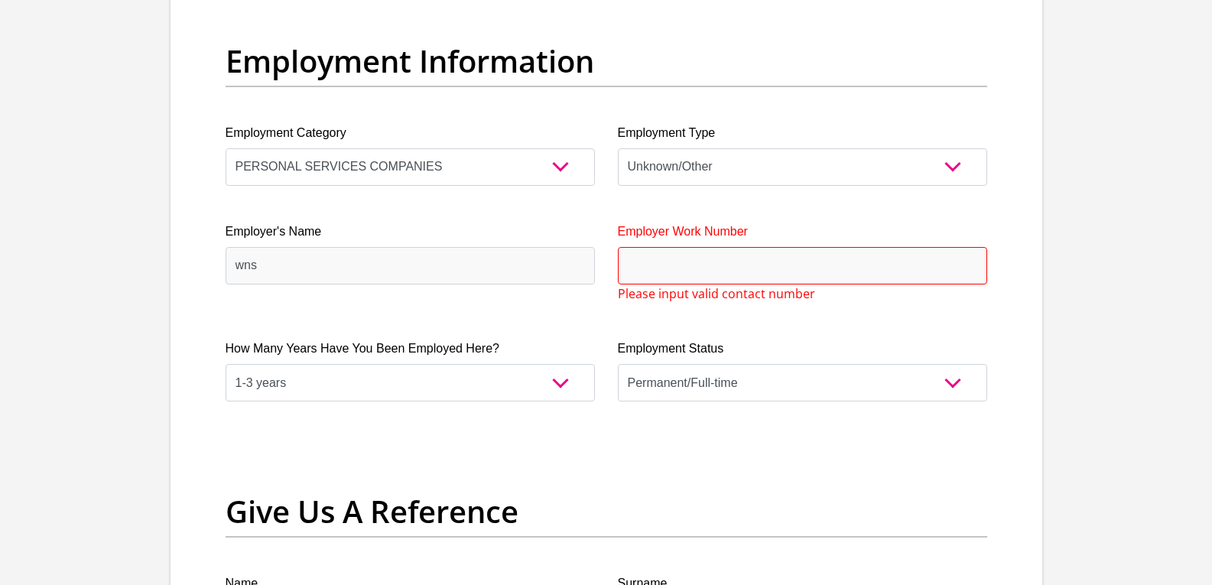
scroll to position [2745, 0]
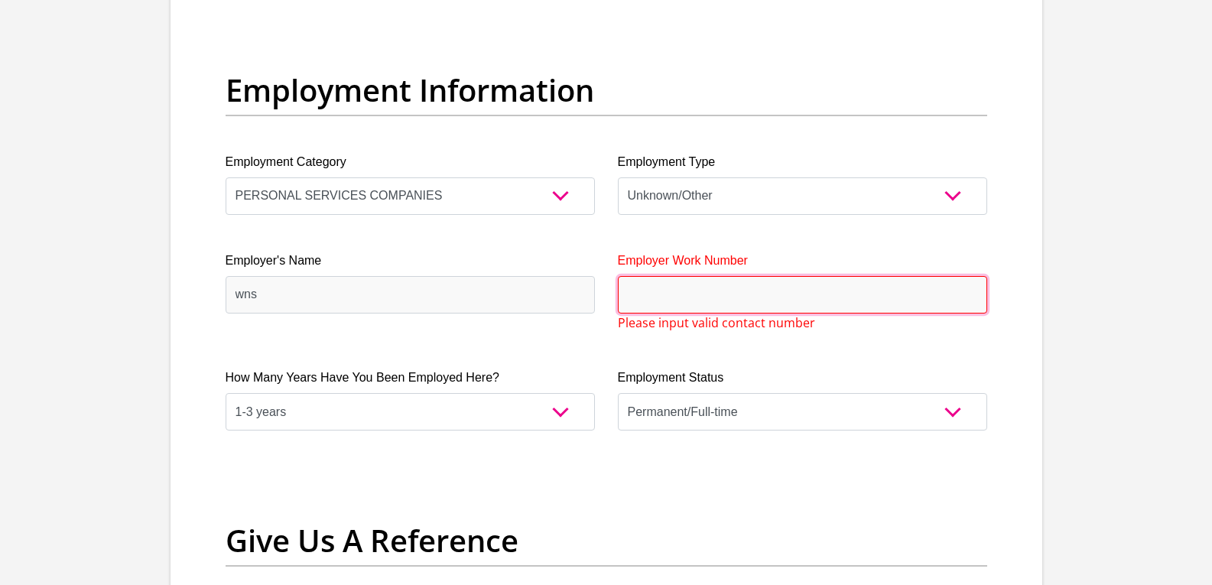
click at [666, 288] on input "Employer Work Number" at bounding box center [802, 294] width 369 height 37
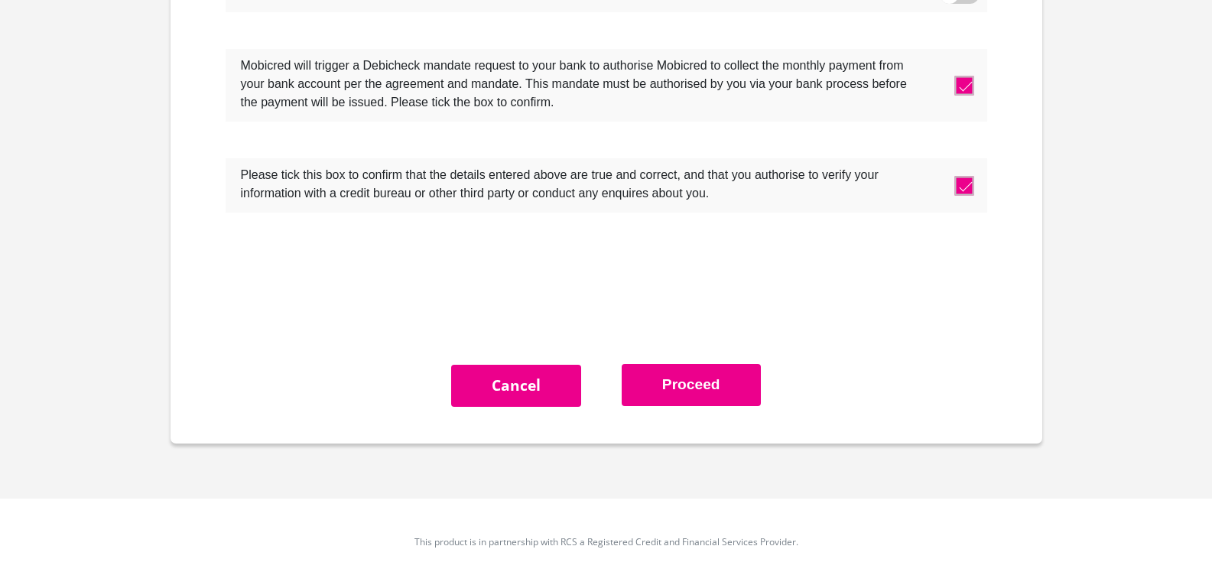
scroll to position [4954, 0]
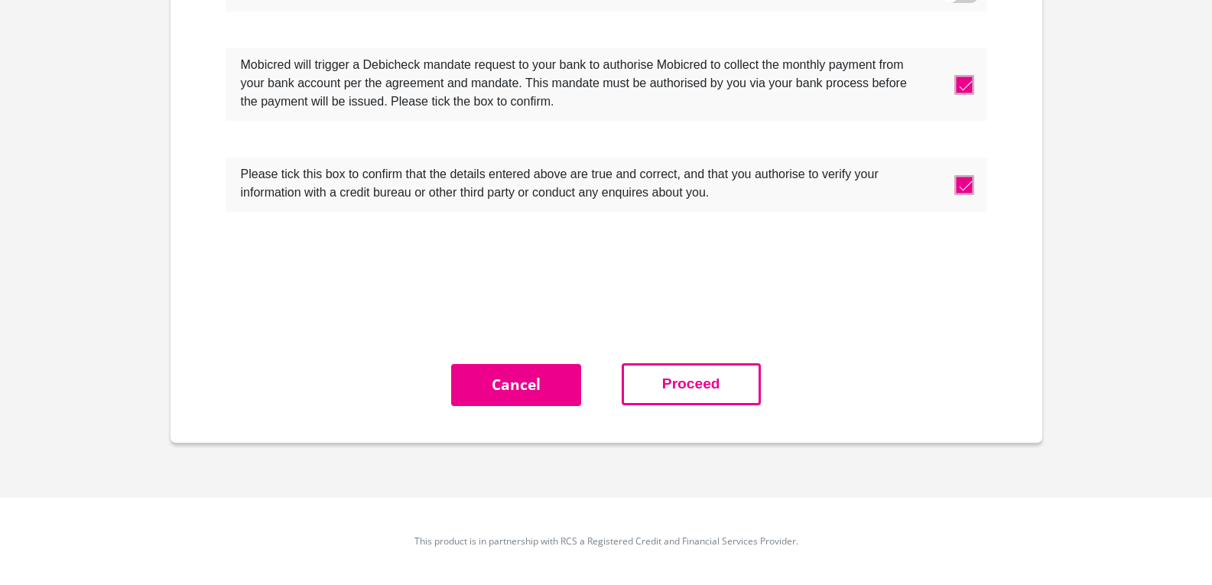
type input "0215266789"
click at [682, 396] on button "Proceed" at bounding box center [690, 384] width 139 height 42
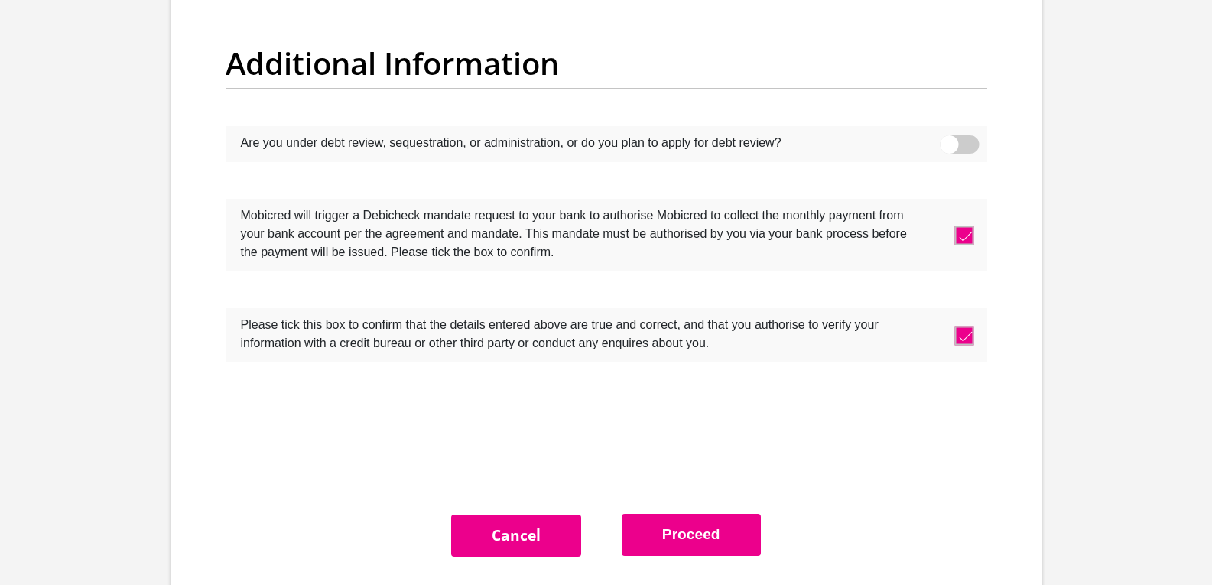
scroll to position [4801, 0]
click at [686, 537] on button "Proceed" at bounding box center [690, 535] width 139 height 42
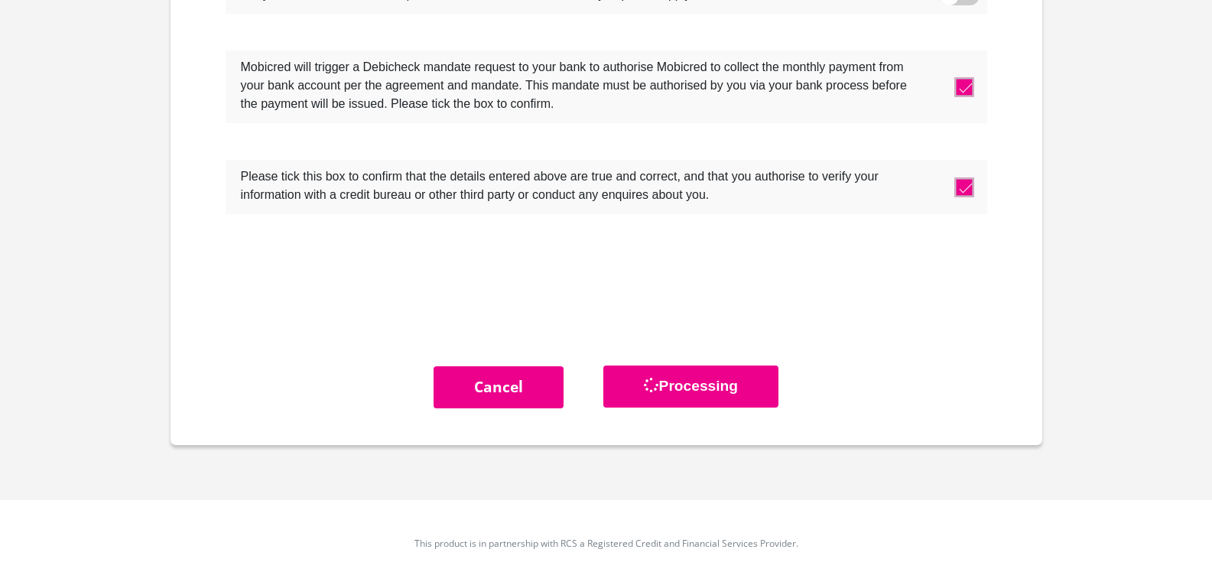
scroll to position [4954, 0]
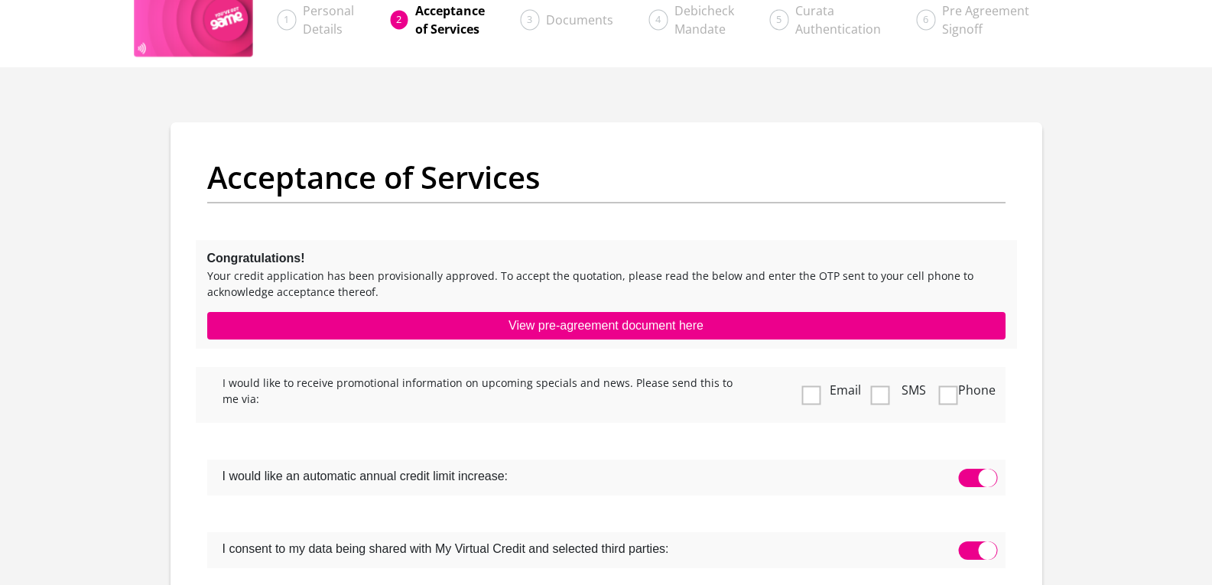
scroll to position [76, 0]
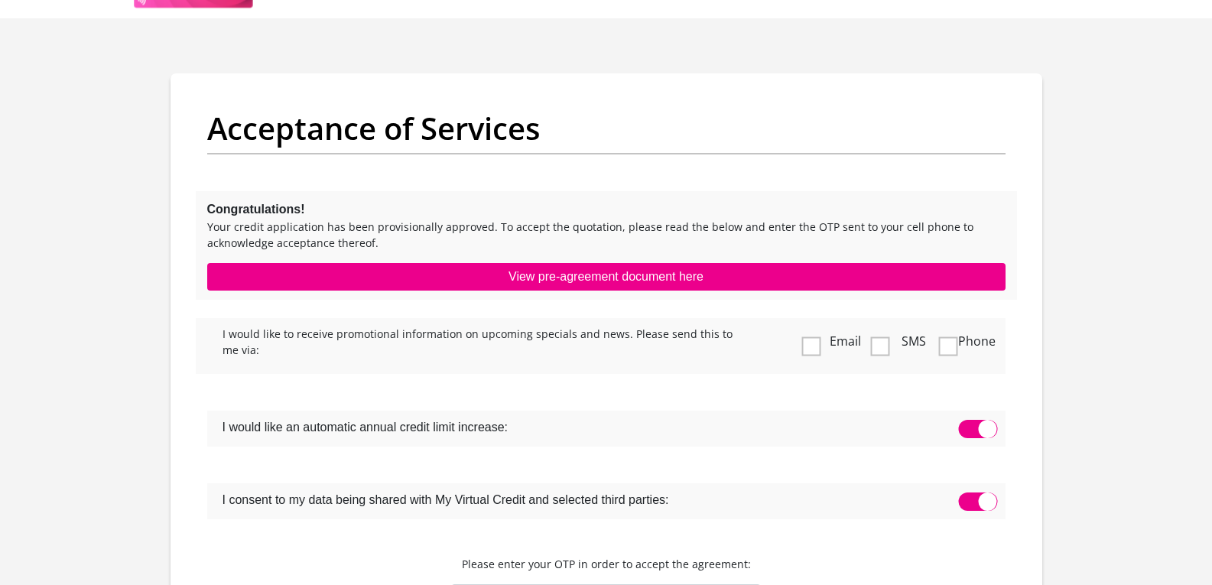
click at [809, 348] on span at bounding box center [811, 345] width 19 height 19
click at [814, 322] on input "Email" at bounding box center [814, 322] width 0 height 0
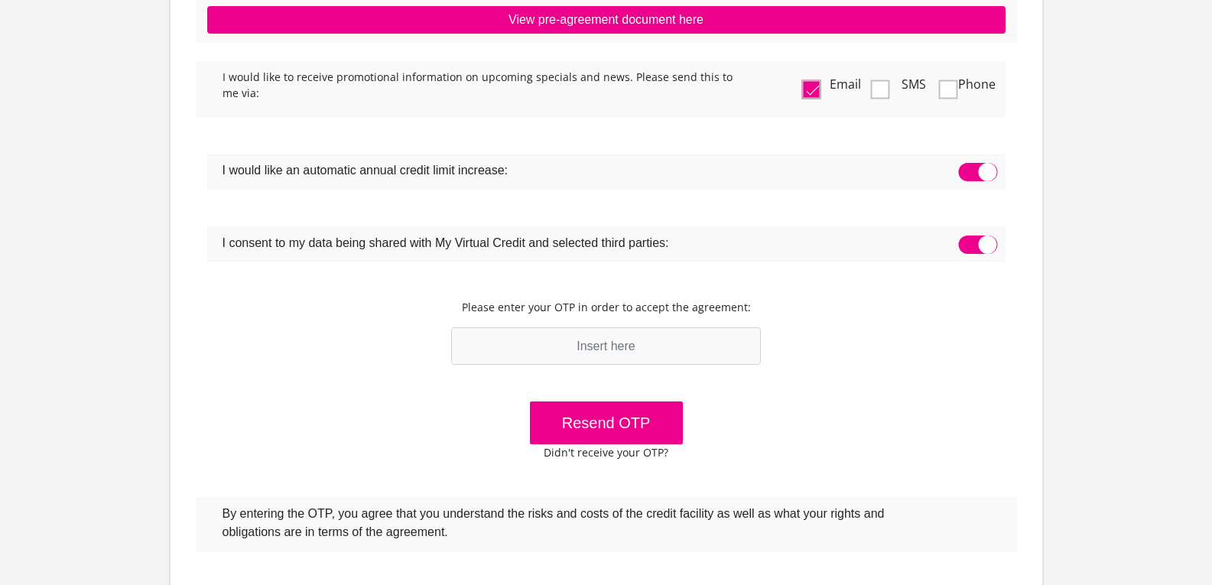
scroll to position [382, 0]
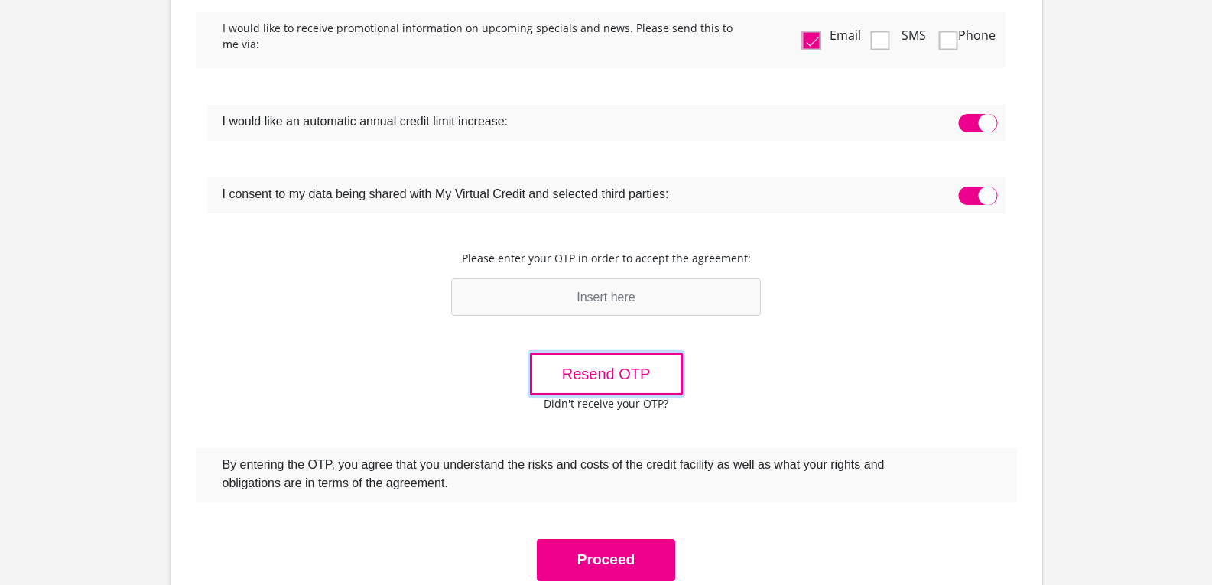
click at [604, 377] on button "Resend OTP" at bounding box center [606, 373] width 153 height 43
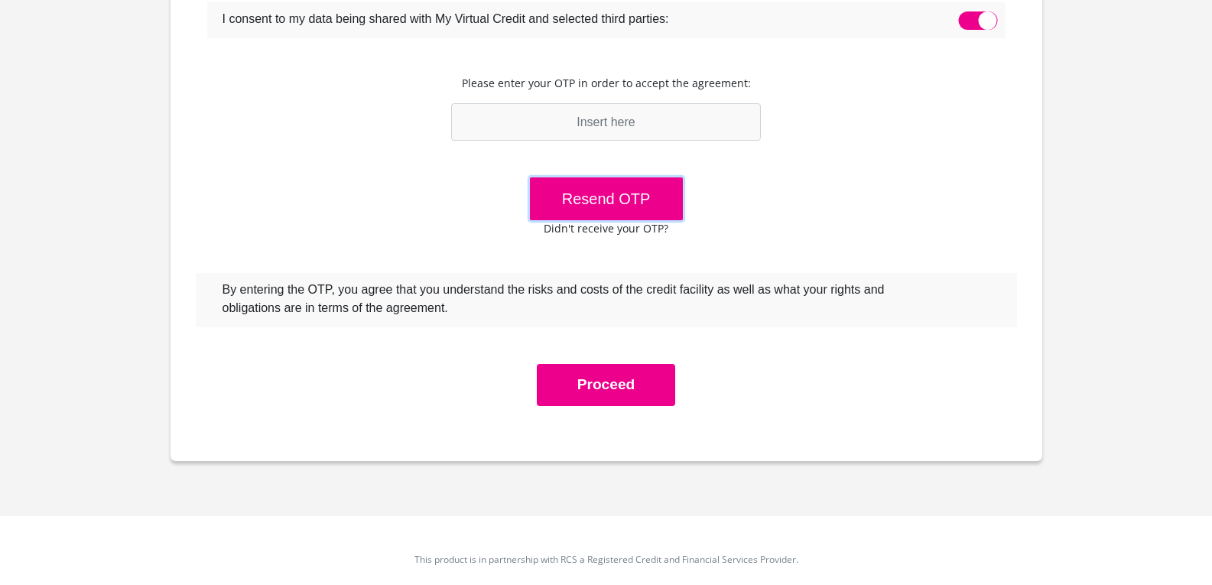
scroll to position [576, 0]
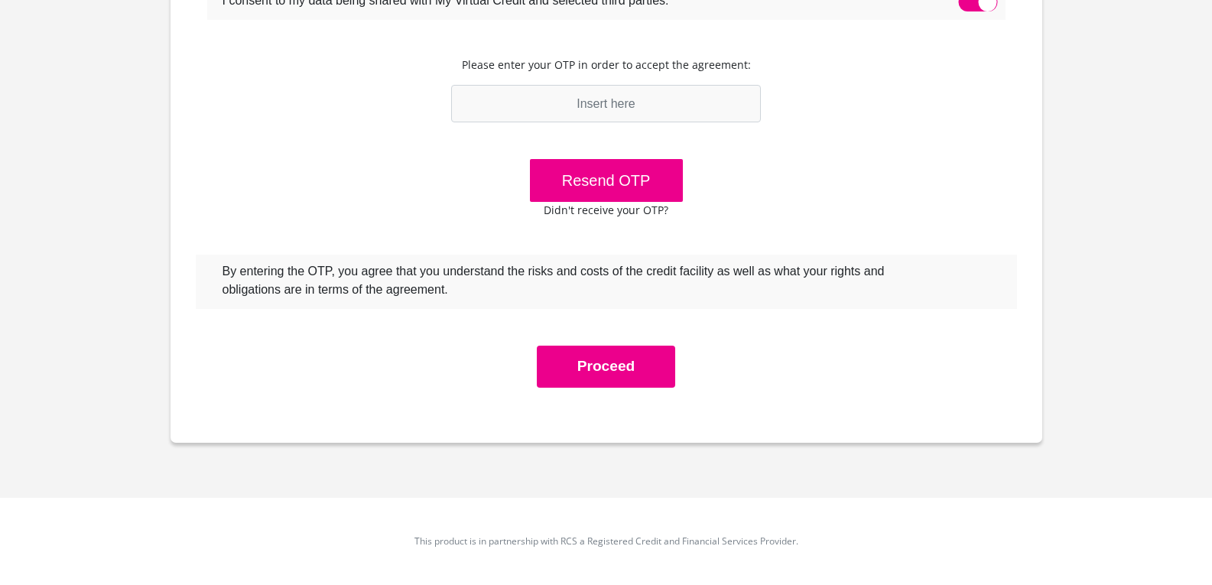
drag, startPoint x: 819, startPoint y: 197, endPoint x: 795, endPoint y: 177, distance: 31.5
drag, startPoint x: 795, startPoint y: 177, endPoint x: 831, endPoint y: 96, distance: 89.3
click at [831, 96] on div "I would like to receive promotional information on upcoming specials and news. …" at bounding box center [606, 103] width 821 height 569
drag, startPoint x: 587, startPoint y: 178, endPoint x: 676, endPoint y: 78, distance: 133.8
click at [589, 178] on button "Resend OTP" at bounding box center [606, 180] width 153 height 43
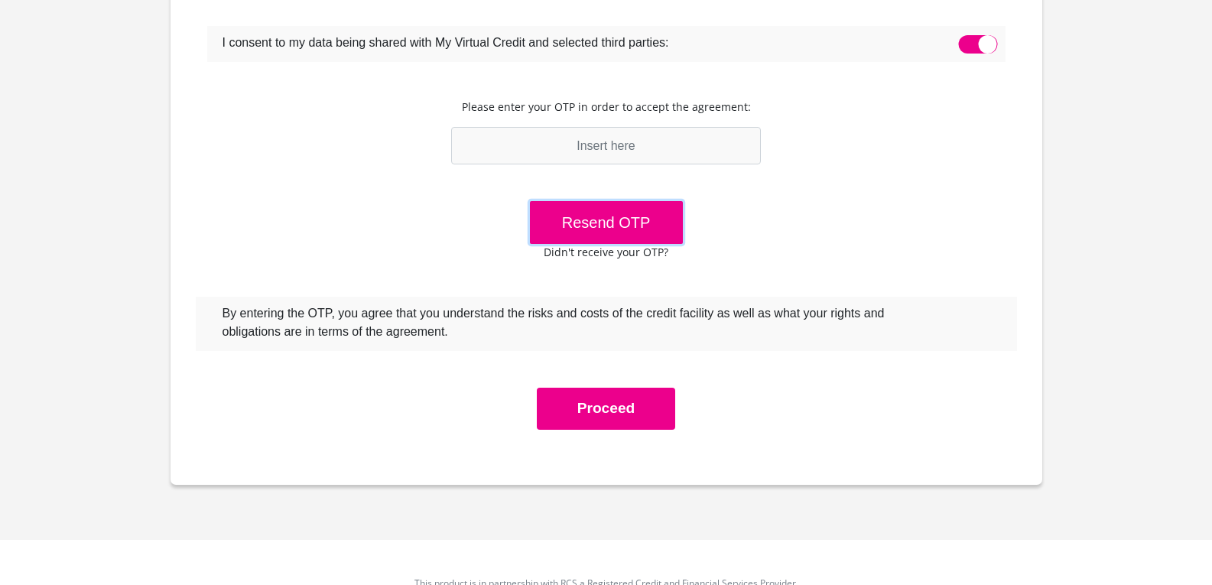
scroll to position [499, 0]
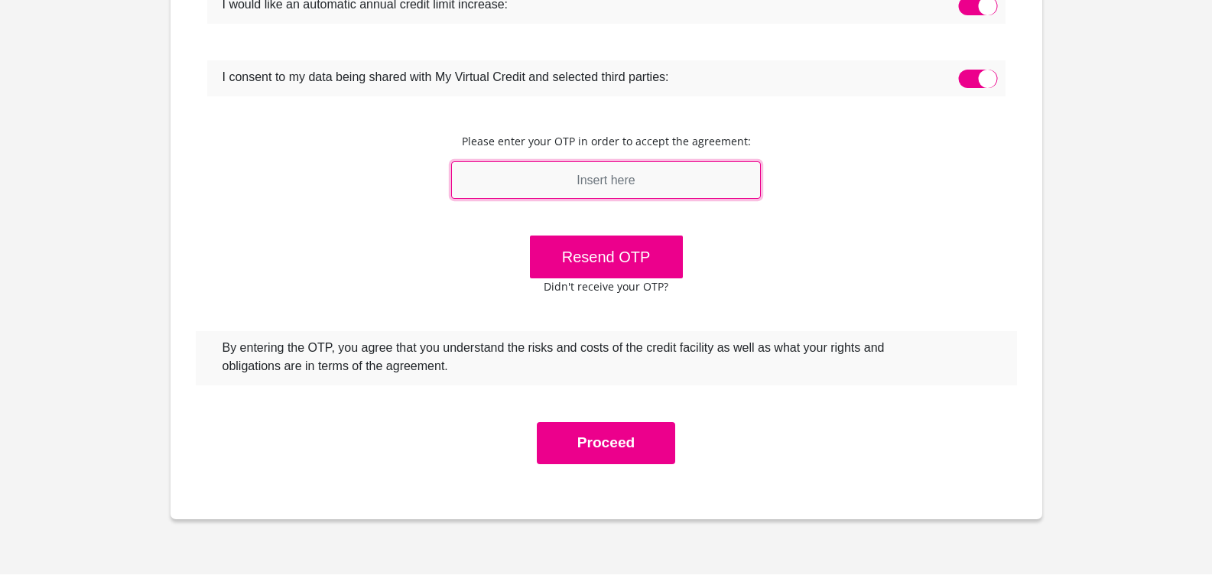
click at [593, 183] on input "text" at bounding box center [606, 179] width 310 height 37
type input "679393"
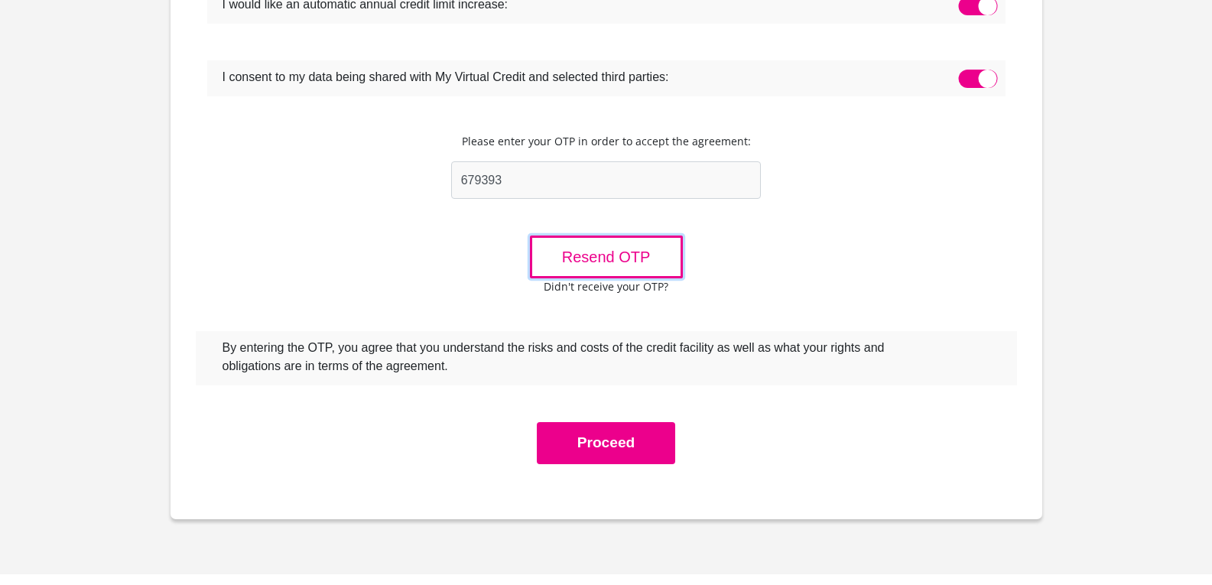
click at [628, 262] on button "Resend OTP" at bounding box center [606, 256] width 153 height 43
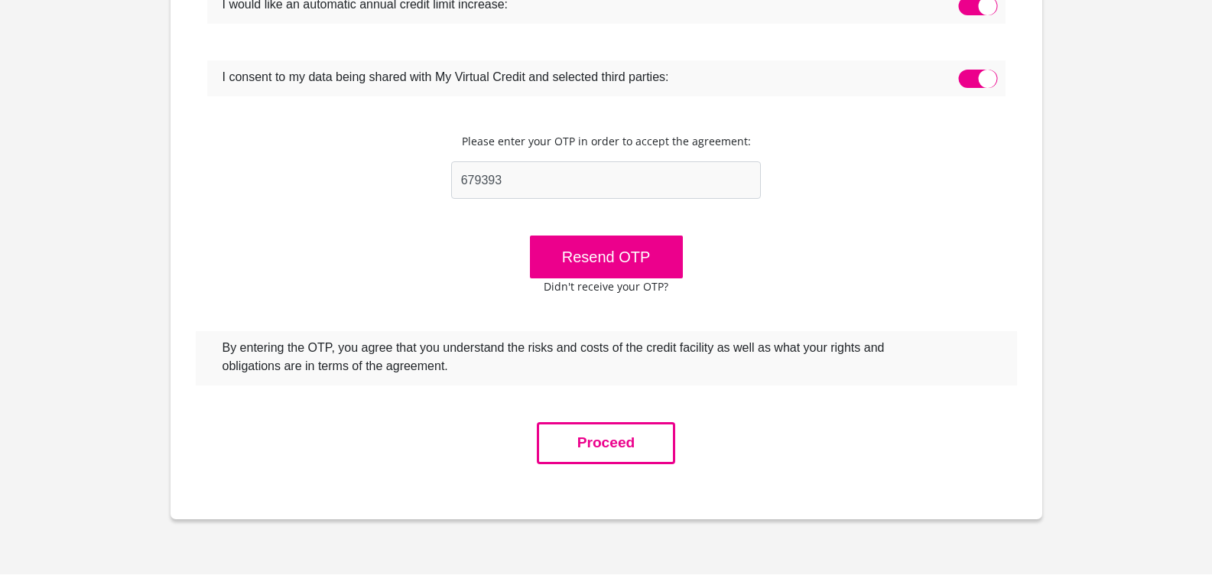
click at [625, 449] on button "Proceed" at bounding box center [606, 443] width 139 height 42
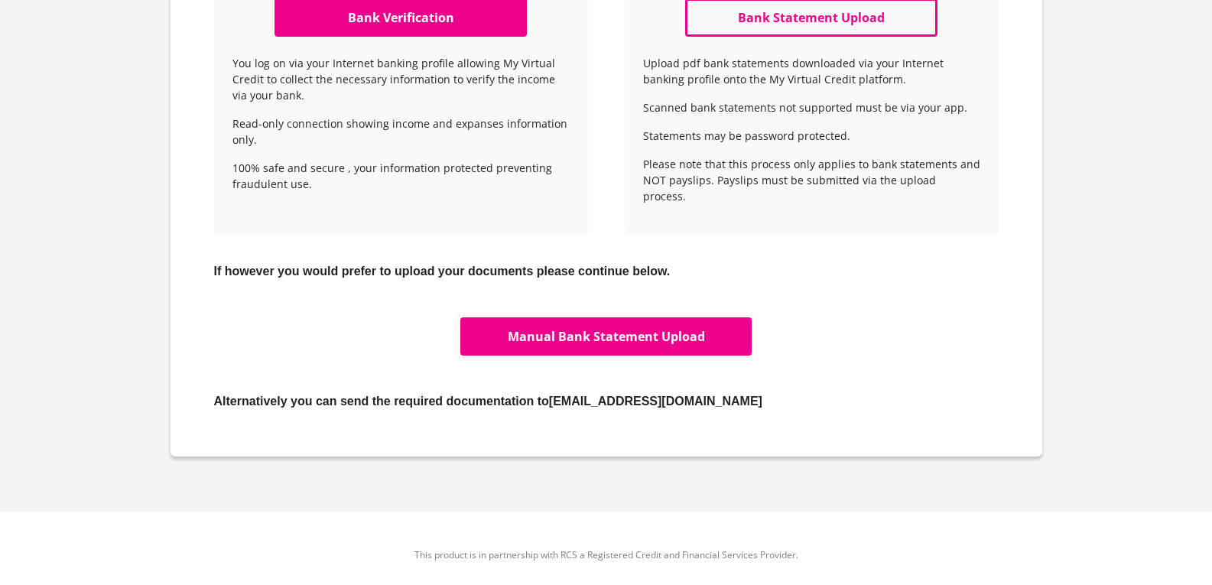
scroll to position [617, 0]
